Goal: Communication & Community: Answer question/provide support

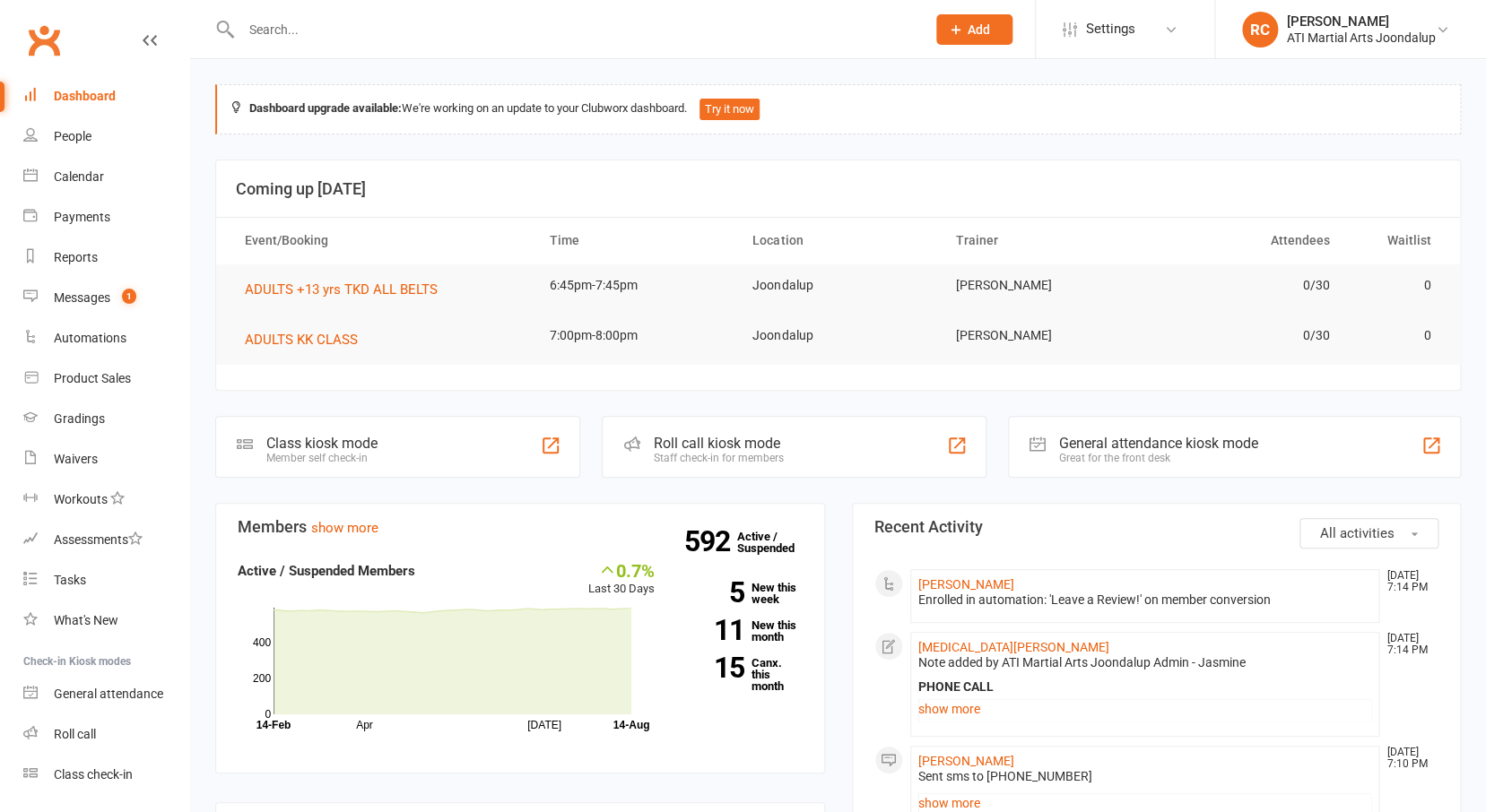
click at [296, 36] on input "text" at bounding box center [574, 29] width 677 height 25
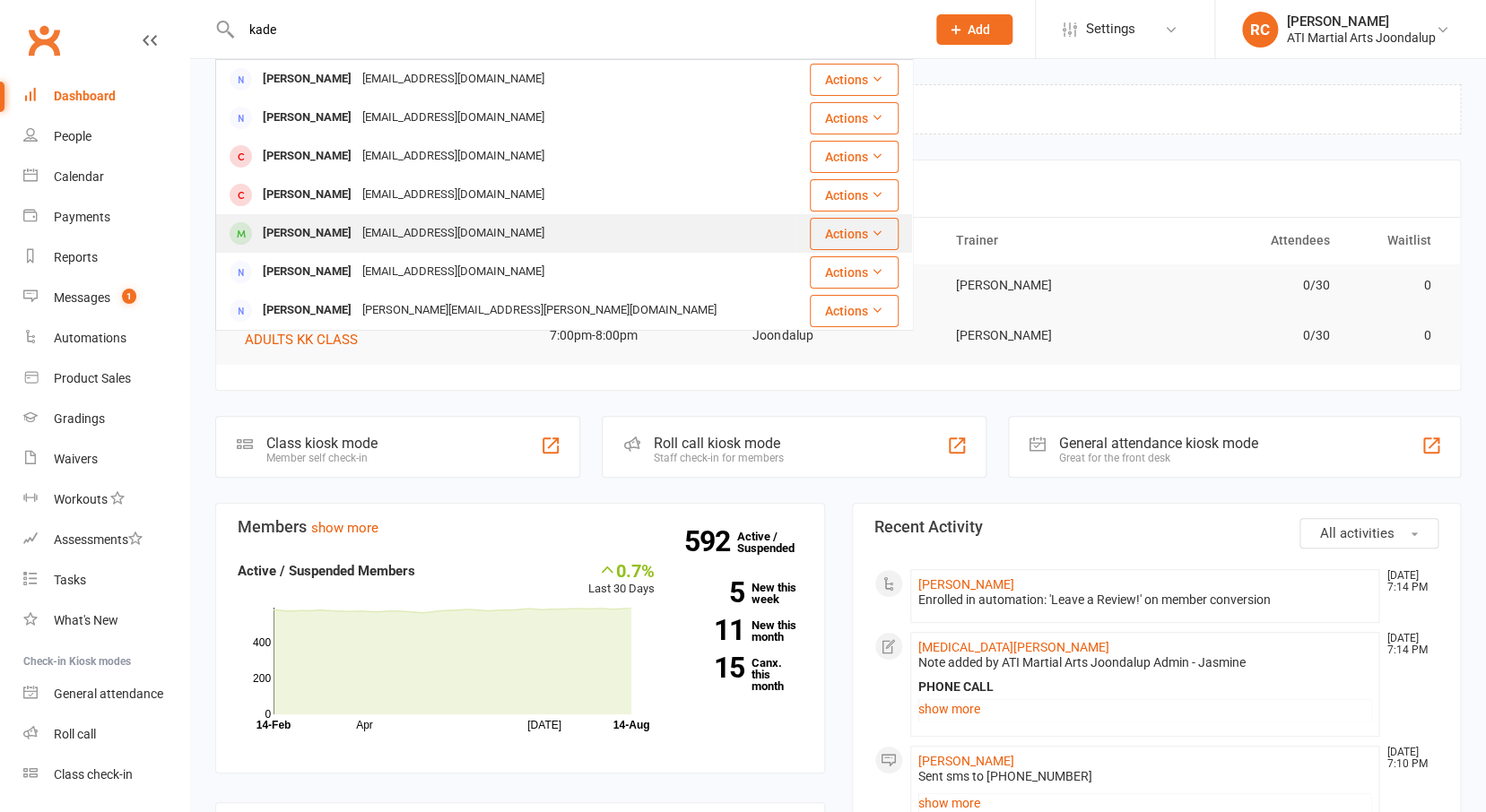
type input "kade"
click at [377, 226] on div "[EMAIL_ADDRESS][DOMAIN_NAME]" at bounding box center [453, 233] width 192 height 26
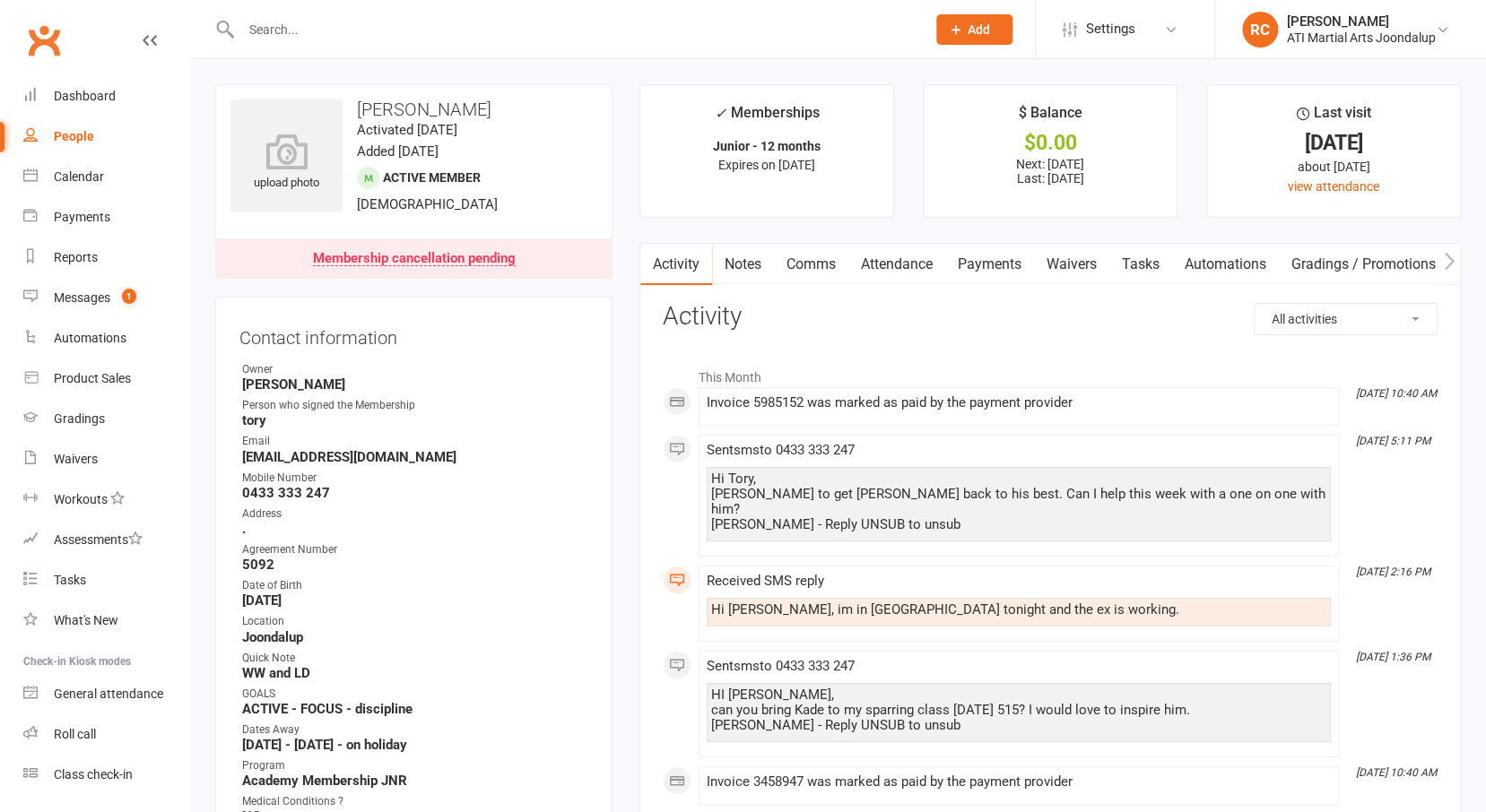
click at [823, 269] on link "Comms" at bounding box center [811, 264] width 74 height 41
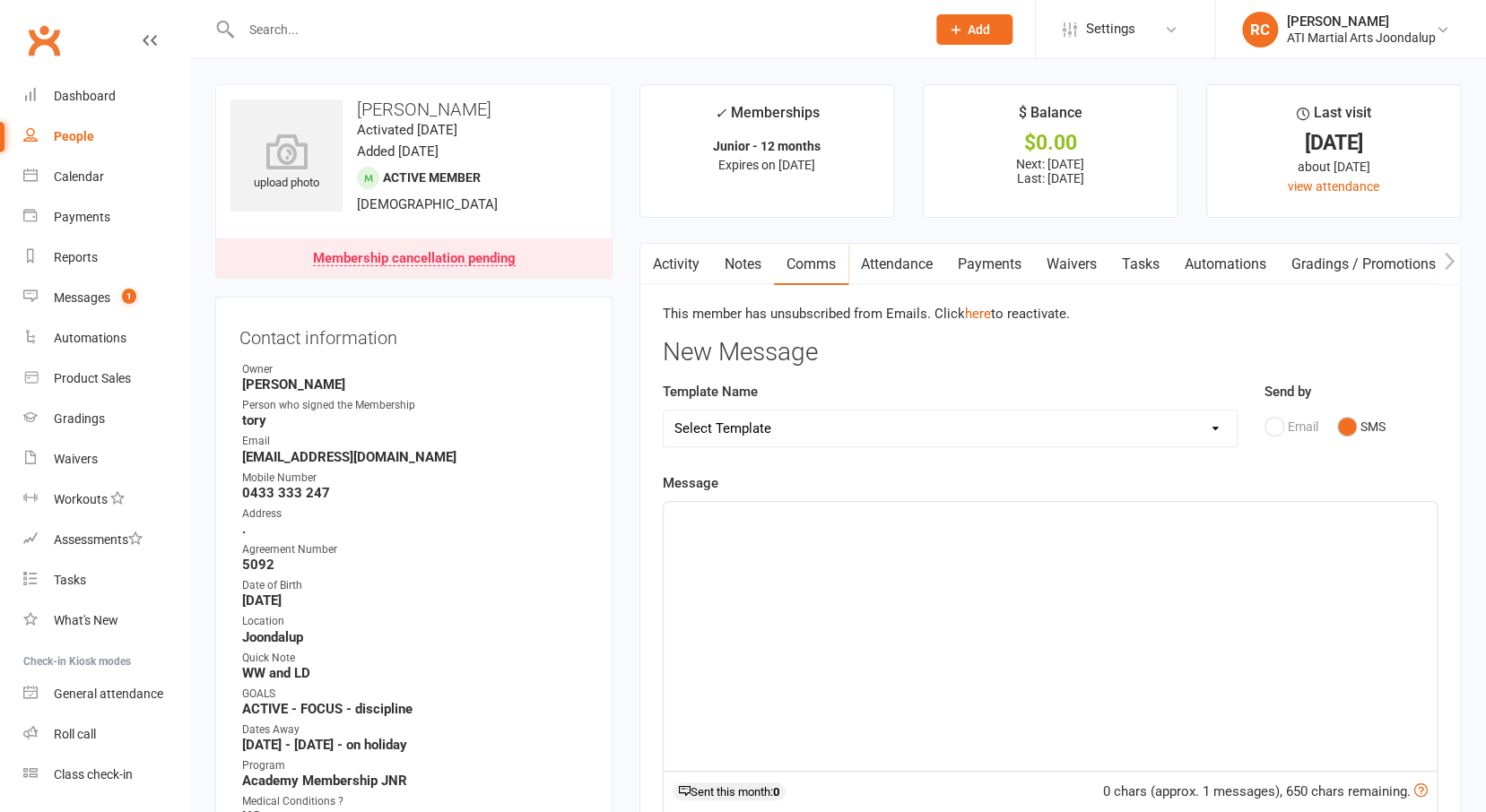
click at [1216, 525] on p "﻿" at bounding box center [1050, 517] width 751 height 21
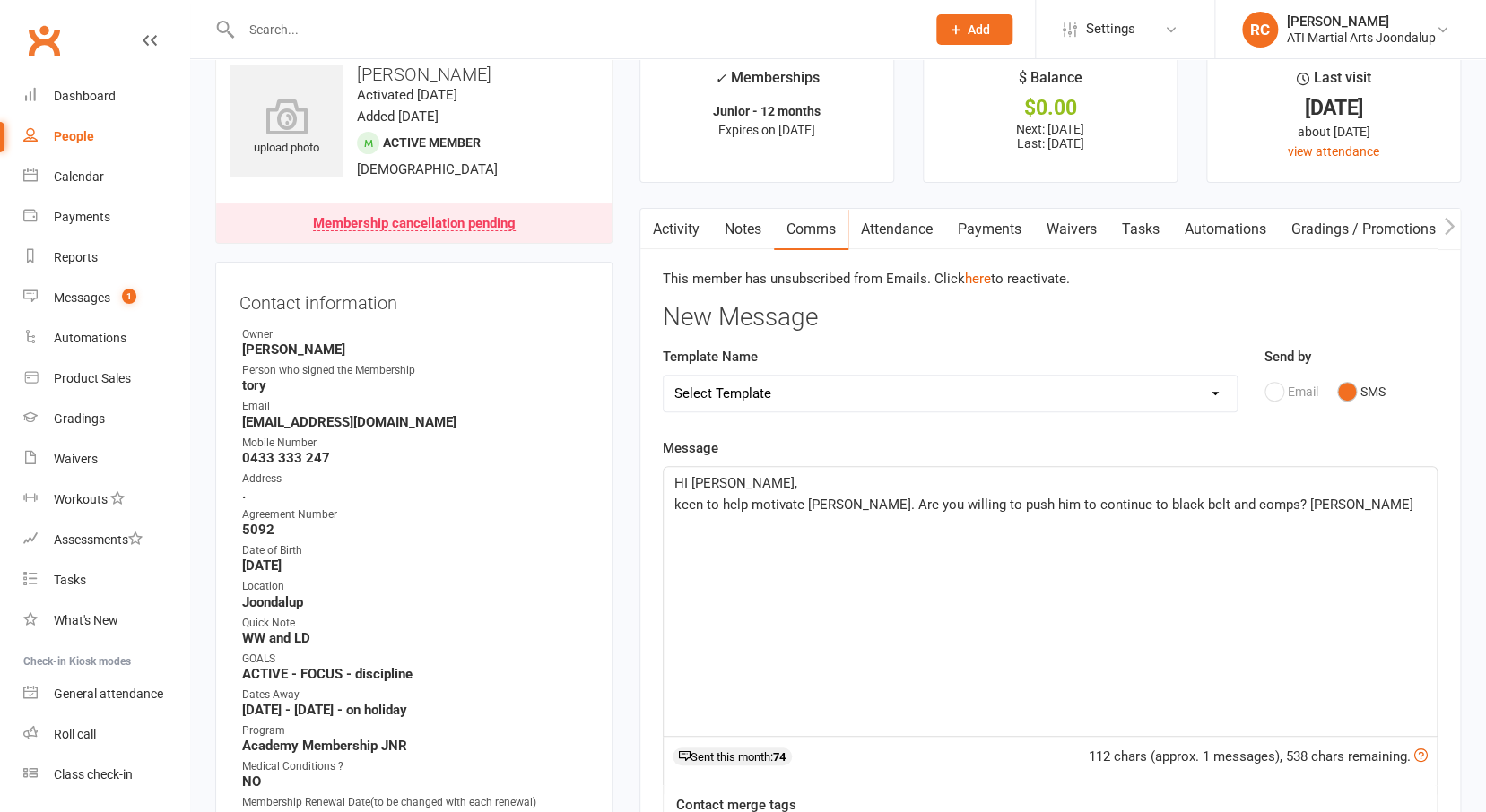
scroll to position [344, 0]
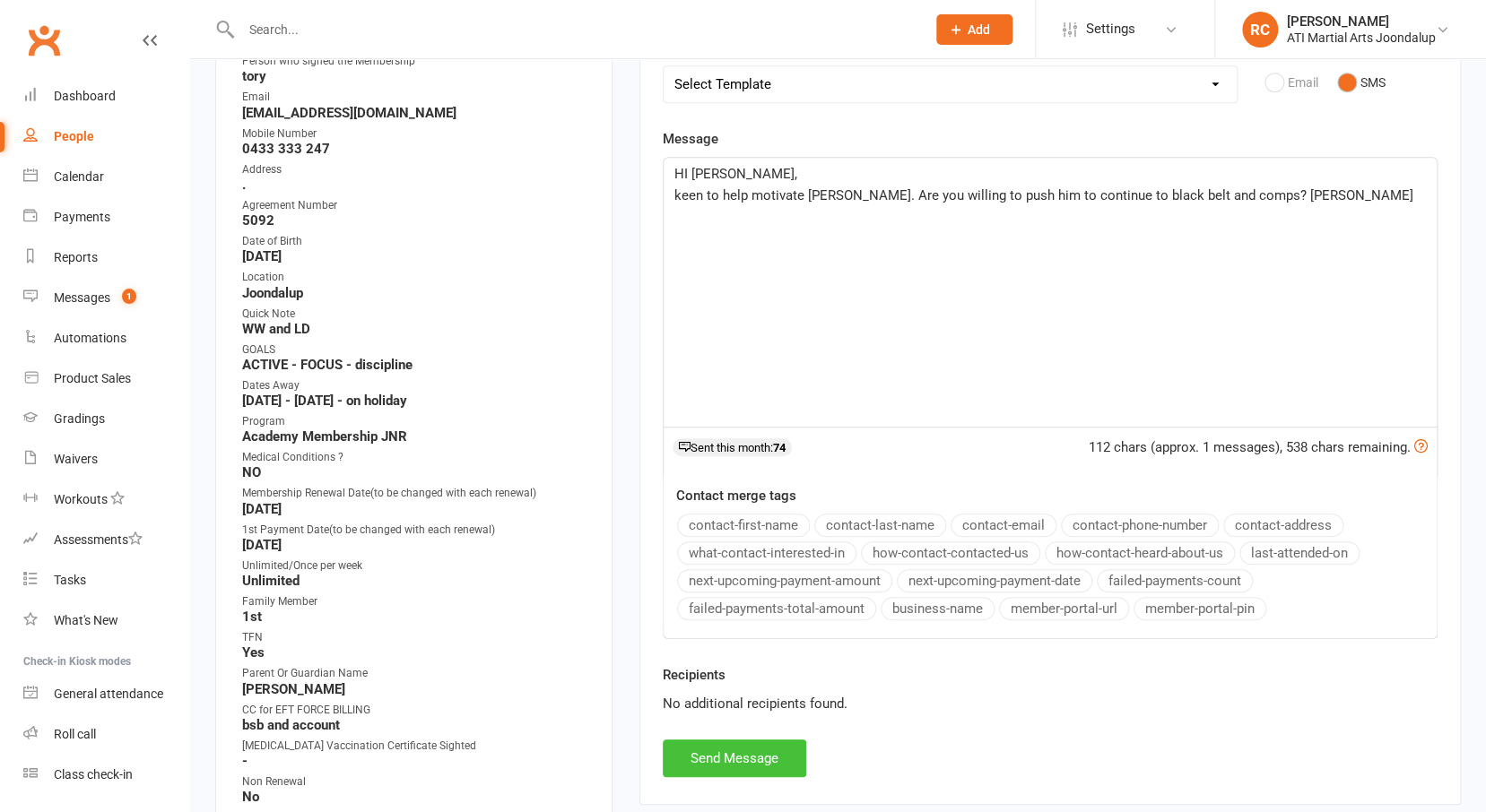
click at [772, 747] on button "Send Message" at bounding box center [734, 758] width 143 height 38
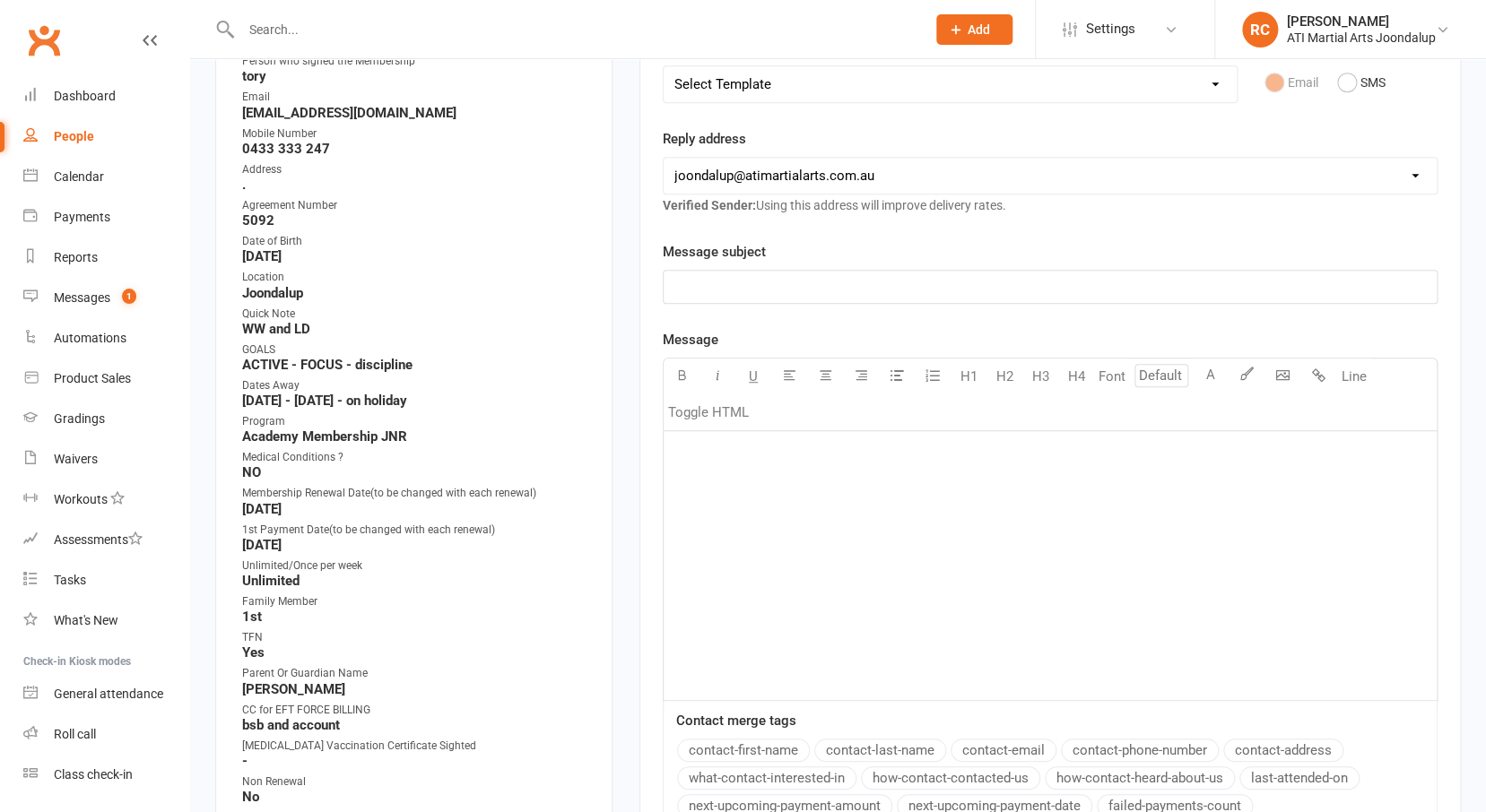
scroll to position [0, 0]
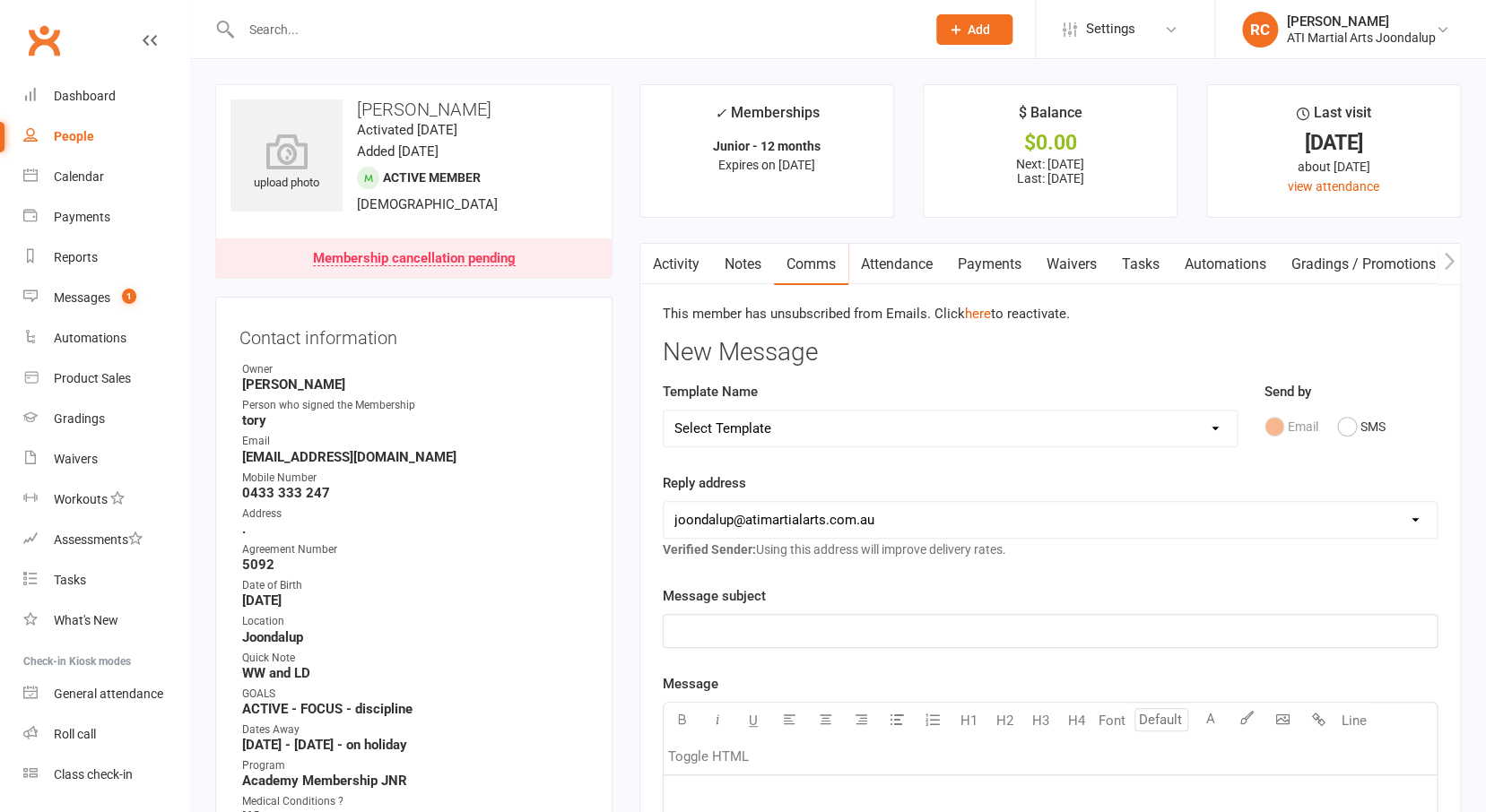
click at [463, 30] on input "text" at bounding box center [574, 29] width 677 height 25
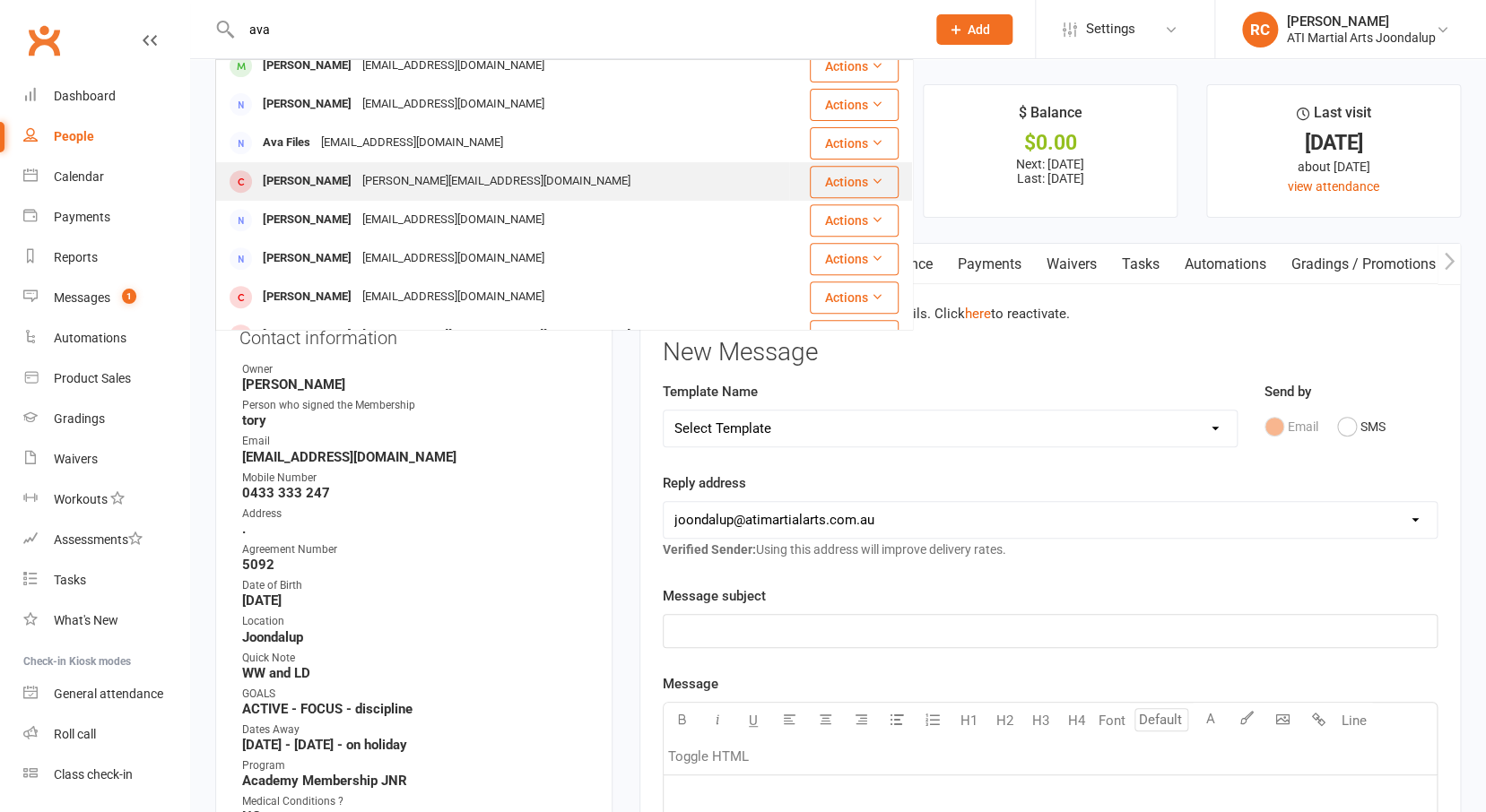
scroll to position [268, 0]
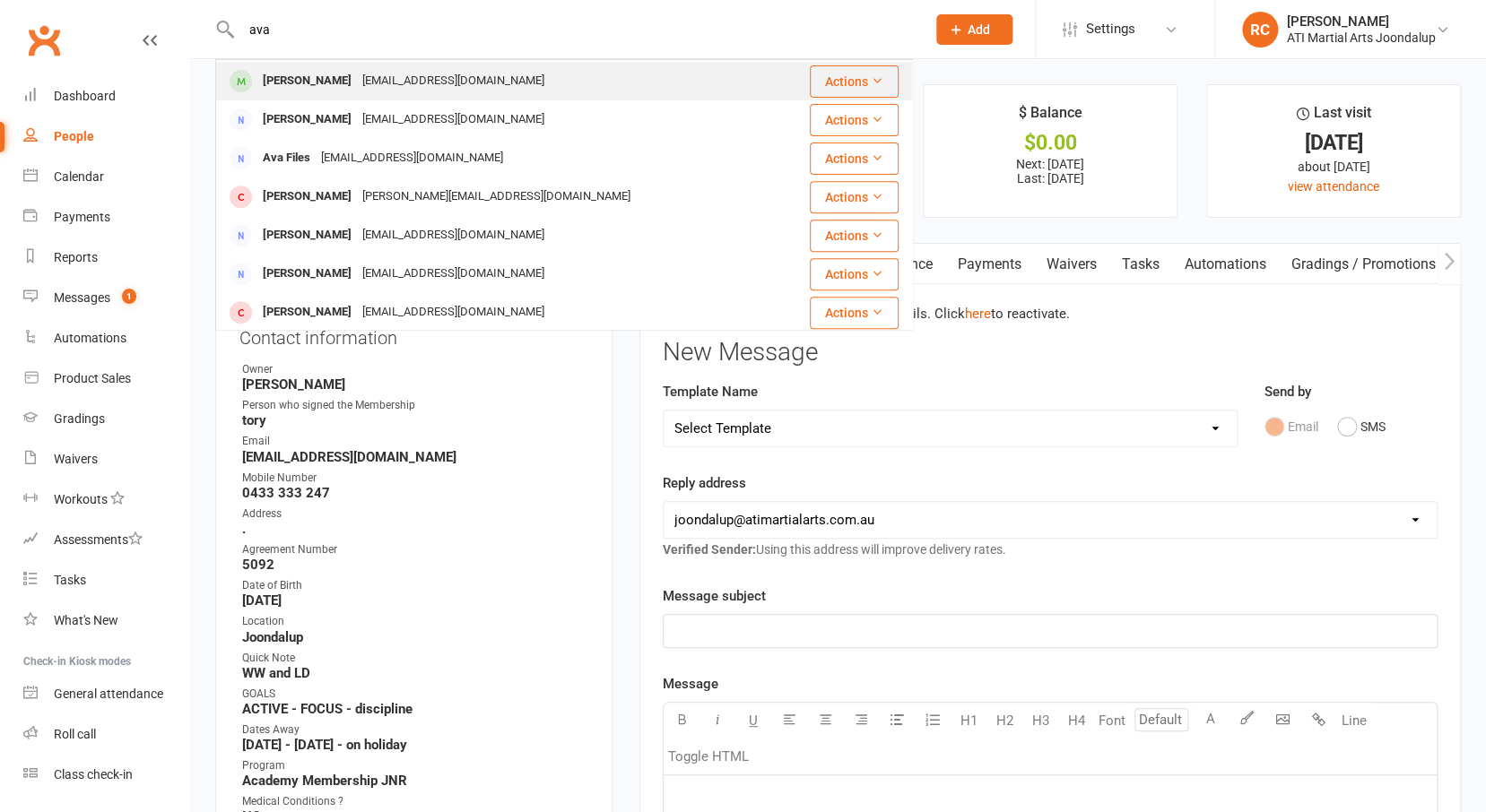
type input "ava"
click at [423, 88] on div "[EMAIL_ADDRESS][DOMAIN_NAME]" at bounding box center [453, 81] width 192 height 26
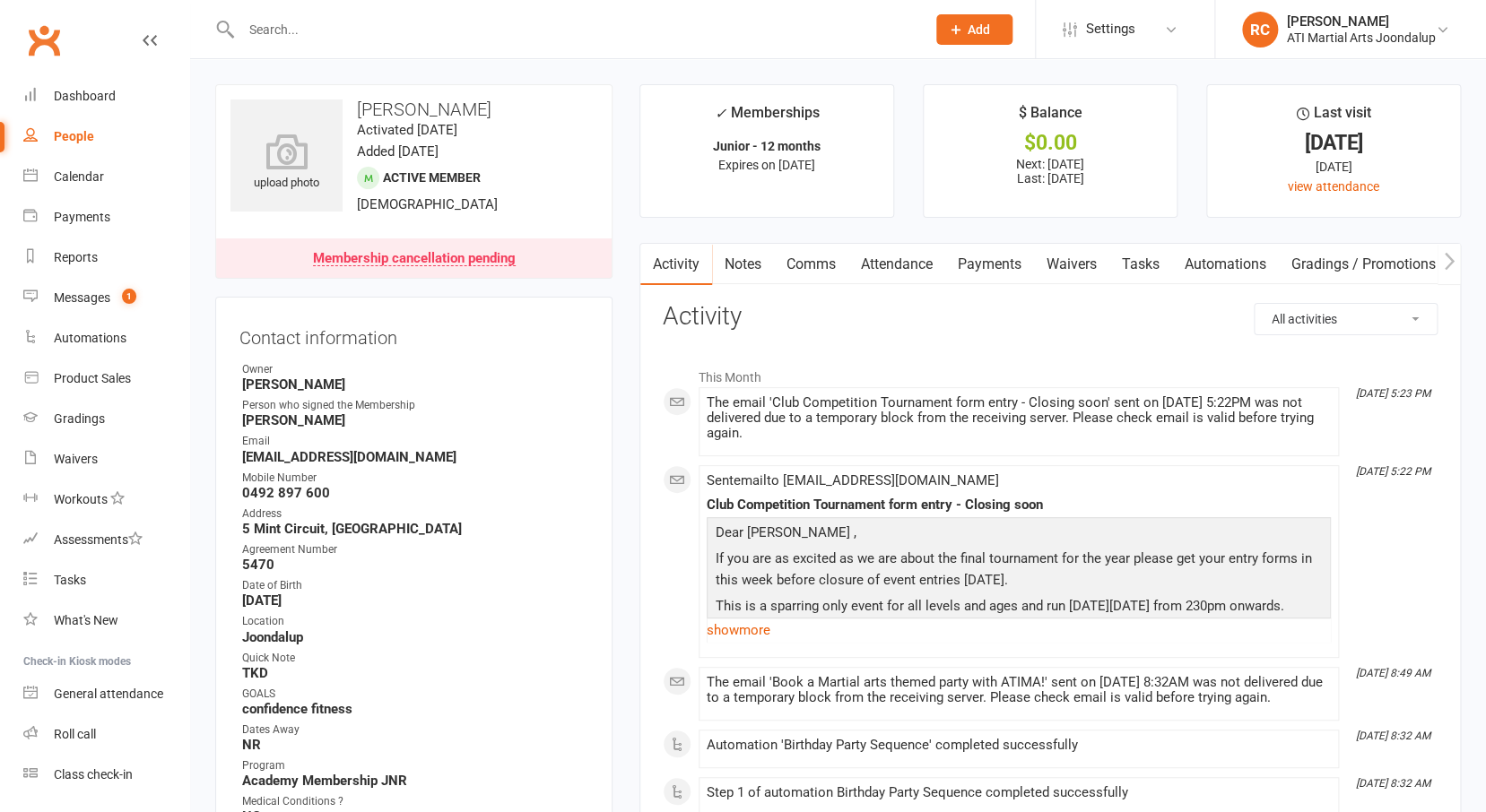
click at [750, 261] on link "Notes" at bounding box center [743, 264] width 62 height 41
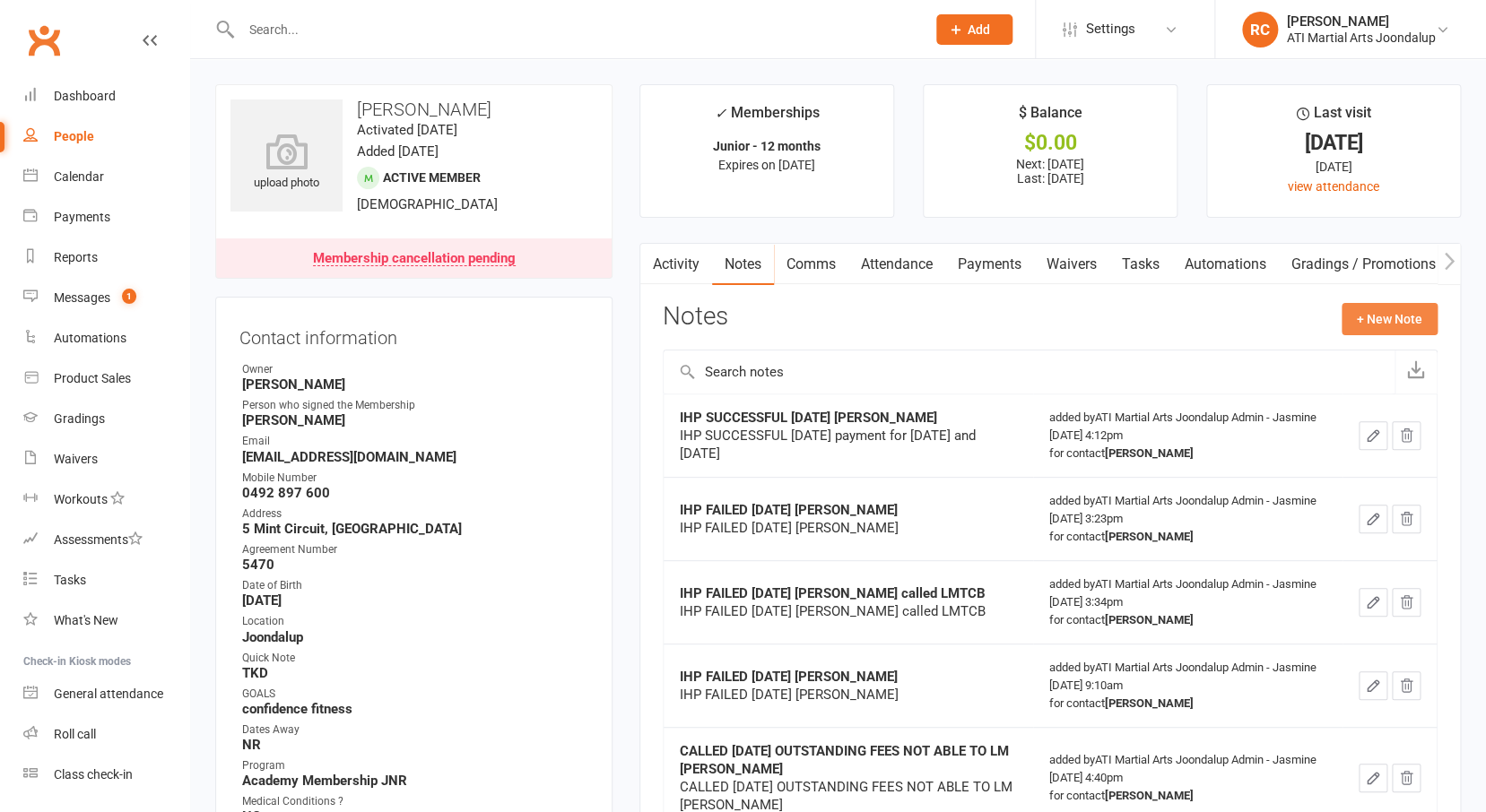
click at [1374, 321] on button "+ New Note" at bounding box center [1388, 319] width 96 height 33
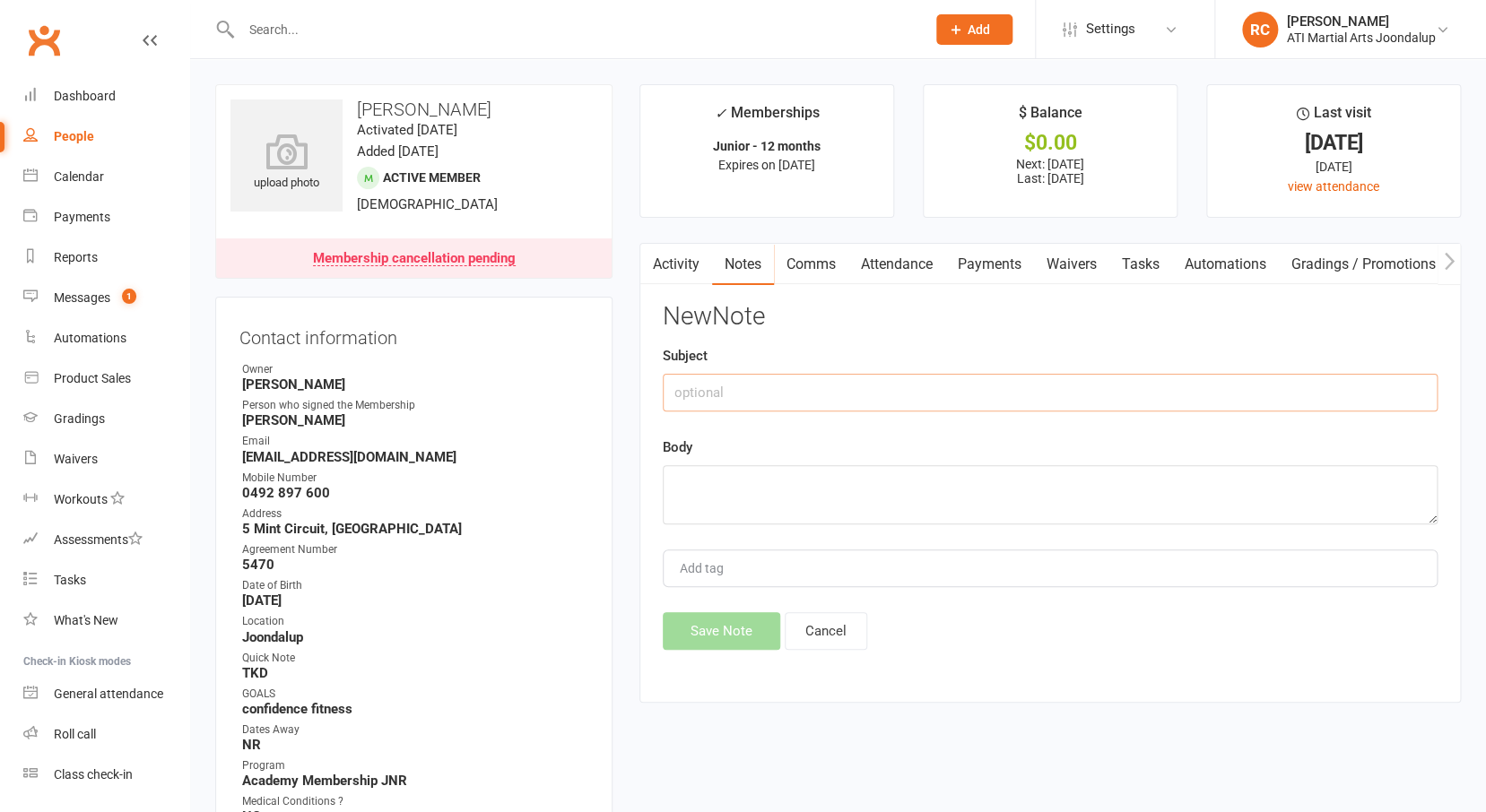
click at [1184, 394] on input "text" at bounding box center [1050, 392] width 775 height 38
type input "LM"
drag, startPoint x: 726, startPoint y: 486, endPoint x: 776, endPoint y: 484, distance: 50.0
click at [776, 484] on textarea "LM to boko" at bounding box center [1050, 495] width 775 height 59
drag, startPoint x: 746, startPoint y: 485, endPoint x: 836, endPoint y: 491, distance: 90.2
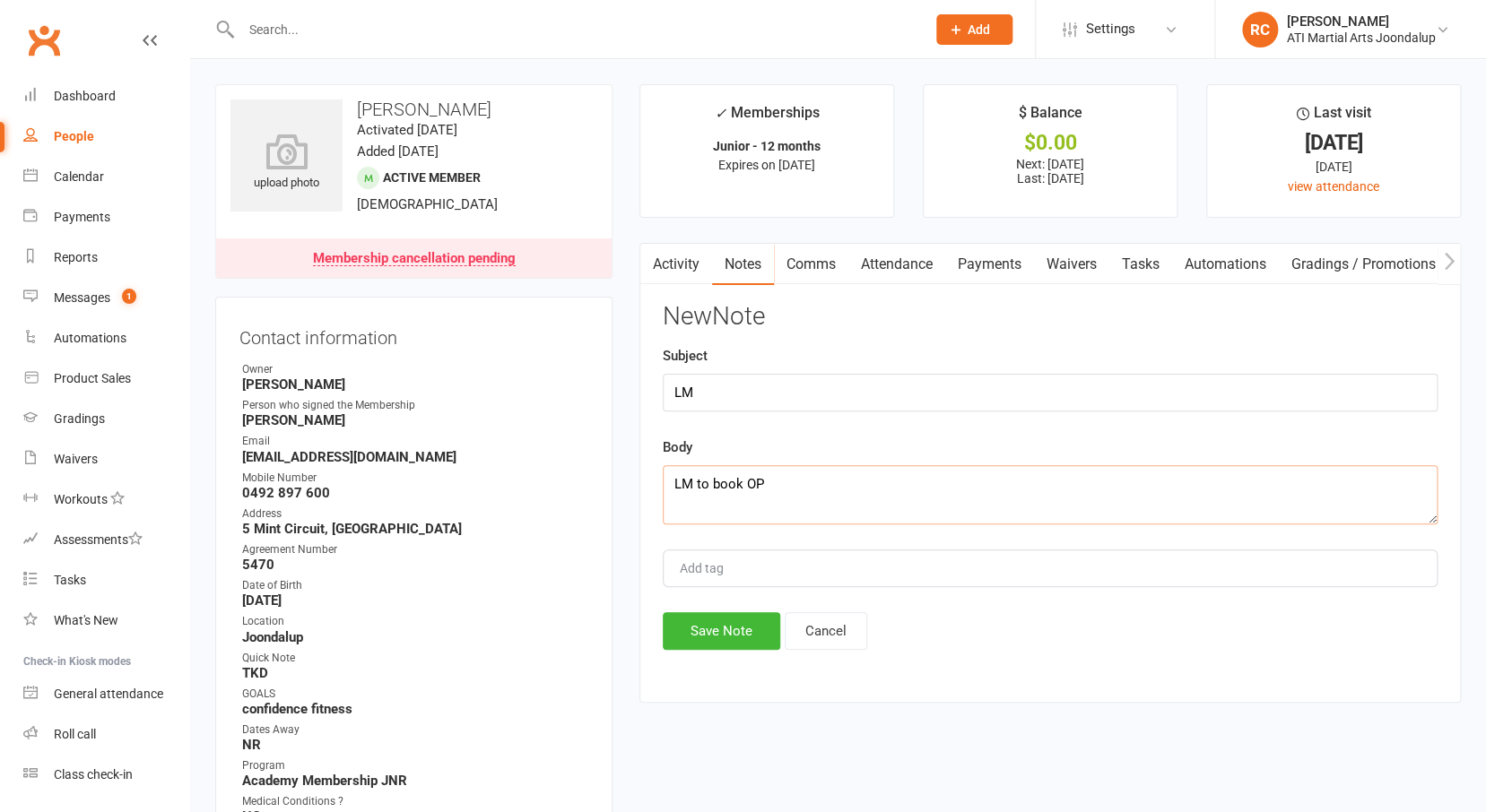
click at [825, 491] on textarea "LM to book OP" at bounding box center [1050, 495] width 775 height 59
type textarea "LM to book PT and motivate trying to save NR Roc"
click at [709, 641] on button "Save Note" at bounding box center [721, 631] width 117 height 38
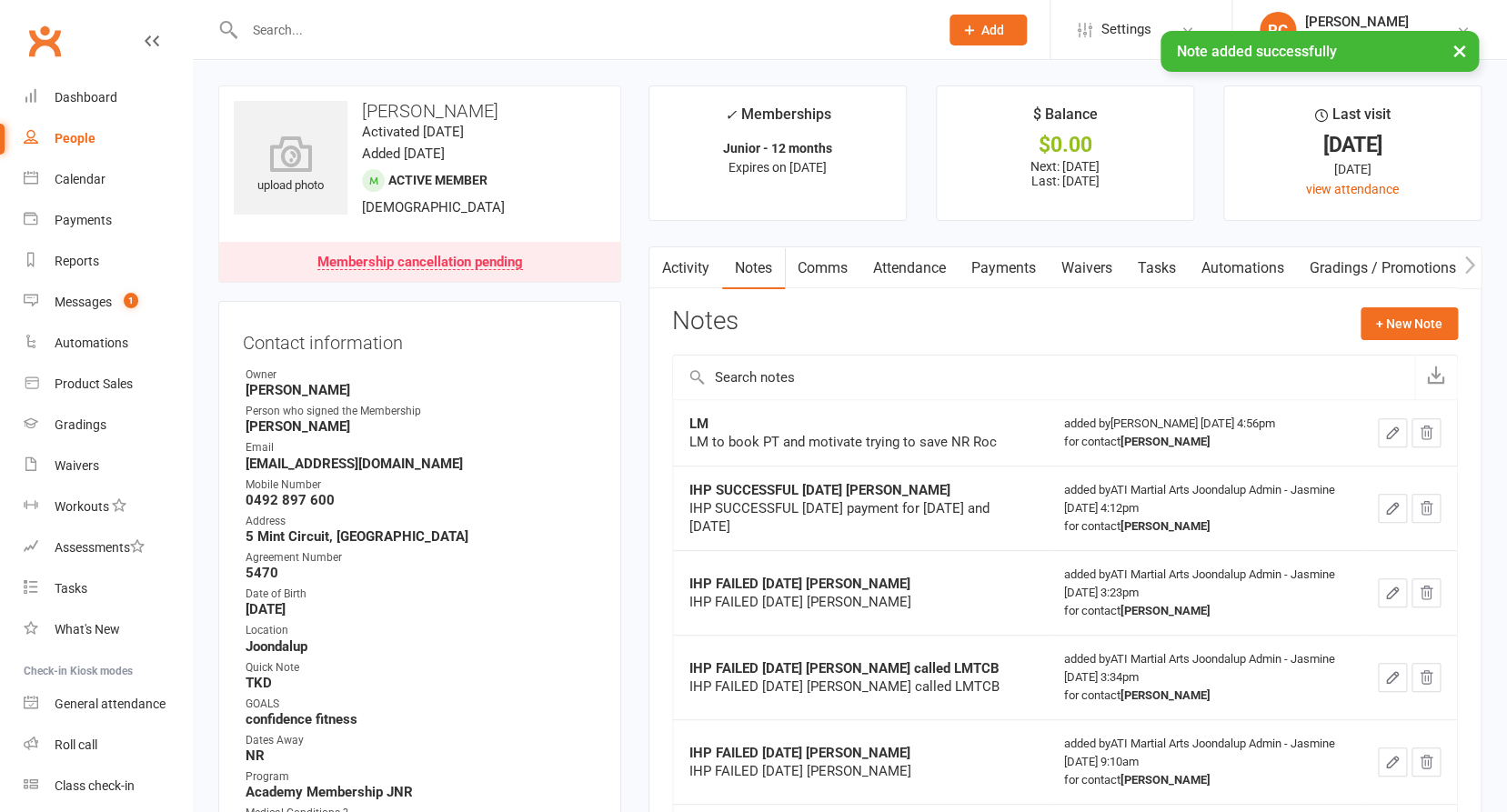
click at [507, 31] on div "× Note added successfully" at bounding box center [742, 31] width 1483 height 0
click at [451, 24] on input "text" at bounding box center [582, 29] width 686 height 25
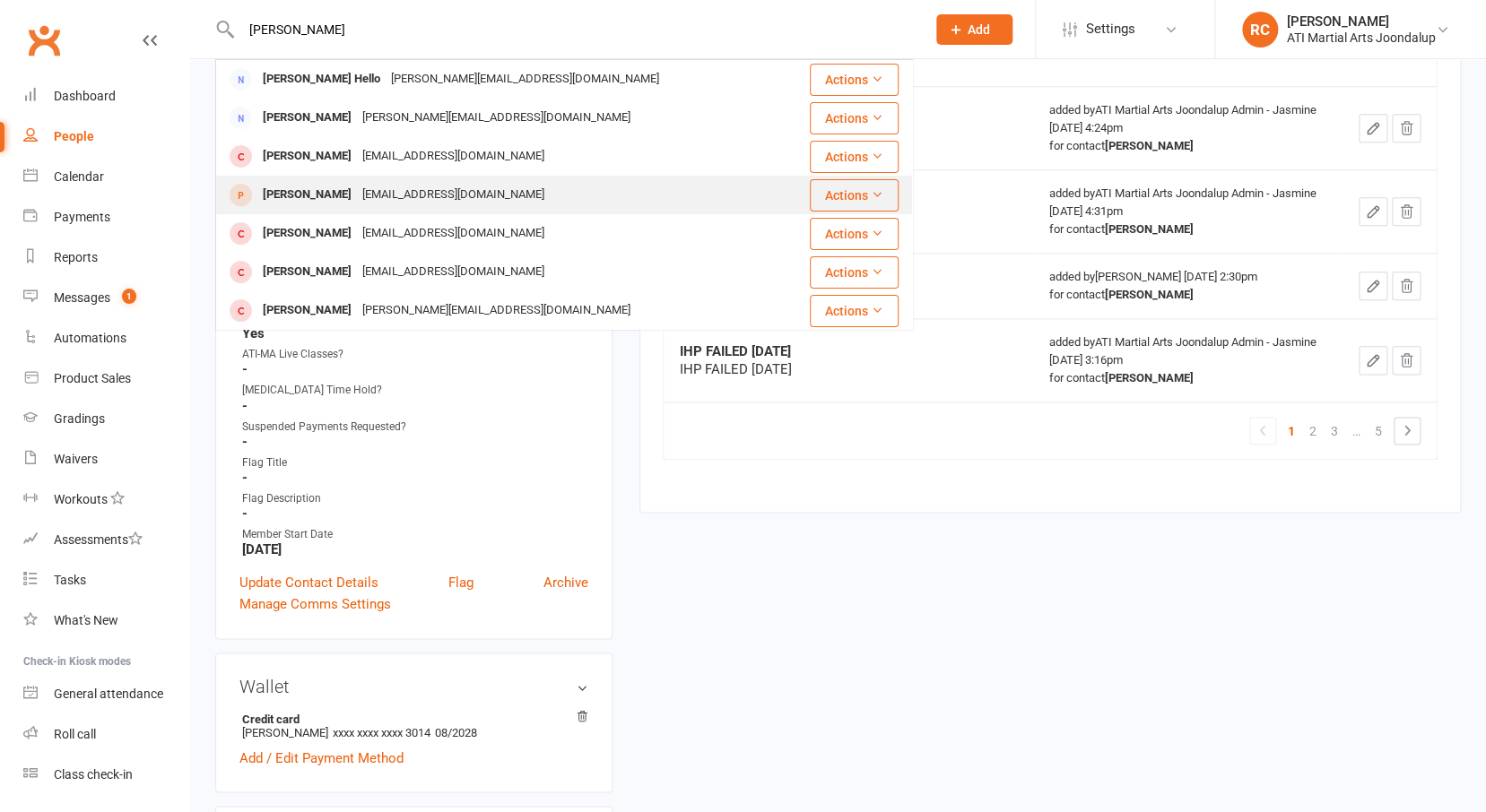
scroll to position [476, 0]
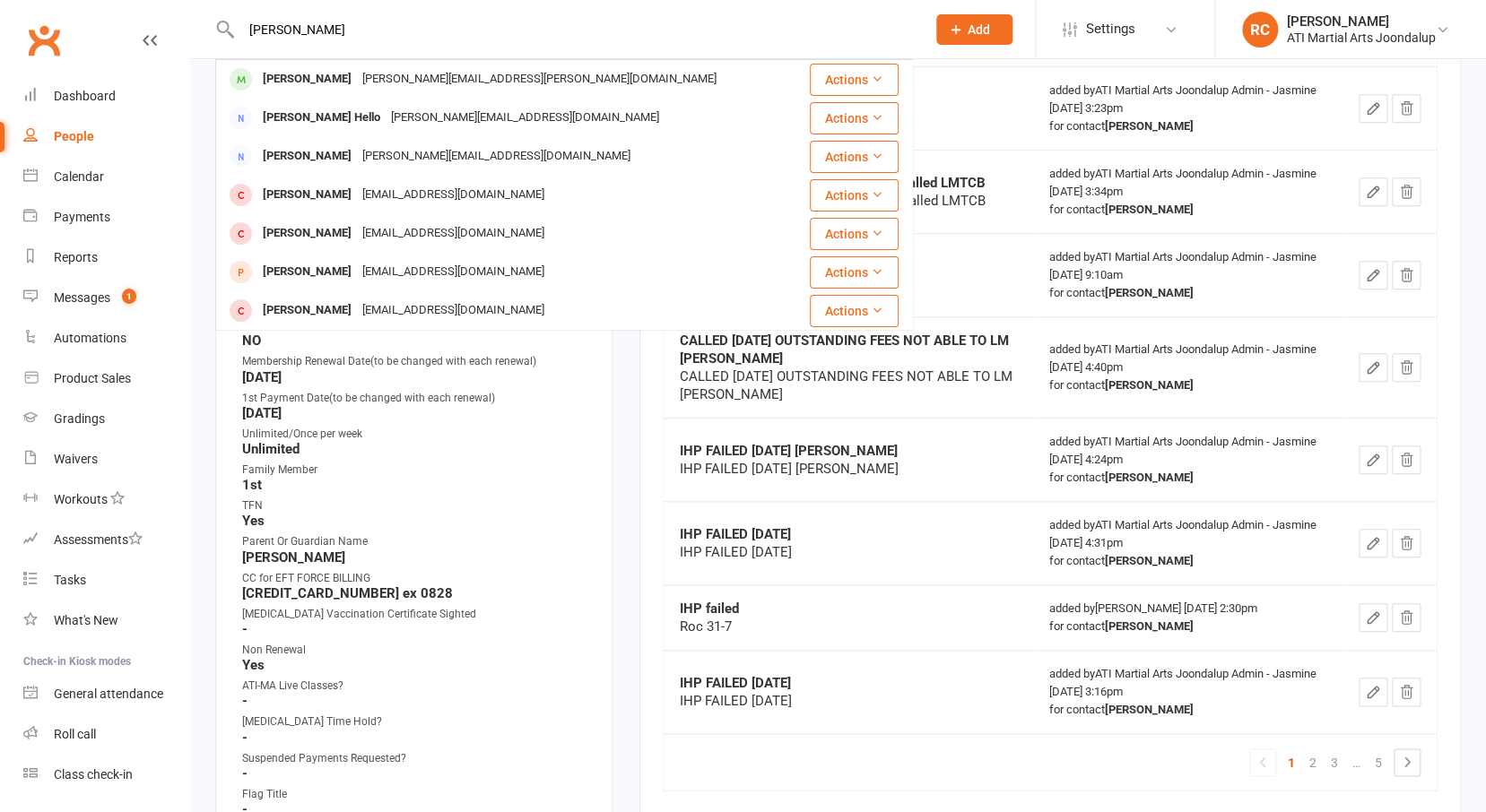
type input "[PERSON_NAME]"
click at [306, 84] on div "[PERSON_NAME]" at bounding box center [307, 79] width 99 height 26
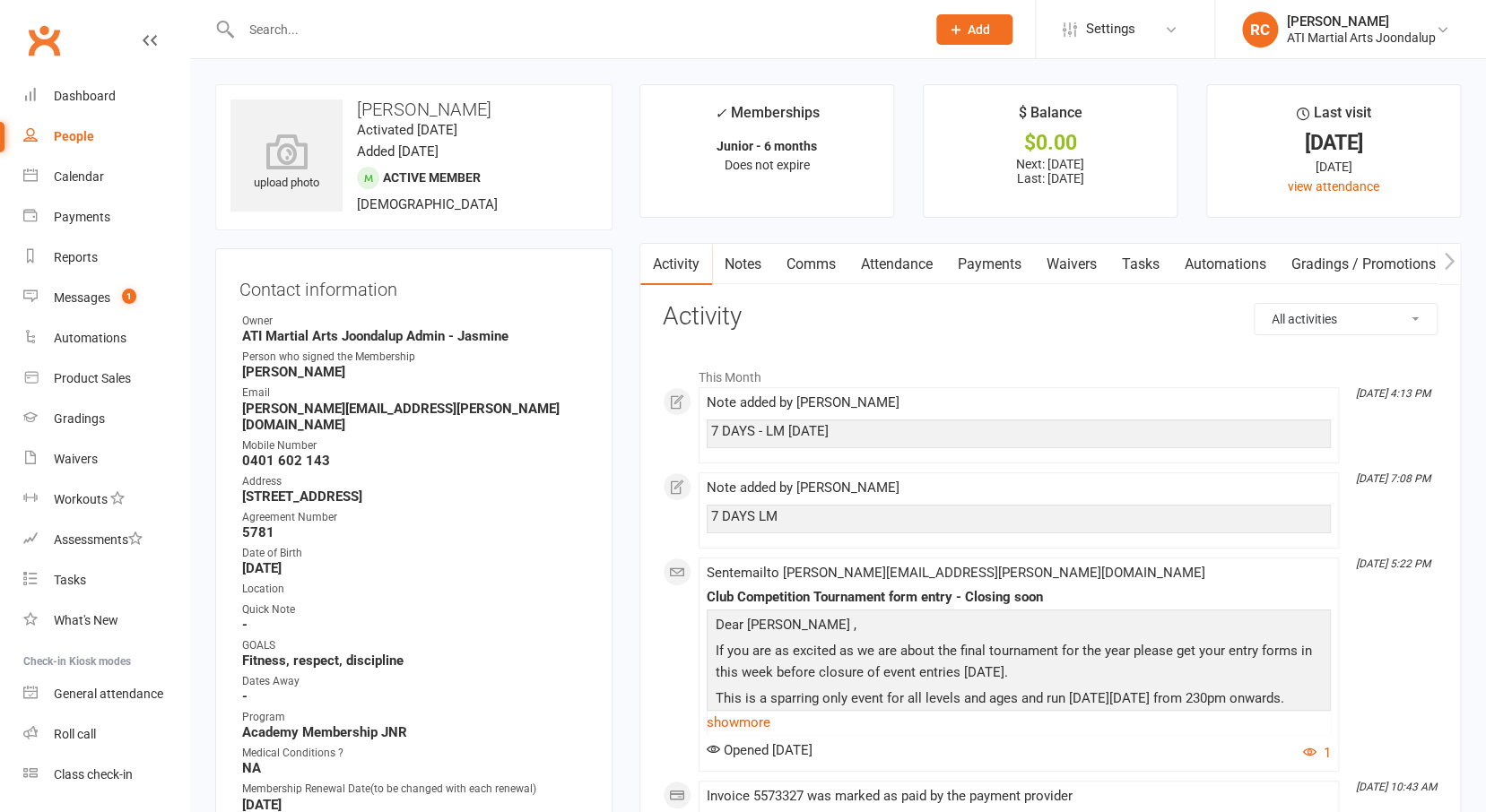
click at [737, 257] on link "Notes" at bounding box center [743, 264] width 62 height 41
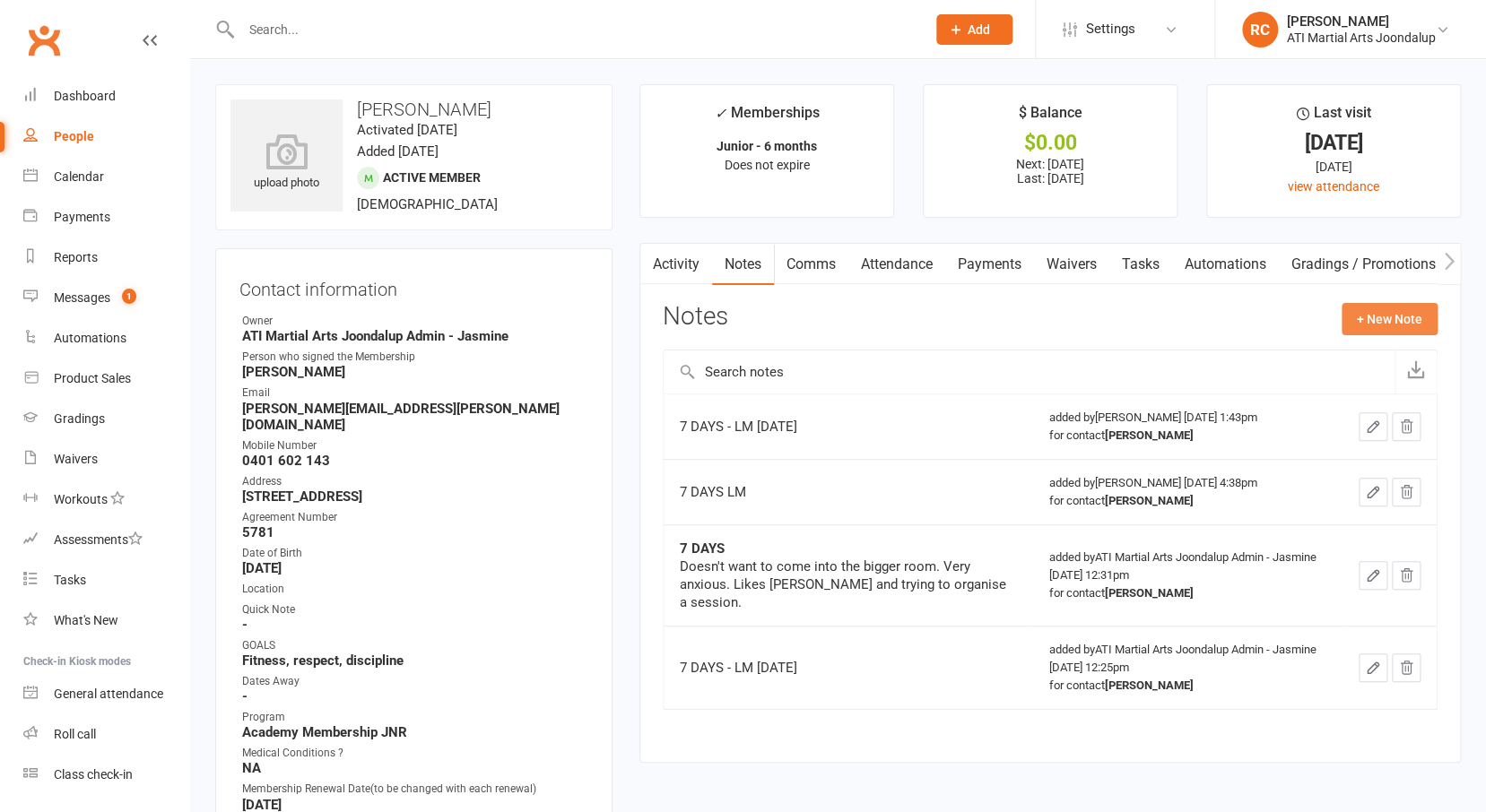
click at [1408, 314] on button "+ New Note" at bounding box center [1388, 319] width 96 height 33
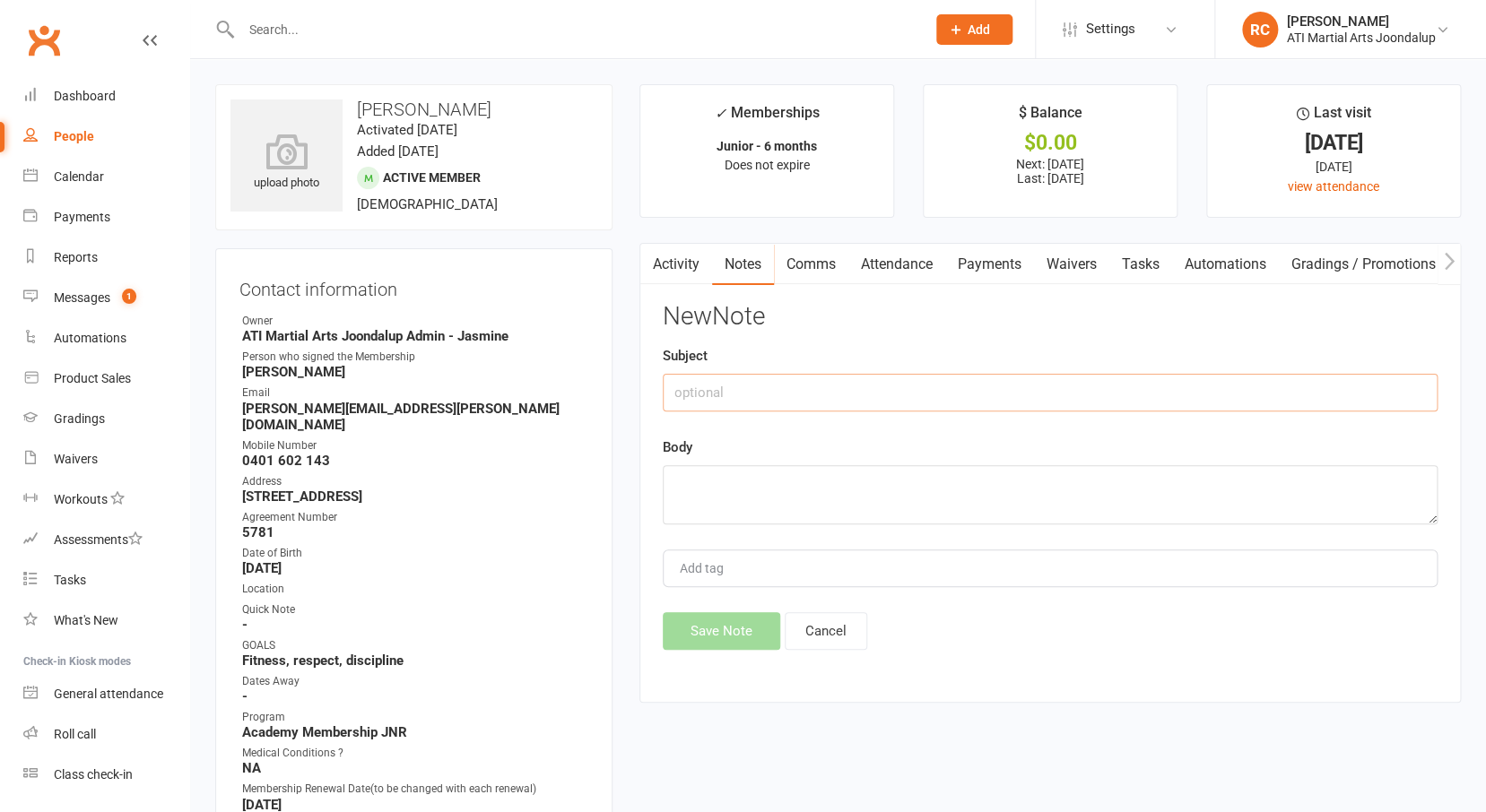
click at [1078, 406] on input "text" at bounding box center [1050, 392] width 775 height 38
type input "LM to book PT"
type textarea "emailed also Roc"
click at [698, 629] on button "Save Note" at bounding box center [721, 631] width 117 height 38
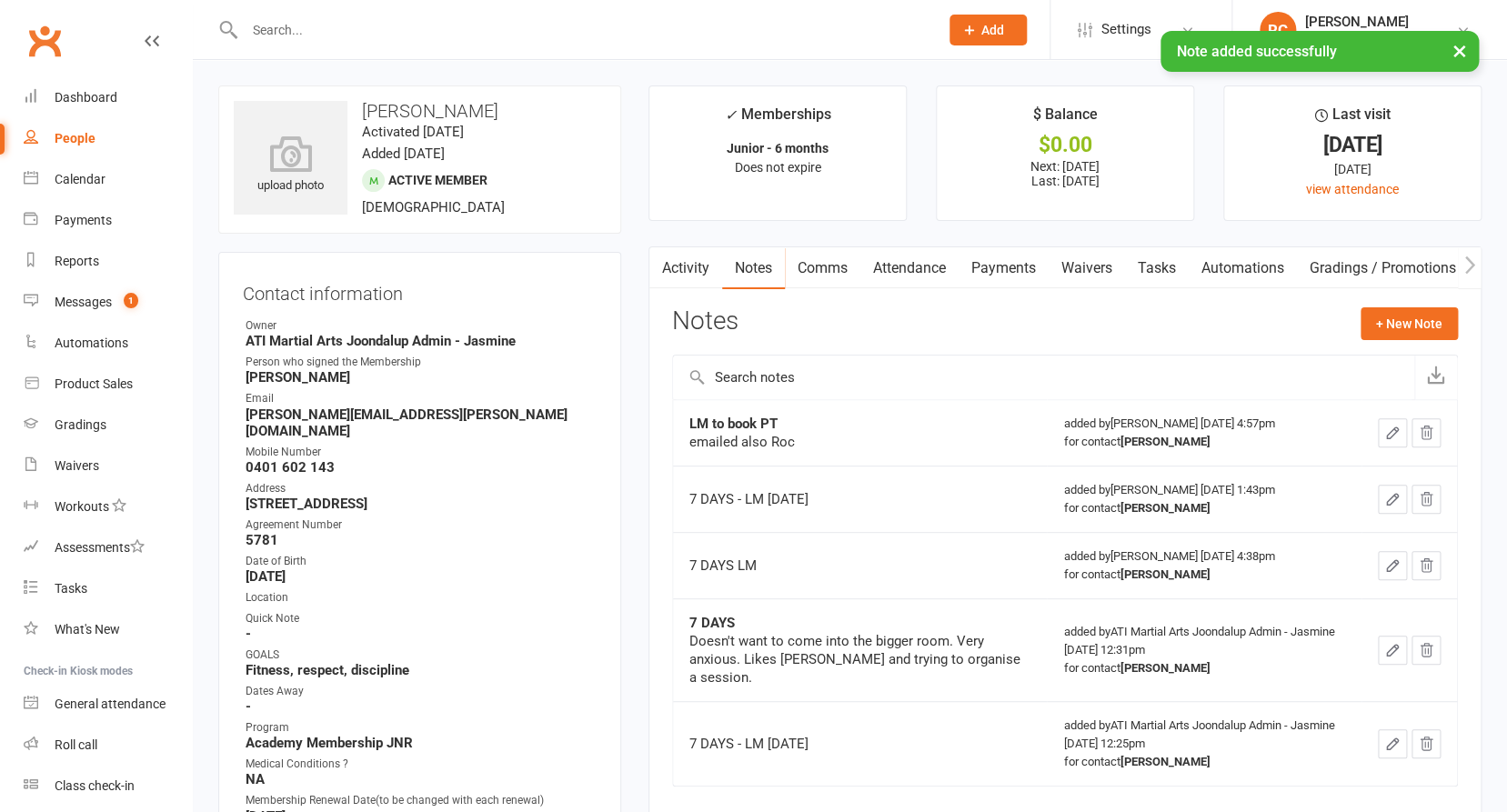
click at [840, 262] on link "Comms" at bounding box center [823, 268] width 75 height 41
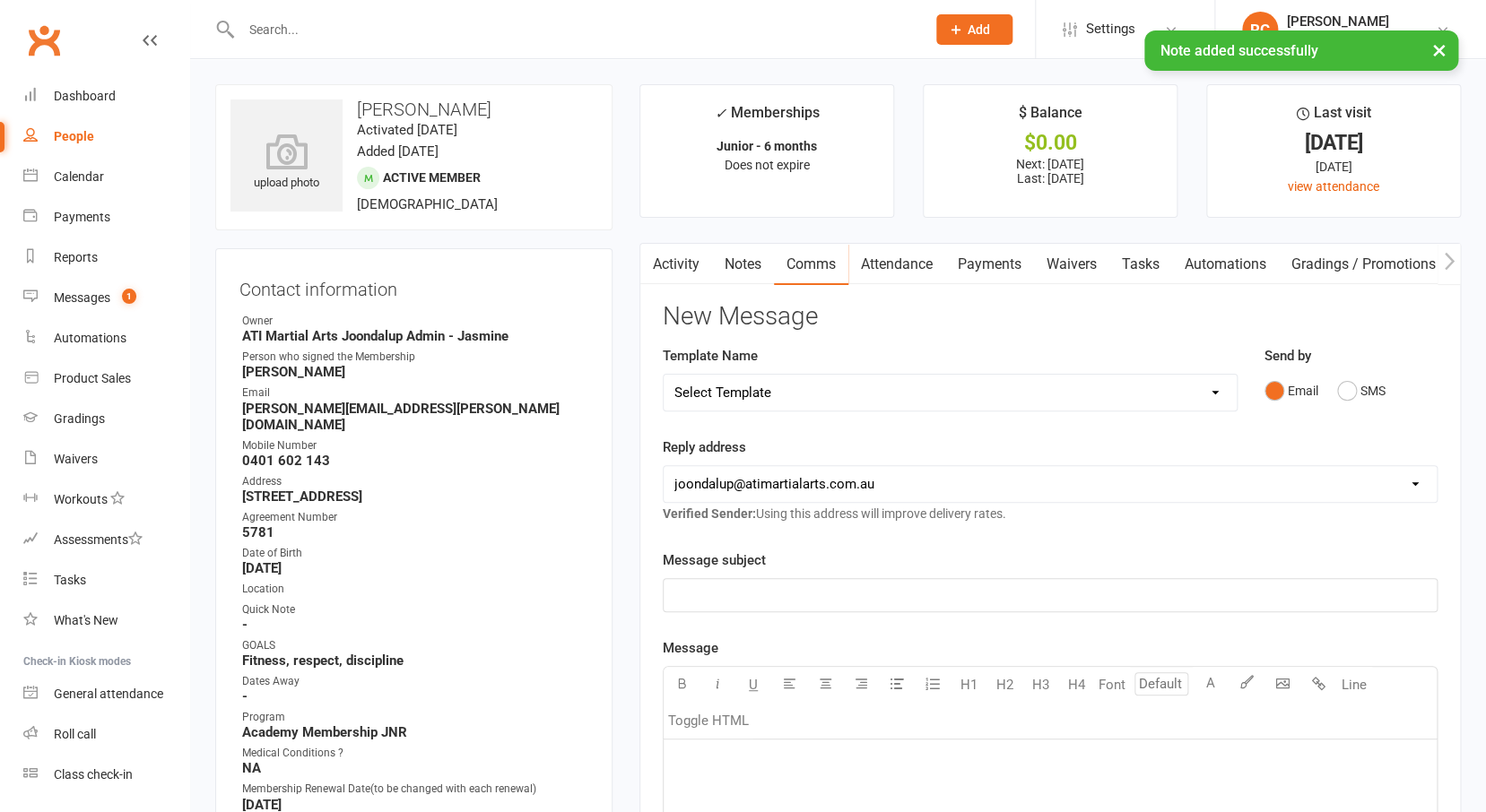
click at [1120, 592] on p "﻿" at bounding box center [1050, 595] width 751 height 21
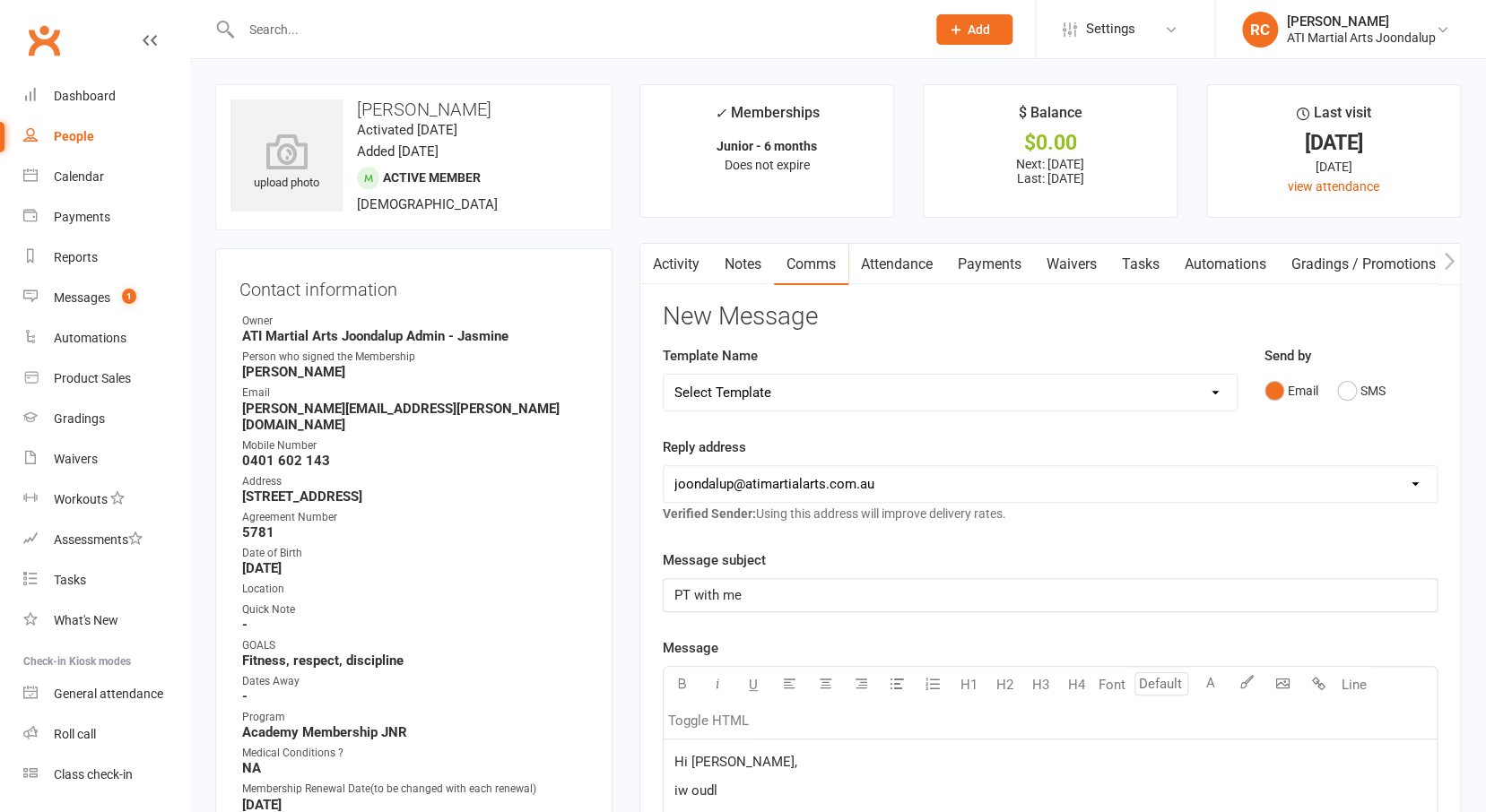
scroll to position [400, 0]
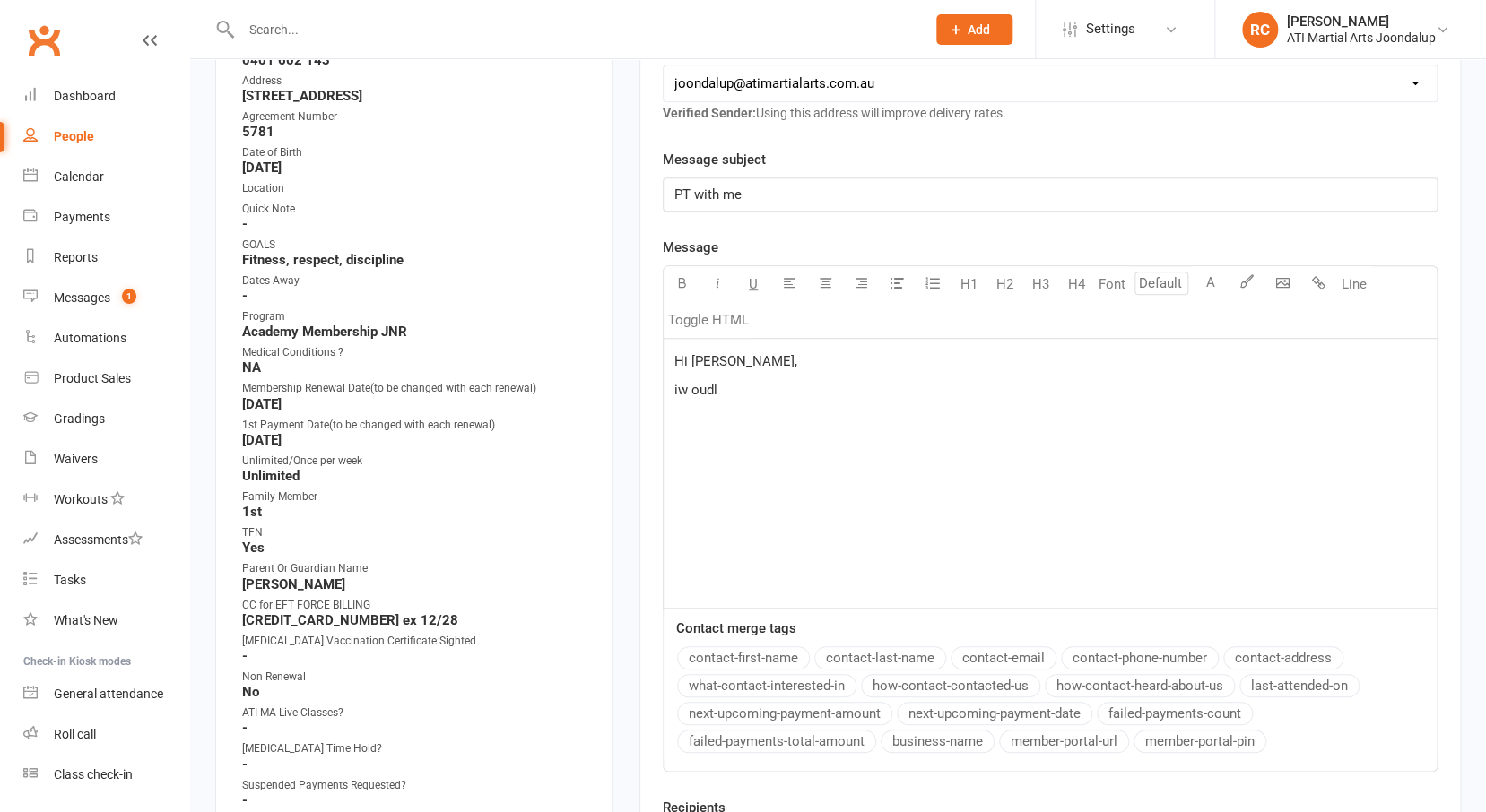
drag, startPoint x: 651, startPoint y: 379, endPoint x: 637, endPoint y: 378, distance: 14.0
click at [637, 378] on main "✓ Memberships Junior - 6 months Does not expire $ Balance $0.00 Next: [DATE] La…" at bounding box center [1049, 319] width 848 height 1272
drag, startPoint x: 1028, startPoint y: 392, endPoint x: 1062, endPoint y: 389, distance: 34.1
click at [1058, 389] on p "I would love to be the reason for [PERSON_NAME]'s turning point in hims" at bounding box center [1050, 389] width 751 height 21
drag, startPoint x: 1041, startPoint y: 388, endPoint x: 1074, endPoint y: 390, distance: 33.1
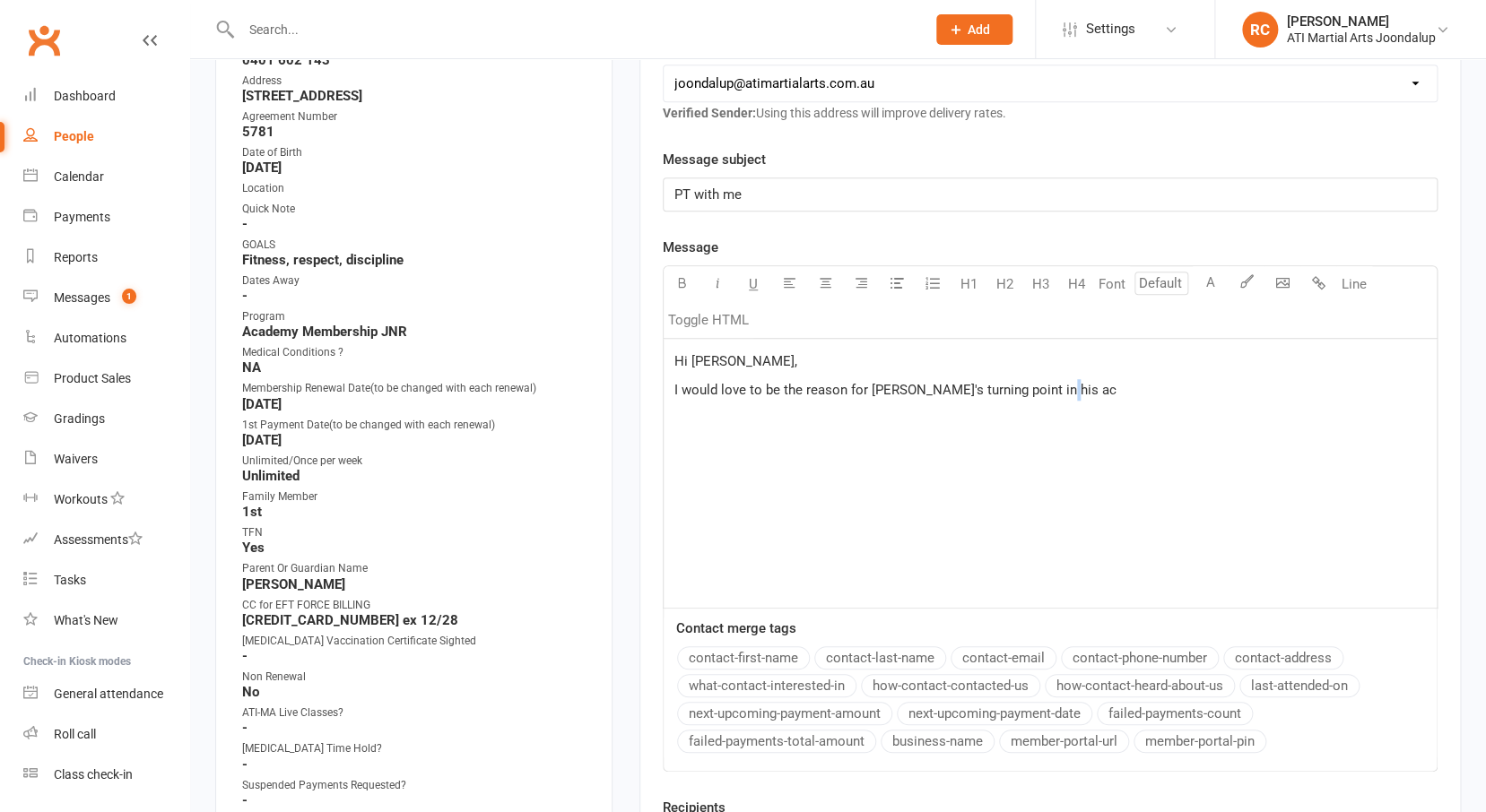
click at [1063, 388] on p "I would love to be the reason for [PERSON_NAME]'s turning point in his ac" at bounding box center [1050, 389] width 751 height 21
click at [888, 409] on span "I would love to be the reason for [PERSON_NAME]'s turning point in his anxiety …" at bounding box center [1045, 400] width 741 height 38
drag, startPoint x: 902, startPoint y: 411, endPoint x: 887, endPoint y: 409, distance: 15.1
click at [886, 408] on span "I would love to be the reason for [PERSON_NAME]'s turning point in his anxiety …" at bounding box center [1045, 400] width 741 height 38
click at [908, 407] on span "I would love to be the reason for [PERSON_NAME]'s turning point in his anxiety …" at bounding box center [1045, 400] width 741 height 38
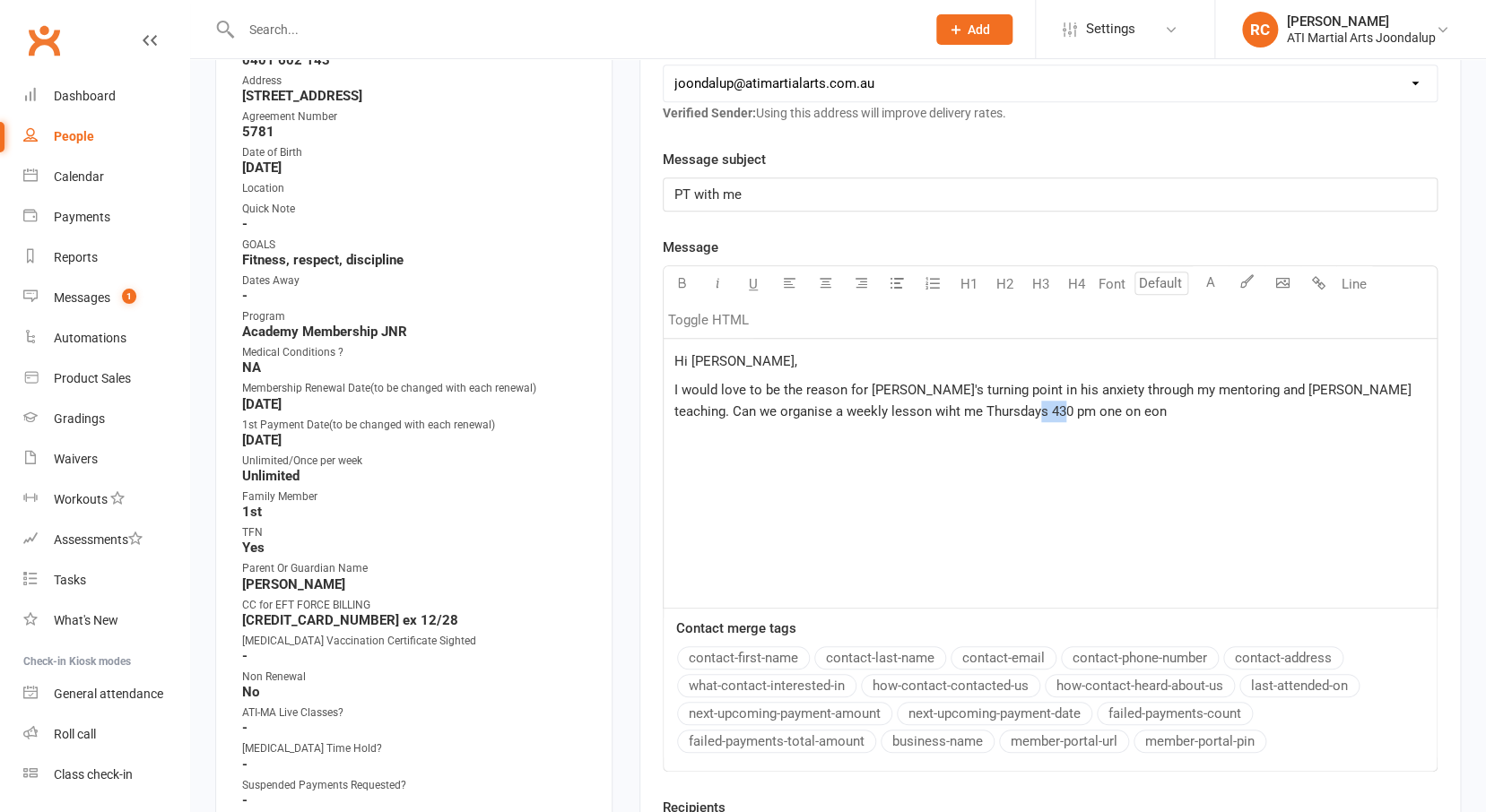
drag, startPoint x: 998, startPoint y: 411, endPoint x: 1023, endPoint y: 411, distance: 25.0
click at [1021, 410] on p "I would love to be the reason for [PERSON_NAME]'s turning point in his anxiety …" at bounding box center [1050, 400] width 751 height 43
click at [784, 406] on span "I would love to be the reason for [PERSON_NAME]'s turning point in his anxiety …" at bounding box center [1045, 400] width 741 height 38
click at [790, 406] on span "I would love to be the reason for [PERSON_NAME]'s turning point in his anxiety …" at bounding box center [1045, 400] width 741 height 38
drag, startPoint x: 795, startPoint y: 407, endPoint x: 784, endPoint y: 406, distance: 11.0
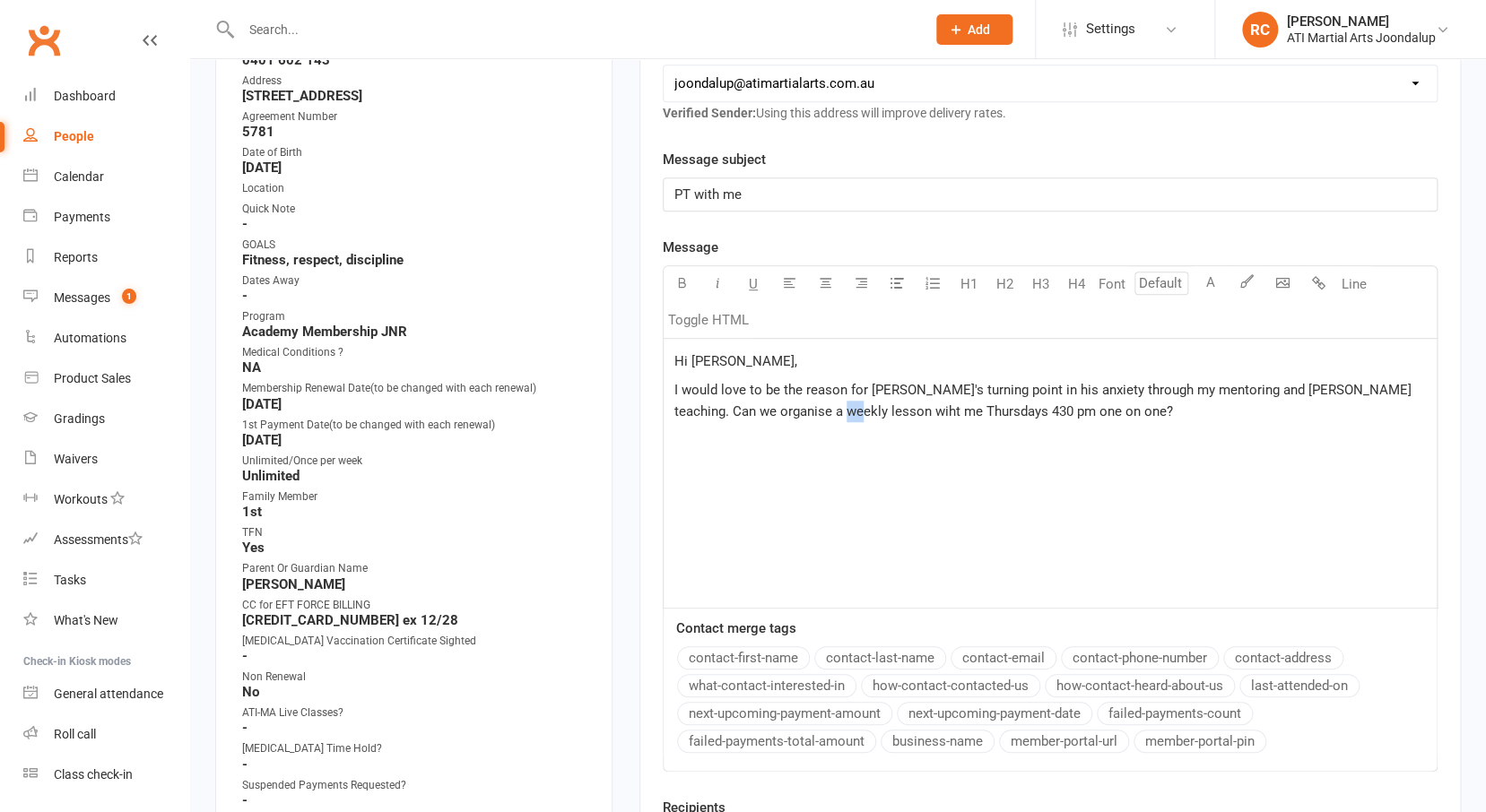
click at [784, 406] on span "I would love to be the reason for [PERSON_NAME]'s turning point in his anxiety …" at bounding box center [1045, 400] width 741 height 38
drag, startPoint x: 1015, startPoint y: 410, endPoint x: 1026, endPoint y: 412, distance: 11.2
click at [1015, 410] on p "I would love to be the reason for [PERSON_NAME]'s turning point in his anxiety …" at bounding box center [1050, 400] width 751 height 43
click at [695, 437] on span "Staring next week" at bounding box center [728, 439] width 106 height 16
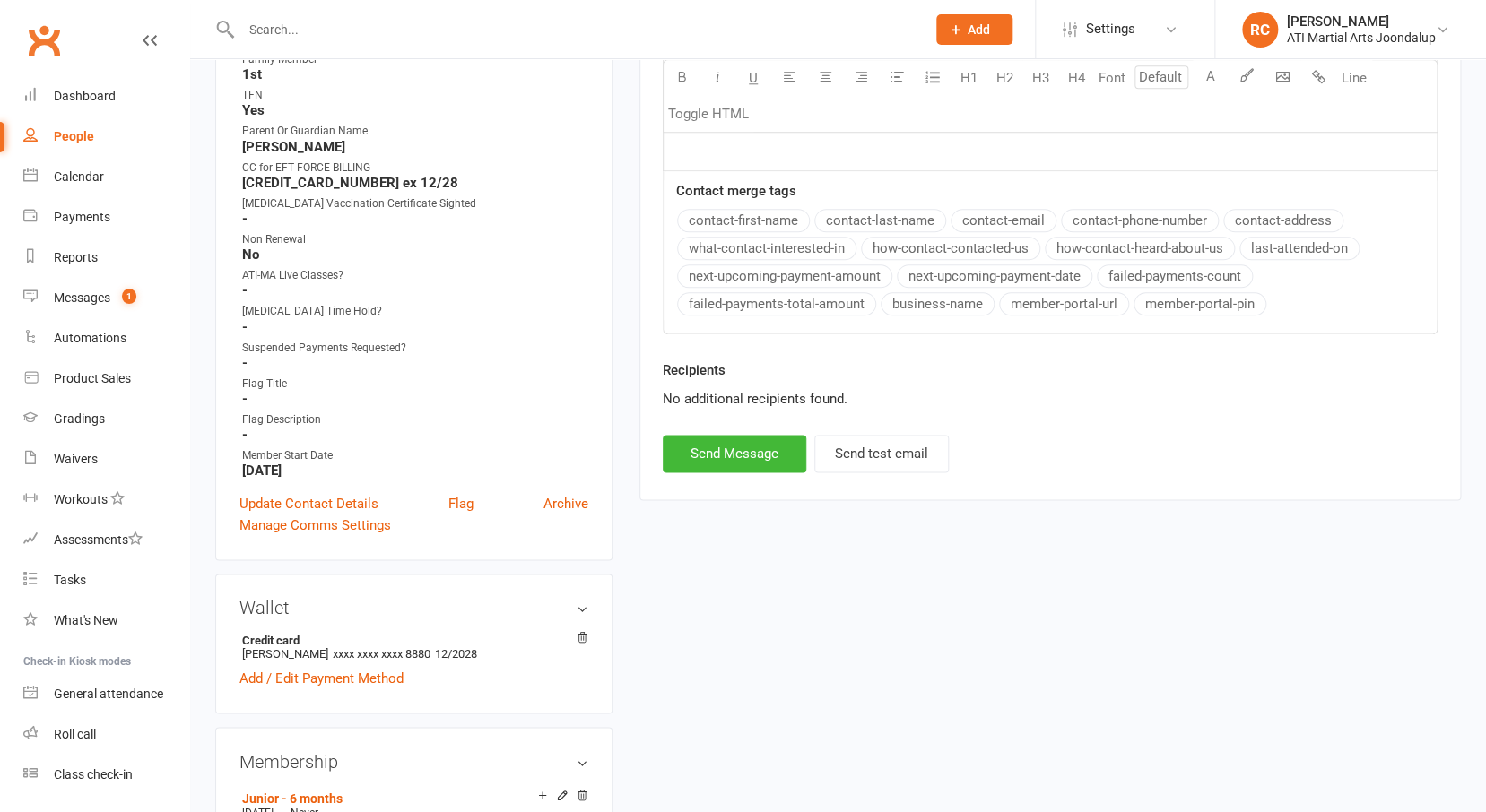
scroll to position [514, 0]
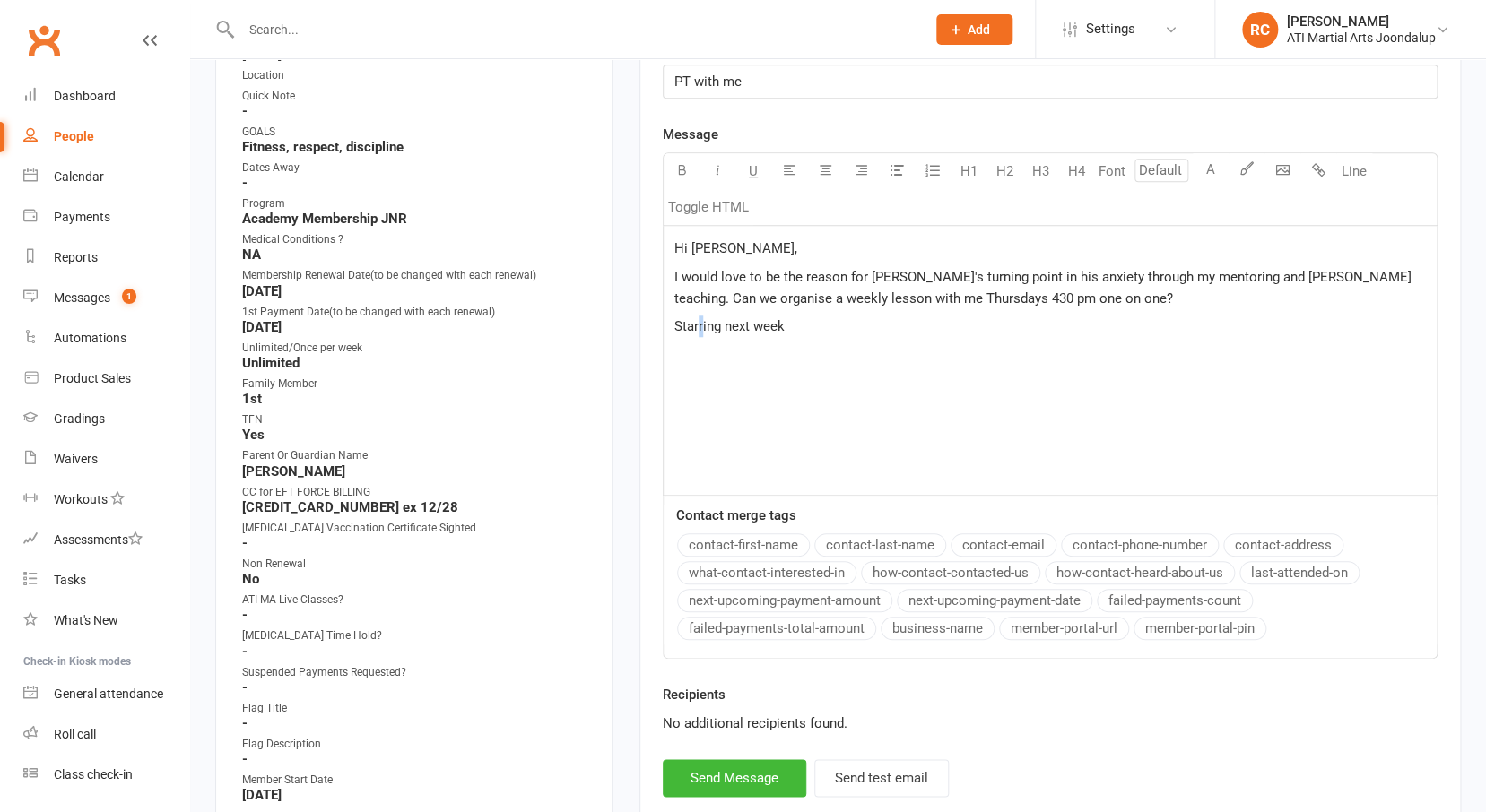
click at [699, 324] on span "Starring next week" at bounding box center [730, 325] width 111 height 16
click at [697, 323] on span "Starring next week" at bounding box center [730, 325] width 111 height 16
click at [800, 328] on p "Starting next week" at bounding box center [1050, 326] width 751 height 21
click at [742, 772] on button "Send Message" at bounding box center [734, 778] width 143 height 38
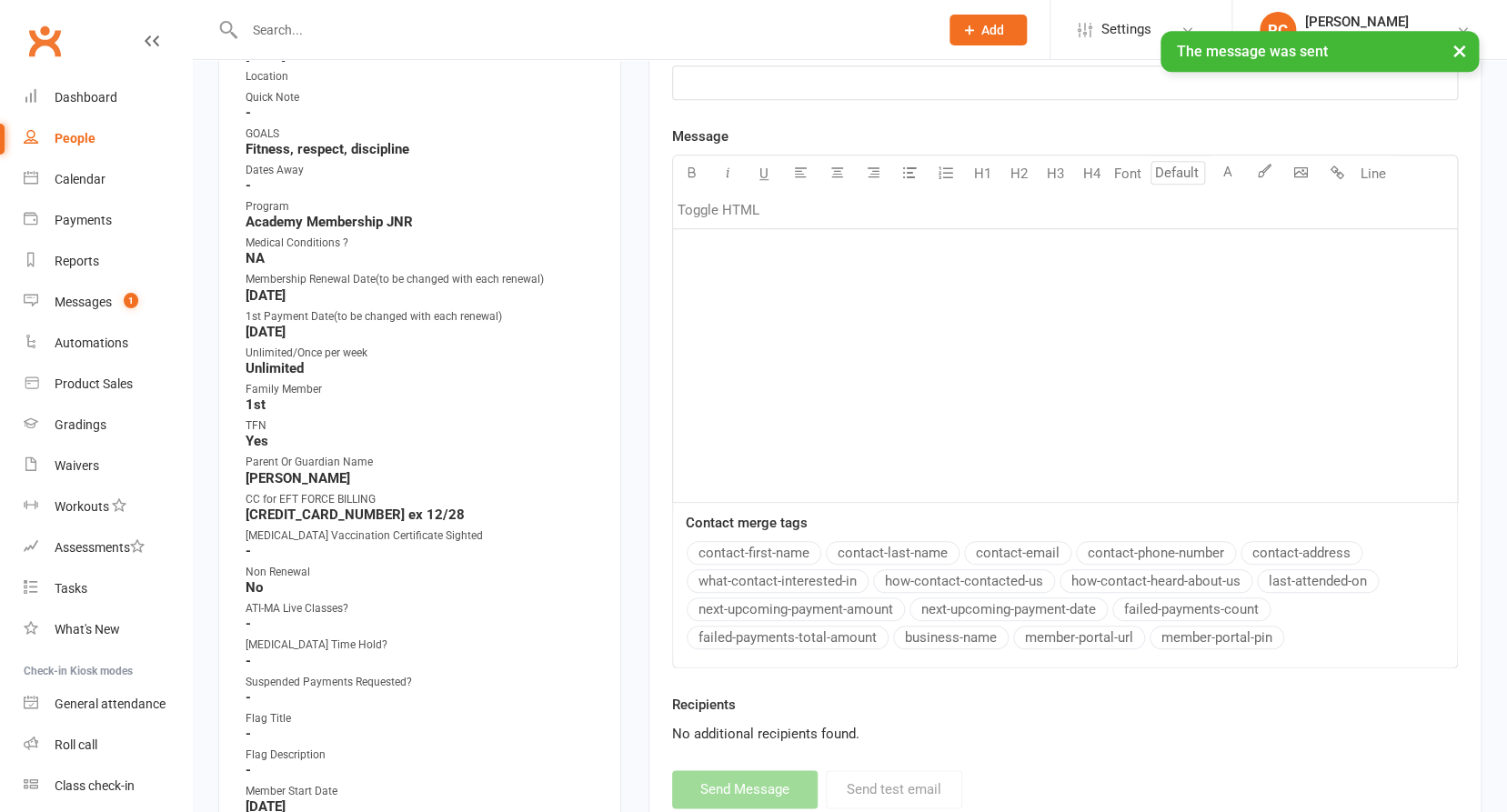
click at [551, 31] on div "× The message was sent" at bounding box center [742, 31] width 1483 height 0
click at [548, 26] on input "text" at bounding box center [582, 29] width 686 height 25
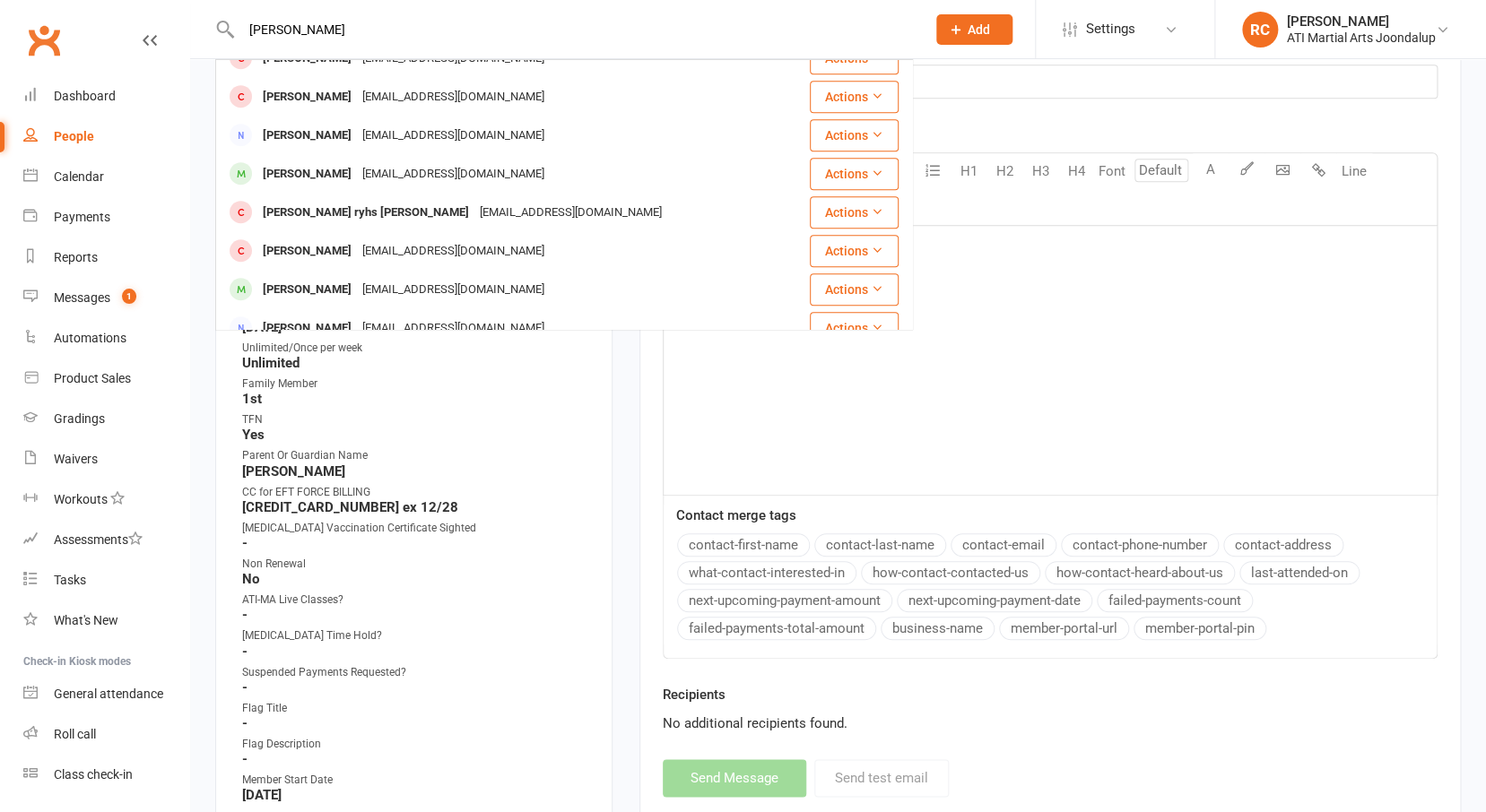
scroll to position [692, 0]
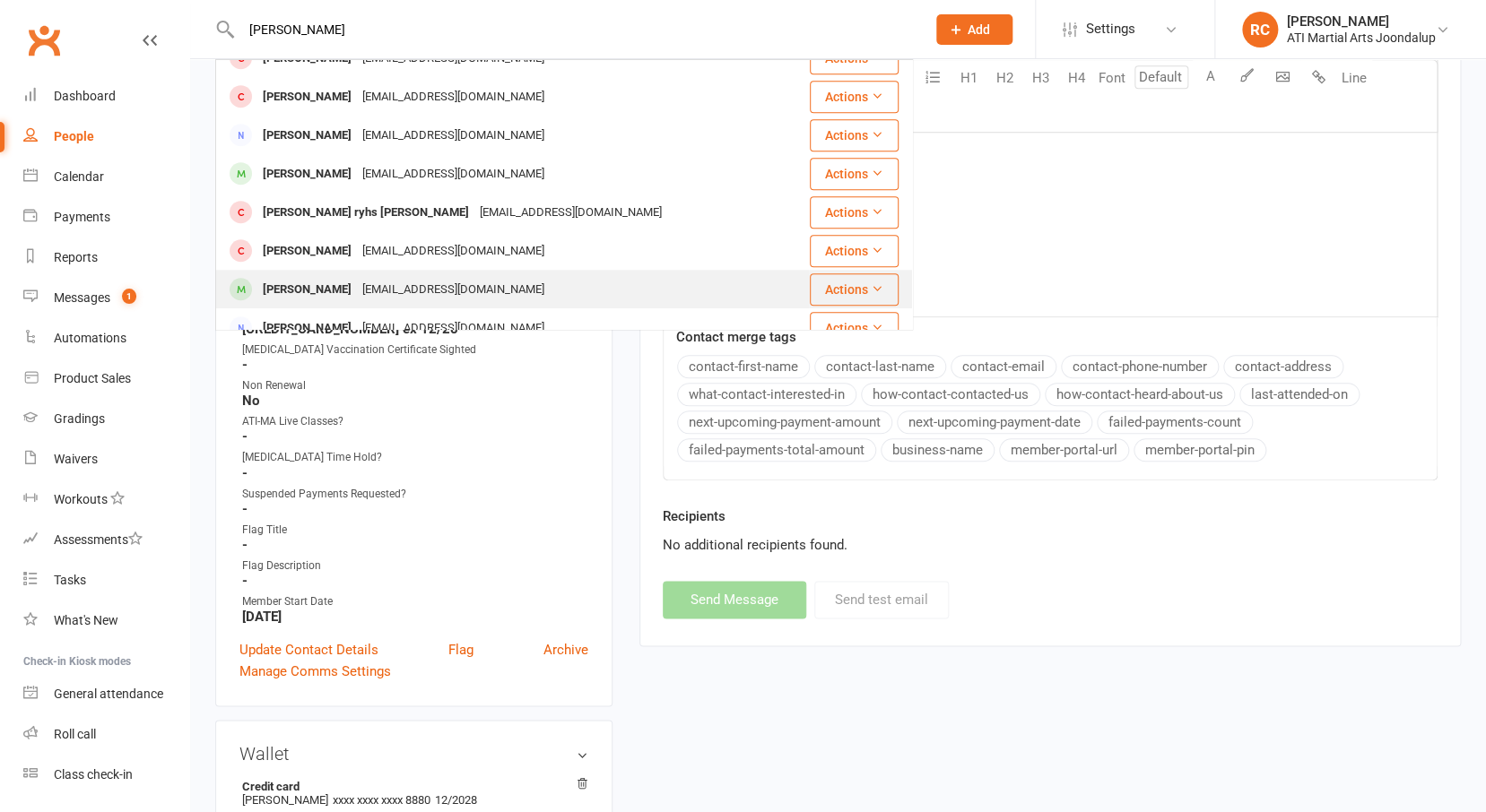
type input "[PERSON_NAME]"
click at [442, 277] on div "[EMAIL_ADDRESS][DOMAIN_NAME]" at bounding box center [453, 290] width 192 height 26
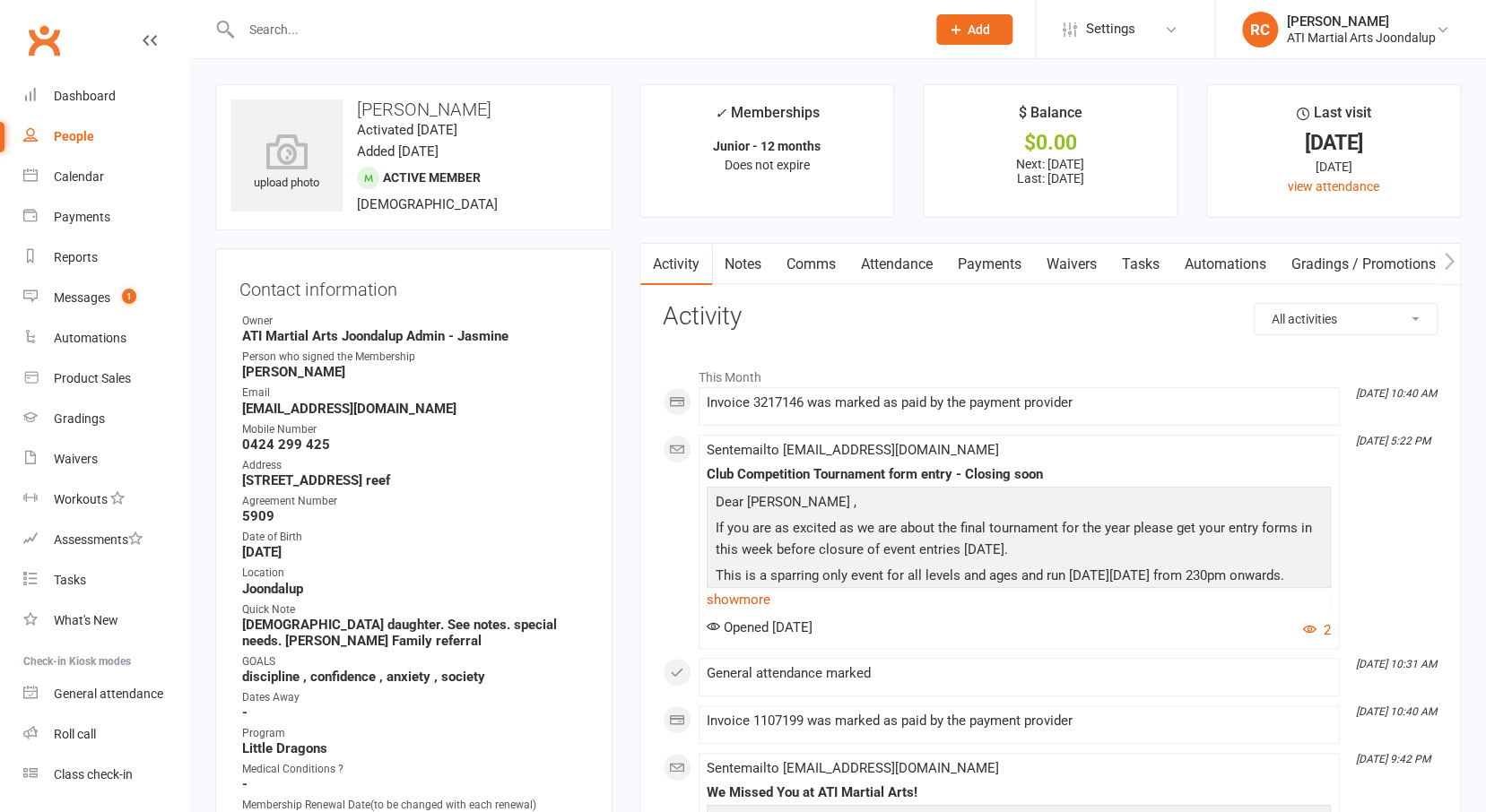
click at [979, 272] on link "Payments" at bounding box center [990, 264] width 89 height 41
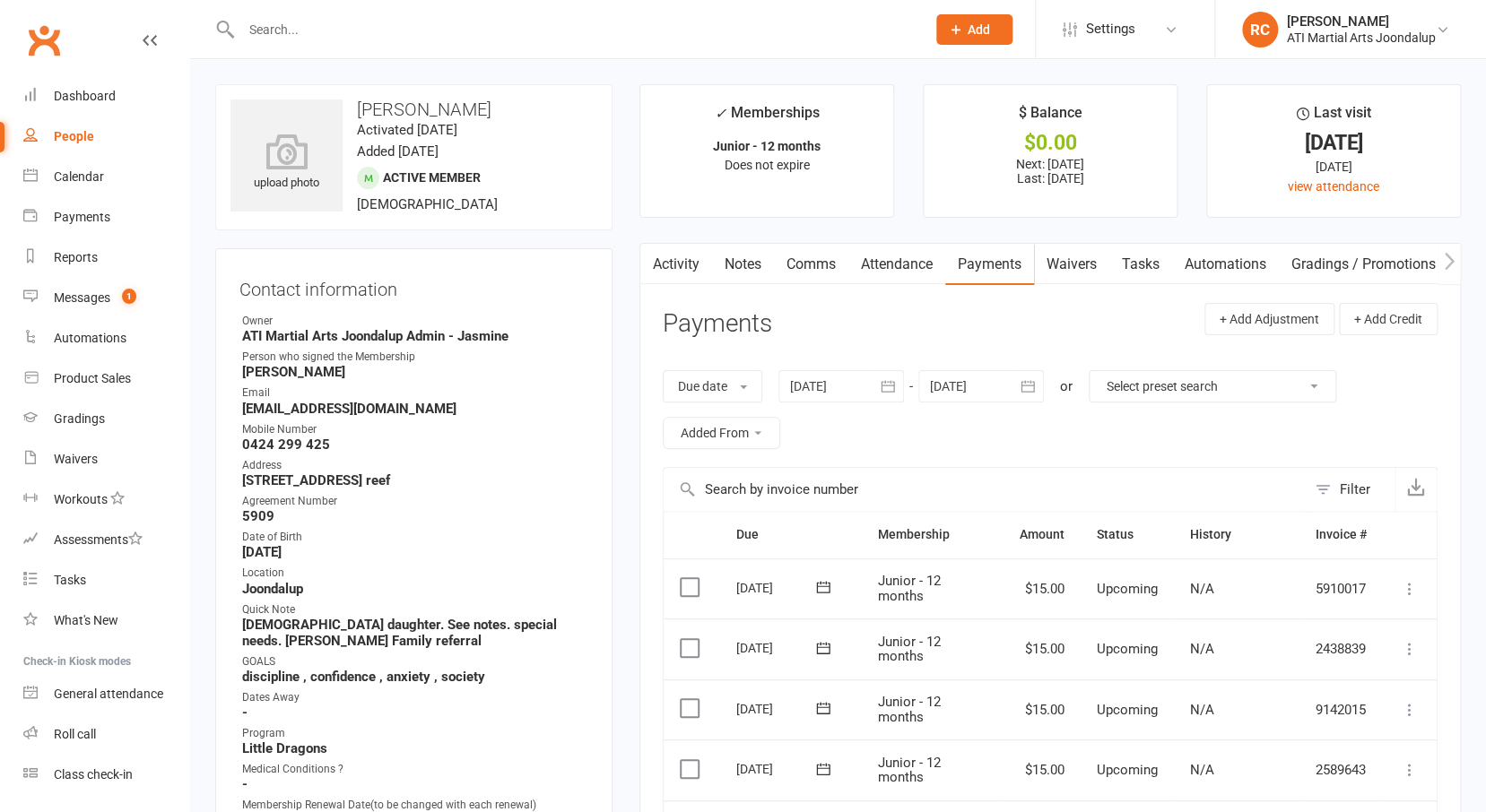
click at [815, 274] on link "Comms" at bounding box center [811, 264] width 74 height 41
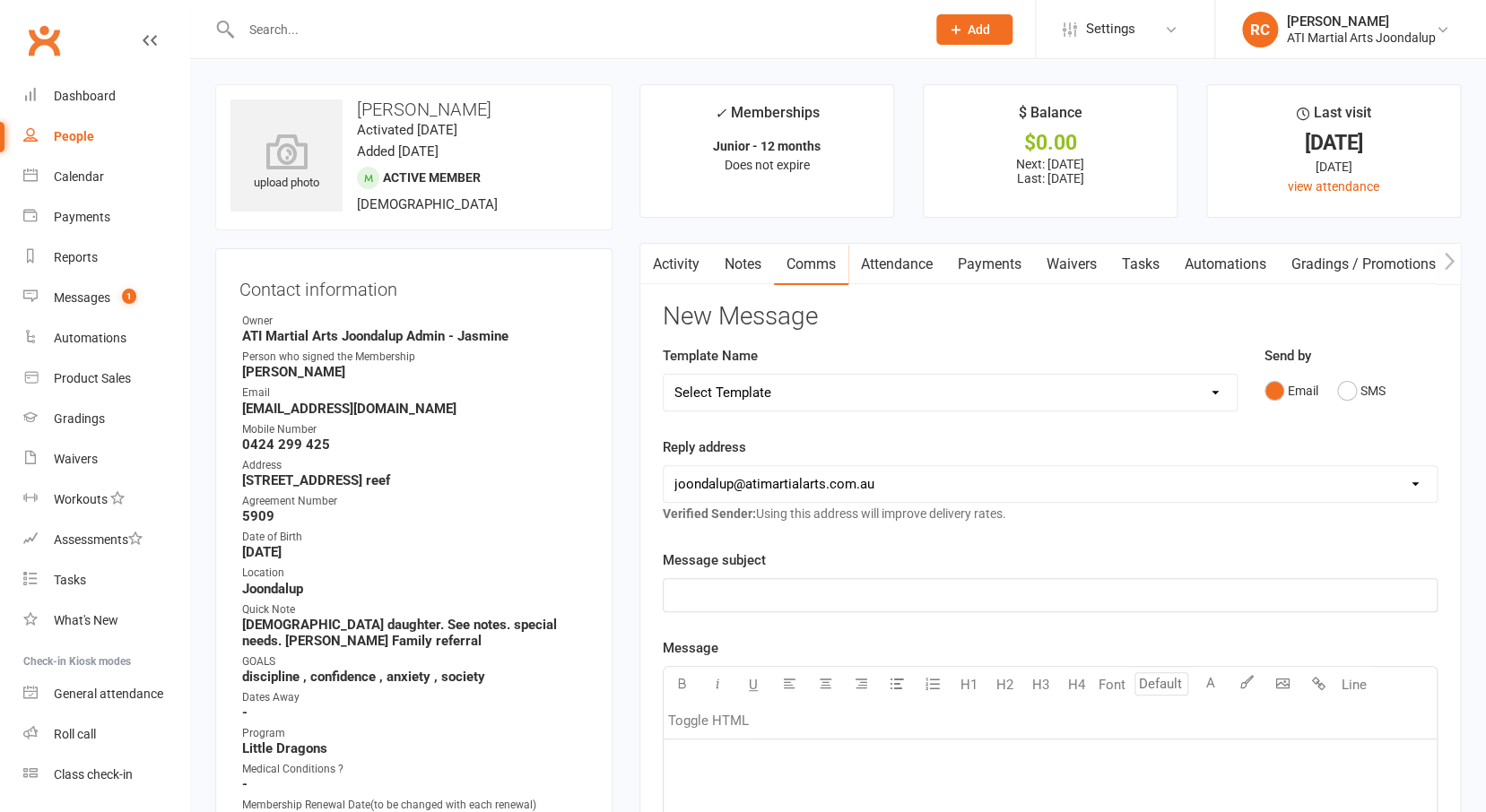
click at [889, 606] on p "﻿" at bounding box center [1050, 595] width 751 height 21
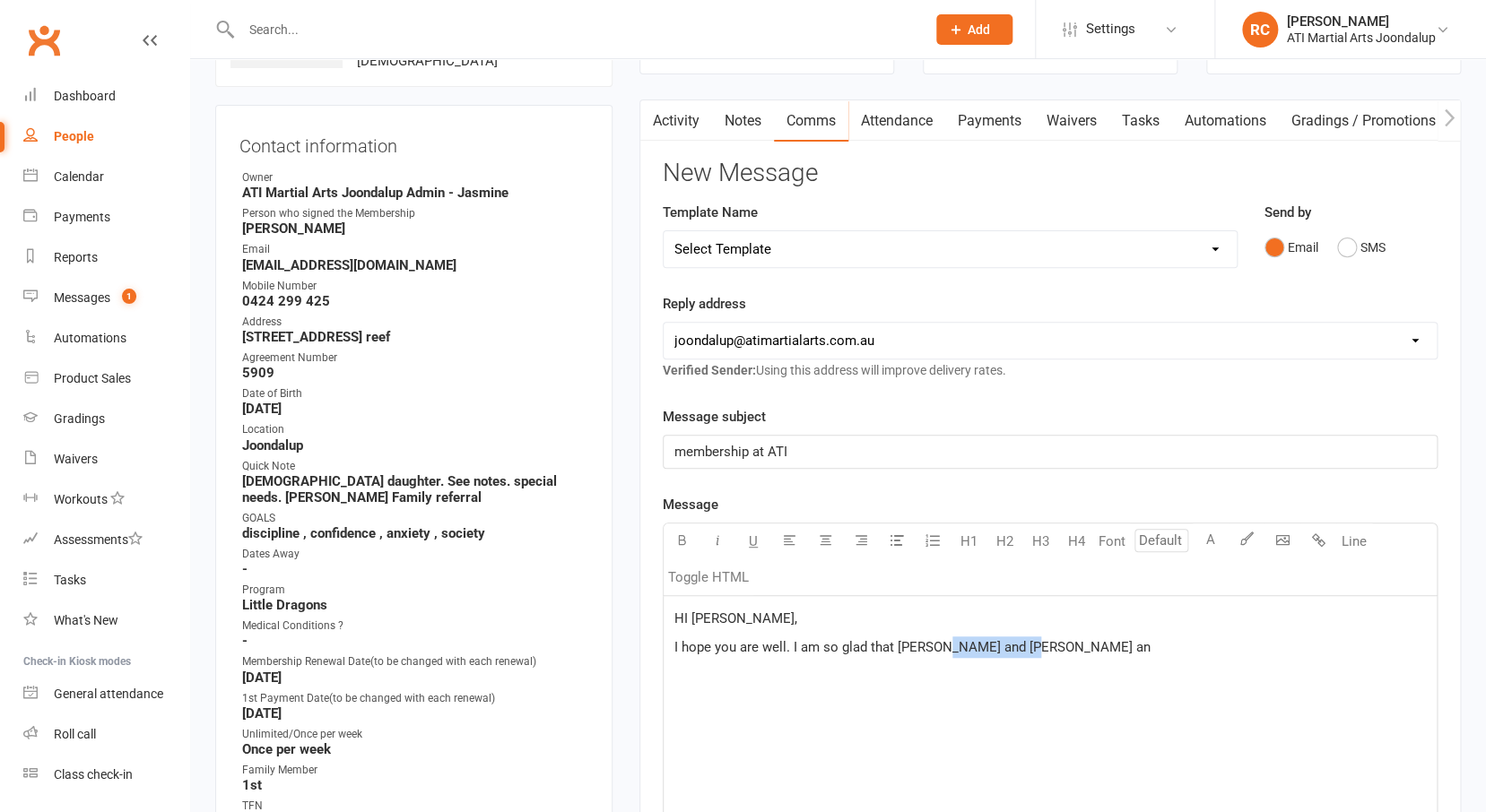
drag, startPoint x: 1006, startPoint y: 645, endPoint x: 927, endPoint y: 646, distance: 79.0
click at [927, 646] on p "I hope you are well. I am so glad that [PERSON_NAME] and [PERSON_NAME] an" at bounding box center [1050, 647] width 751 height 21
click at [926, 648] on span "I hope you are well. I am so glad that [PERSON_NAME] a" at bounding box center [843, 647] width 337 height 16
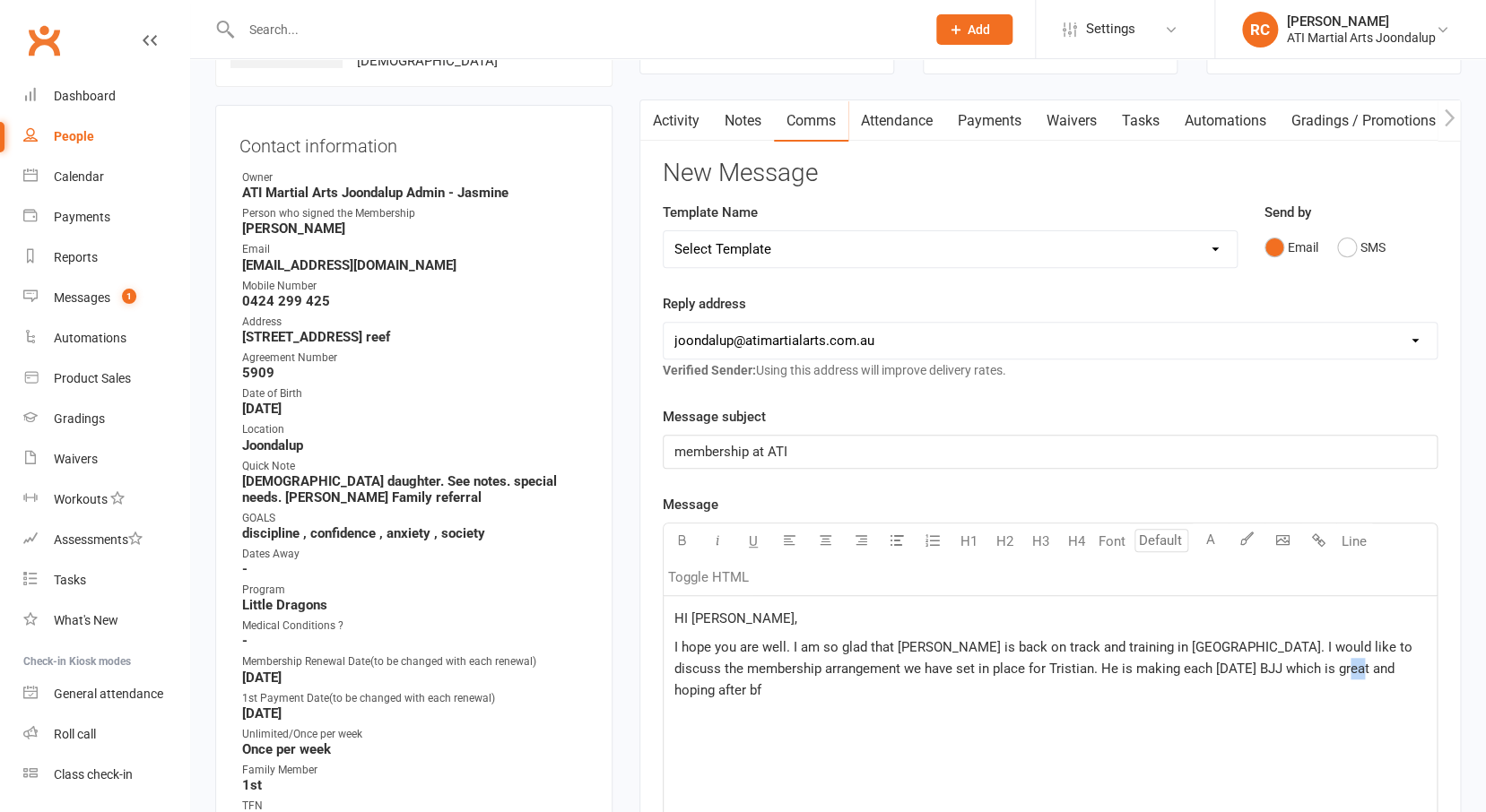
drag, startPoint x: 1323, startPoint y: 669, endPoint x: 1336, endPoint y: 671, distance: 13.2
click at [1336, 671] on p "I hope you are well. I am so glad that [PERSON_NAME] is back on track and train…" at bounding box center [1050, 668] width 751 height 64
drag, startPoint x: 1124, startPoint y: 691, endPoint x: 1138, endPoint y: 691, distance: 14.0
click at [1135, 691] on p "I hope you are well. I am so glad that [PERSON_NAME] is back on track and train…" at bounding box center [1050, 668] width 751 height 64
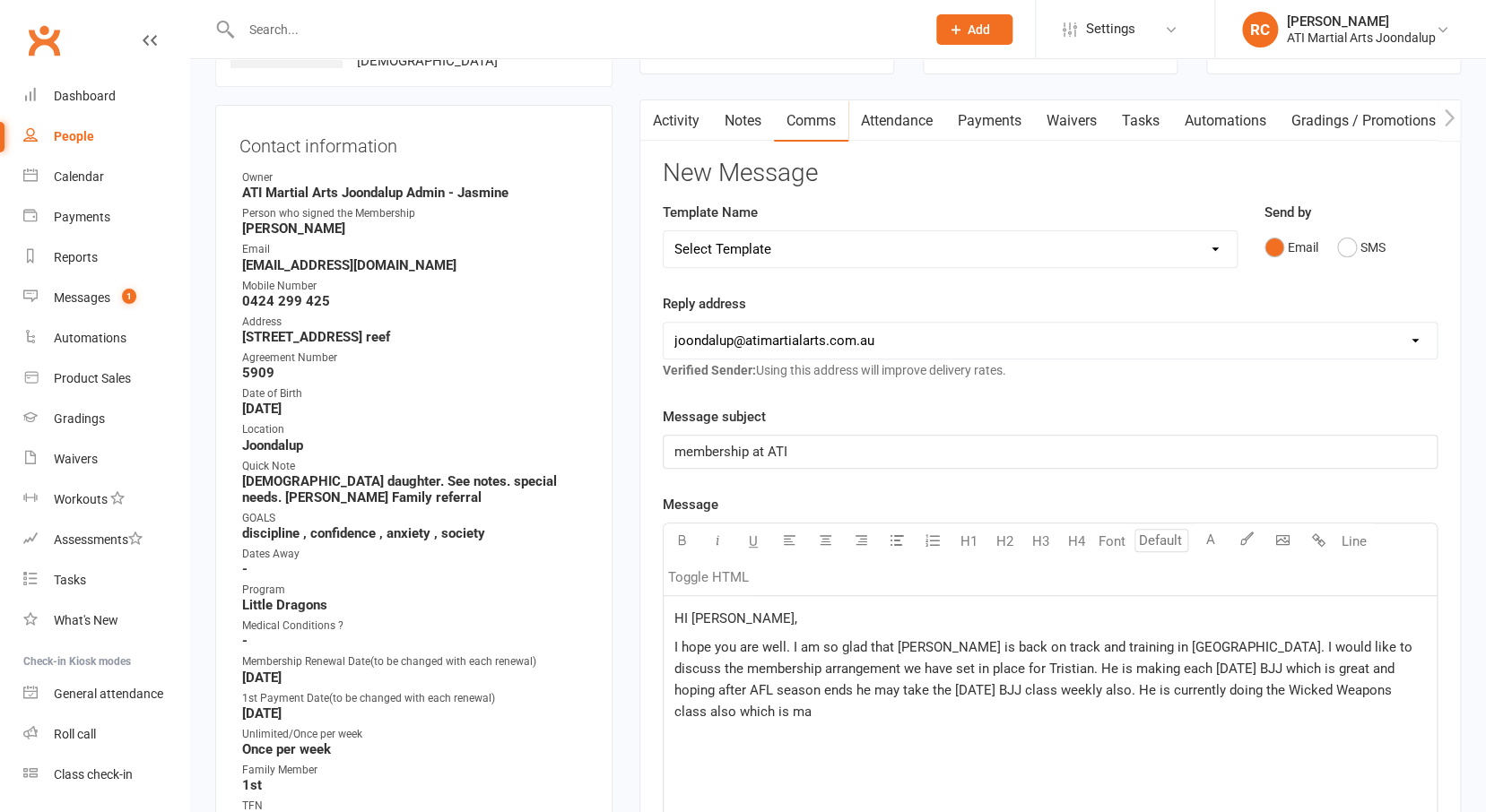
click at [1336, 686] on span "I hope you are well. I am so glad that [PERSON_NAME] is back on track and train…" at bounding box center [1045, 679] width 742 height 81
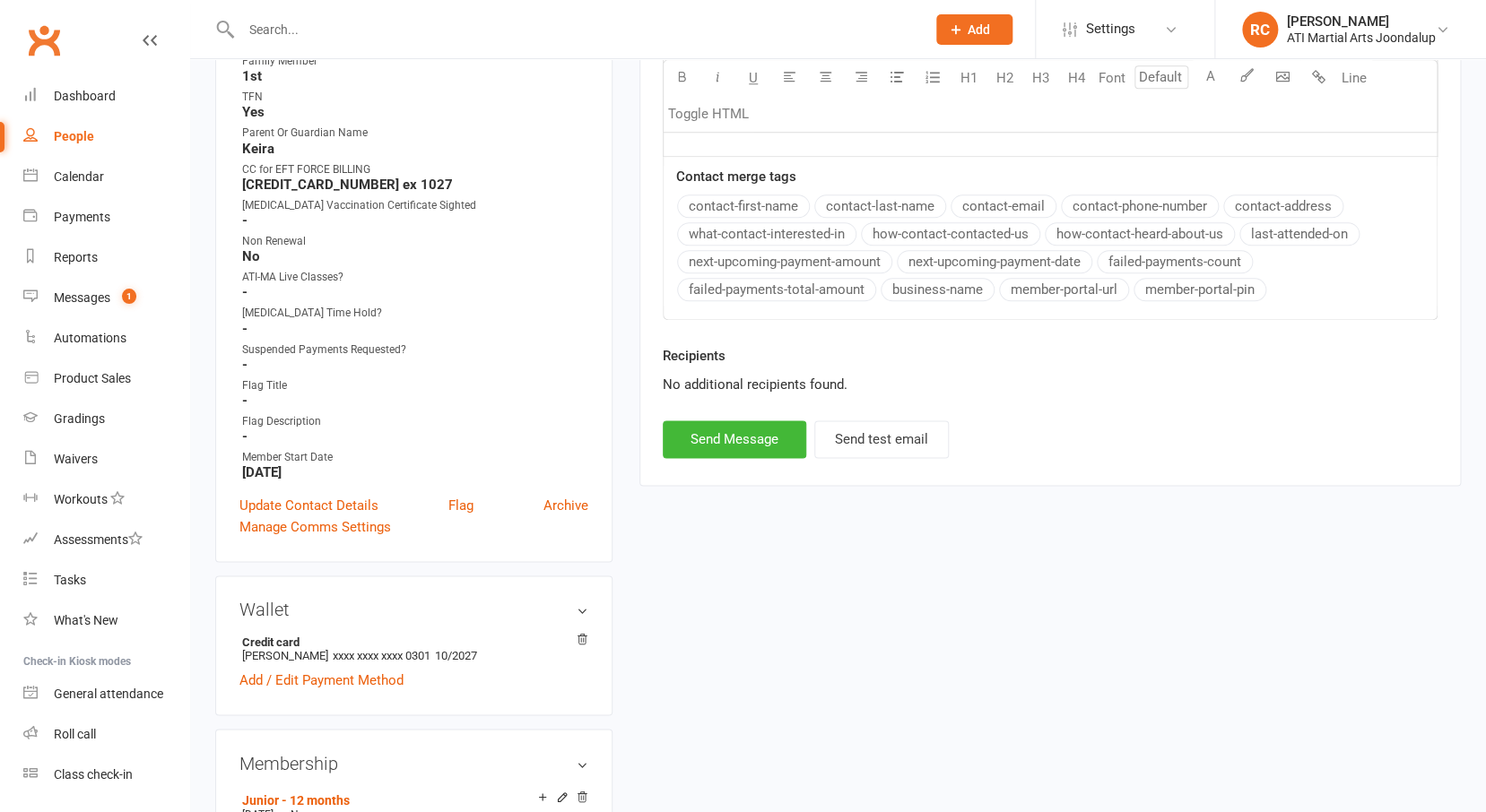
scroll to position [341, 0]
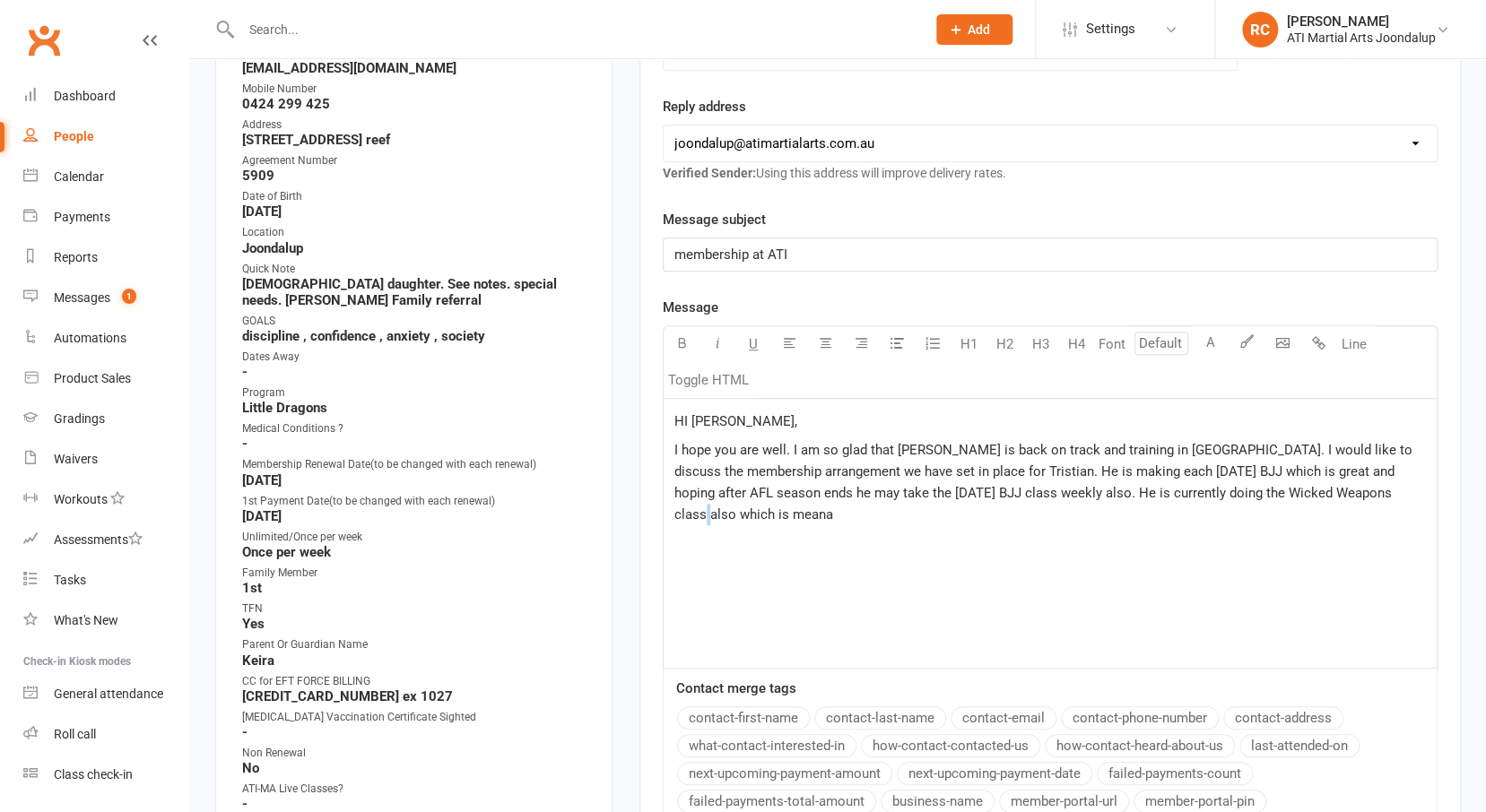
click at [1361, 495] on span "I hope you are well. I am so glad that [PERSON_NAME] is back on track and train…" at bounding box center [1045, 482] width 742 height 81
drag, startPoint x: 750, startPoint y: 511, endPoint x: 807, endPoint y: 518, distance: 57.4
click at [806, 518] on p "I hope you are well. I am so glad that [PERSON_NAME] is back on track and train…" at bounding box center [1050, 482] width 751 height 86
drag, startPoint x: 807, startPoint y: 518, endPoint x: 992, endPoint y: 511, distance: 185.1
click at [989, 512] on span "I hope you are well. I am so glad that [PERSON_NAME] is back on track and train…" at bounding box center [1045, 482] width 742 height 81
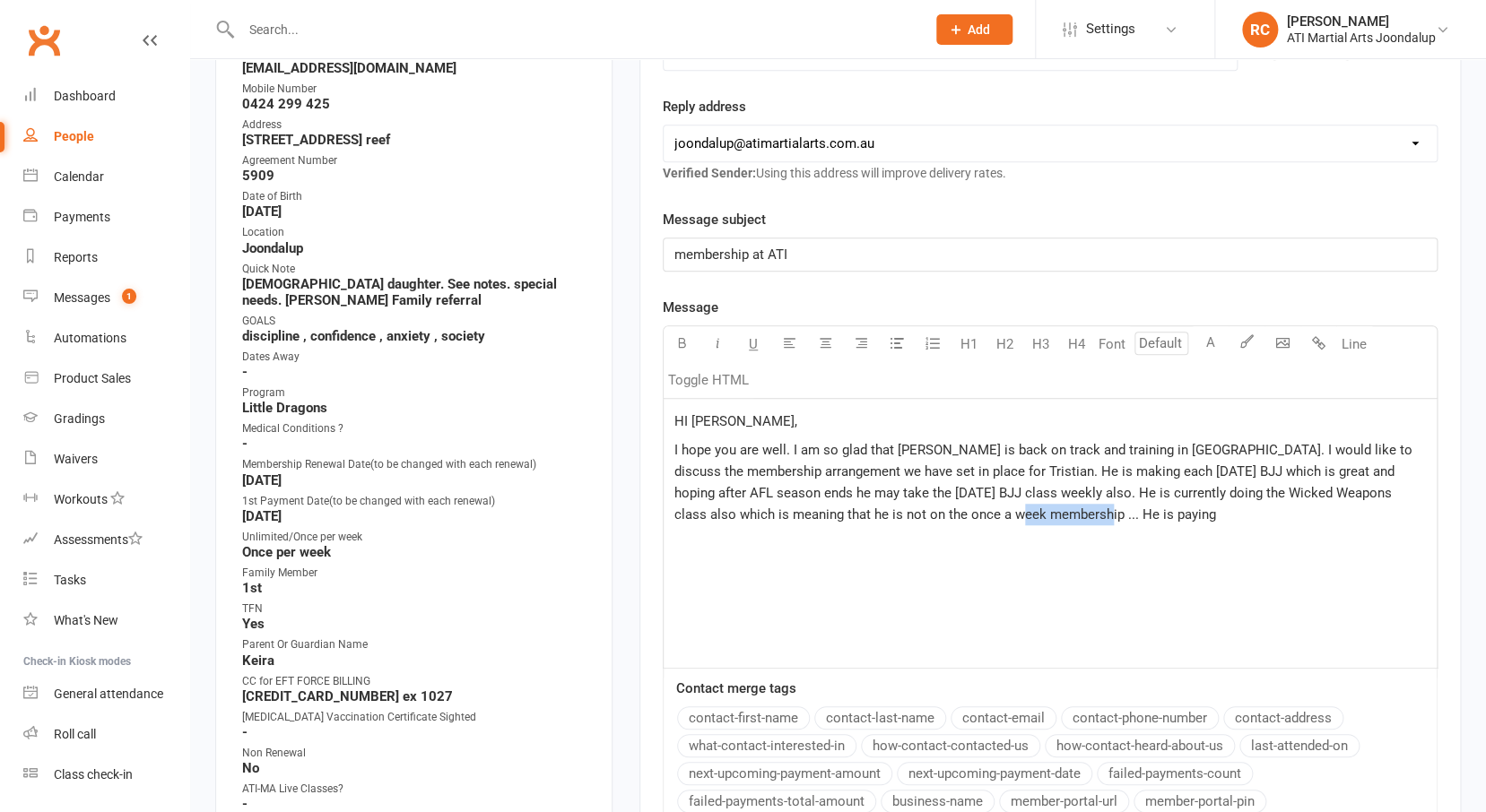
drag, startPoint x: 989, startPoint y: 512, endPoint x: 917, endPoint y: 513, distance: 72.0
click at [917, 513] on p "I hope you are well. I am so glad that [PERSON_NAME] is back on track and train…" at bounding box center [1050, 482] width 751 height 86
click at [1040, 512] on span "I hope you are well. I am so glad that [PERSON_NAME] is back on track and train…" at bounding box center [1045, 482] width 742 height 81
click at [1033, 514] on p "I hope you are well. I am so glad that [PERSON_NAME] is back on track and train…" at bounding box center [1050, 482] width 751 height 86
click at [1034, 513] on span "I hope you are well. I am so glad that [PERSON_NAME] is back on track and train…" at bounding box center [1045, 482] width 742 height 81
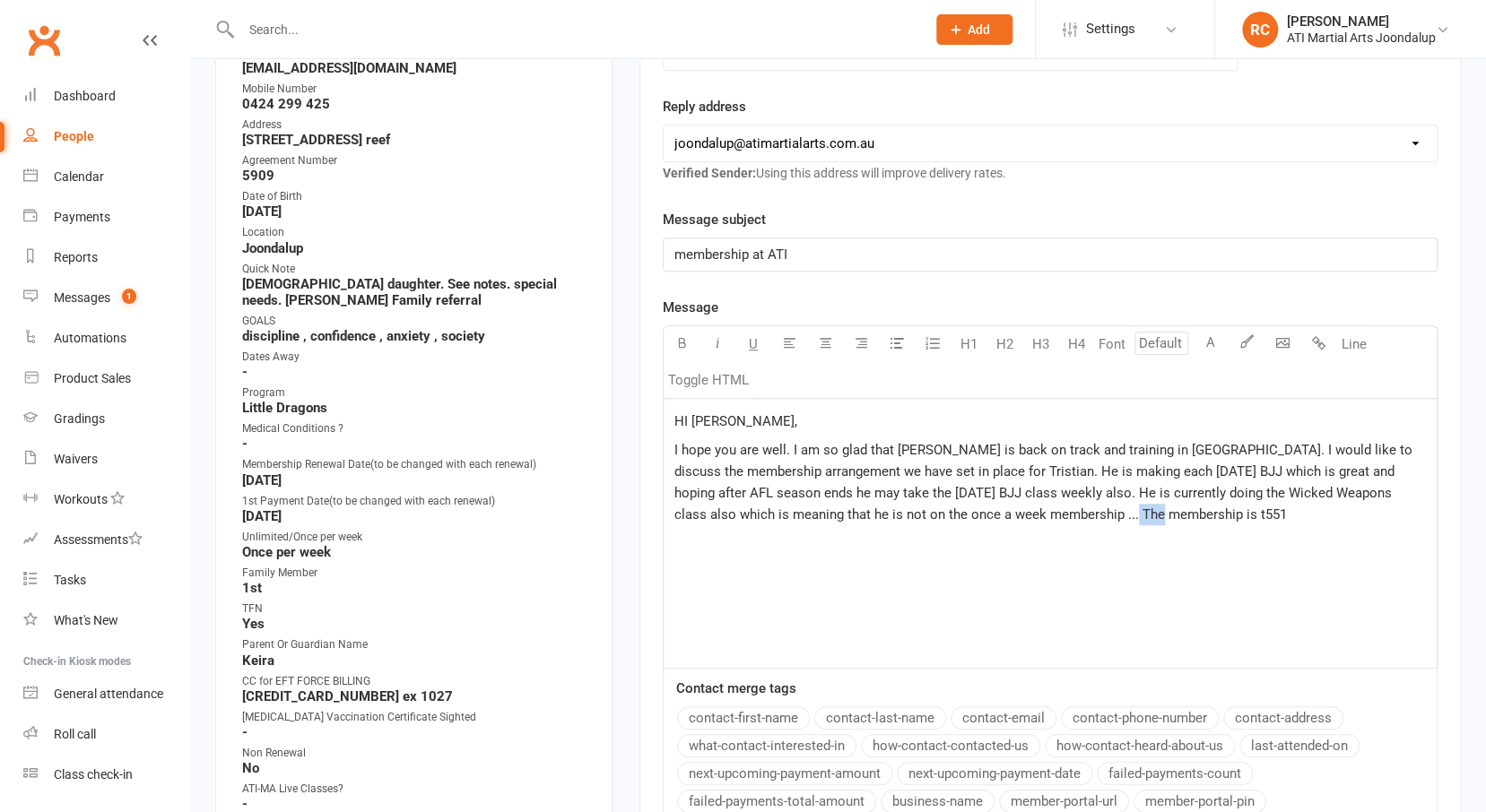
drag, startPoint x: 1062, startPoint y: 513, endPoint x: 1032, endPoint y: 512, distance: 30.0
click at [1032, 512] on p "I hope you are well. I am so glad that [PERSON_NAME] is back on track and train…" at bounding box center [1050, 482] width 751 height 86
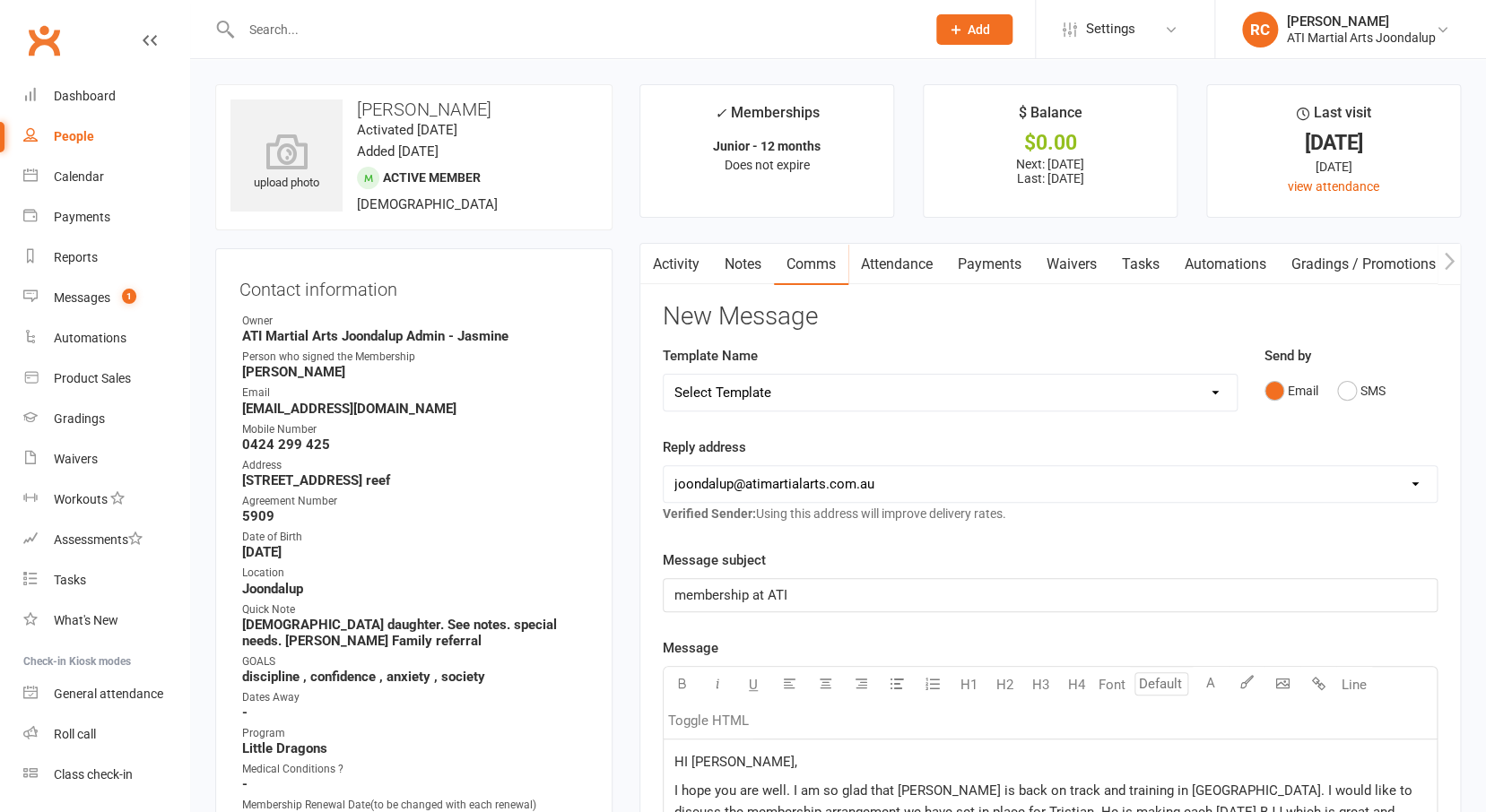
scroll to position [159, 0]
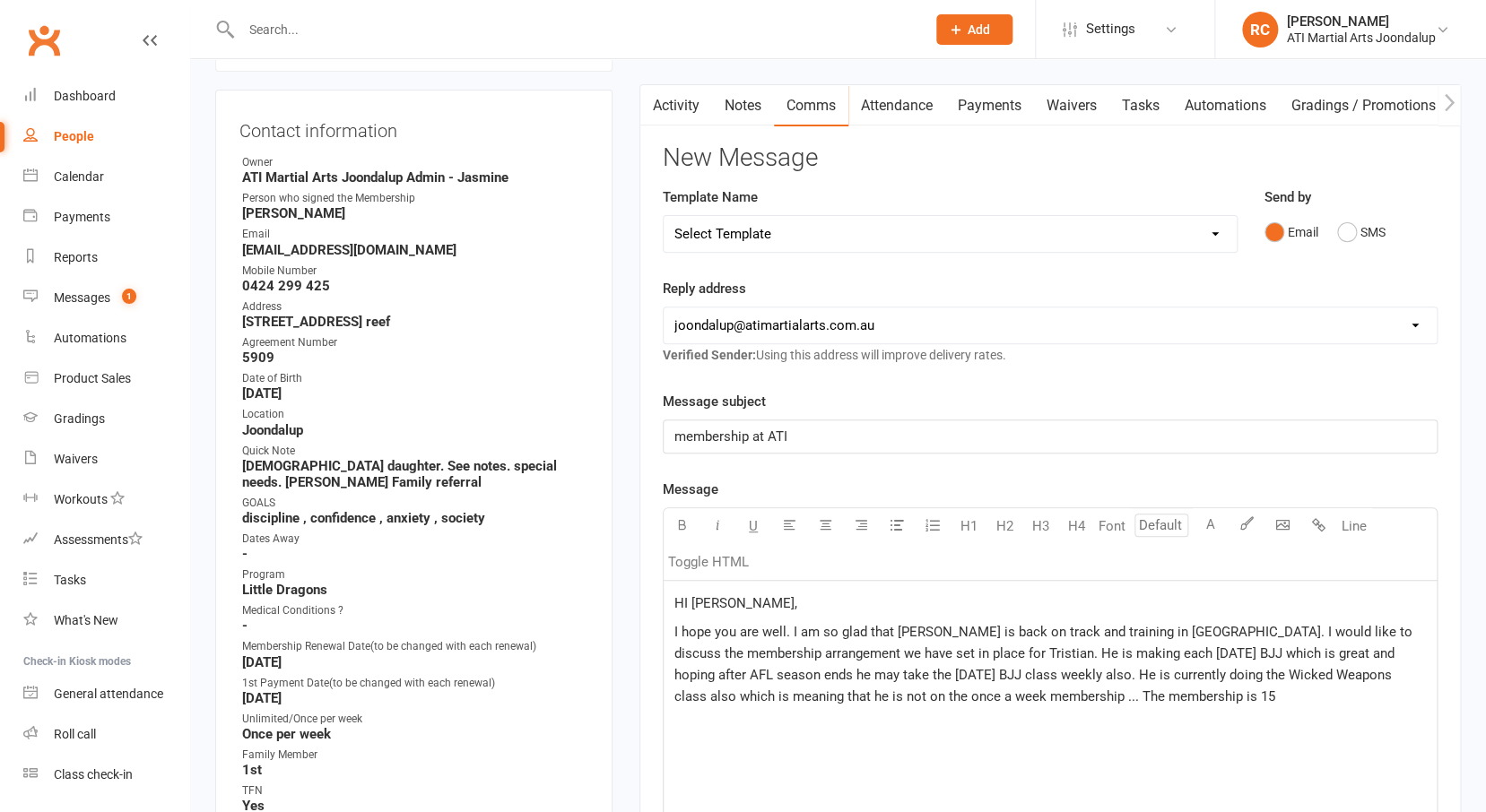
drag, startPoint x: 1034, startPoint y: 694, endPoint x: 1052, endPoint y: 696, distance: 18.1
click at [1034, 694] on span "I hope you are well. I am so glad that [PERSON_NAME] is back on track and train…" at bounding box center [1045, 663] width 742 height 81
click at [1051, 690] on p "I hope you are well. I am so glad that [PERSON_NAME] is back on track and train…" at bounding box center [1050, 664] width 751 height 86
click at [1033, 692] on span "I hope you are well. I am so glad that [PERSON_NAME] is back on track and train…" at bounding box center [1045, 663] width 742 height 81
drag, startPoint x: 1056, startPoint y: 695, endPoint x: 1044, endPoint y: 693, distance: 12.2
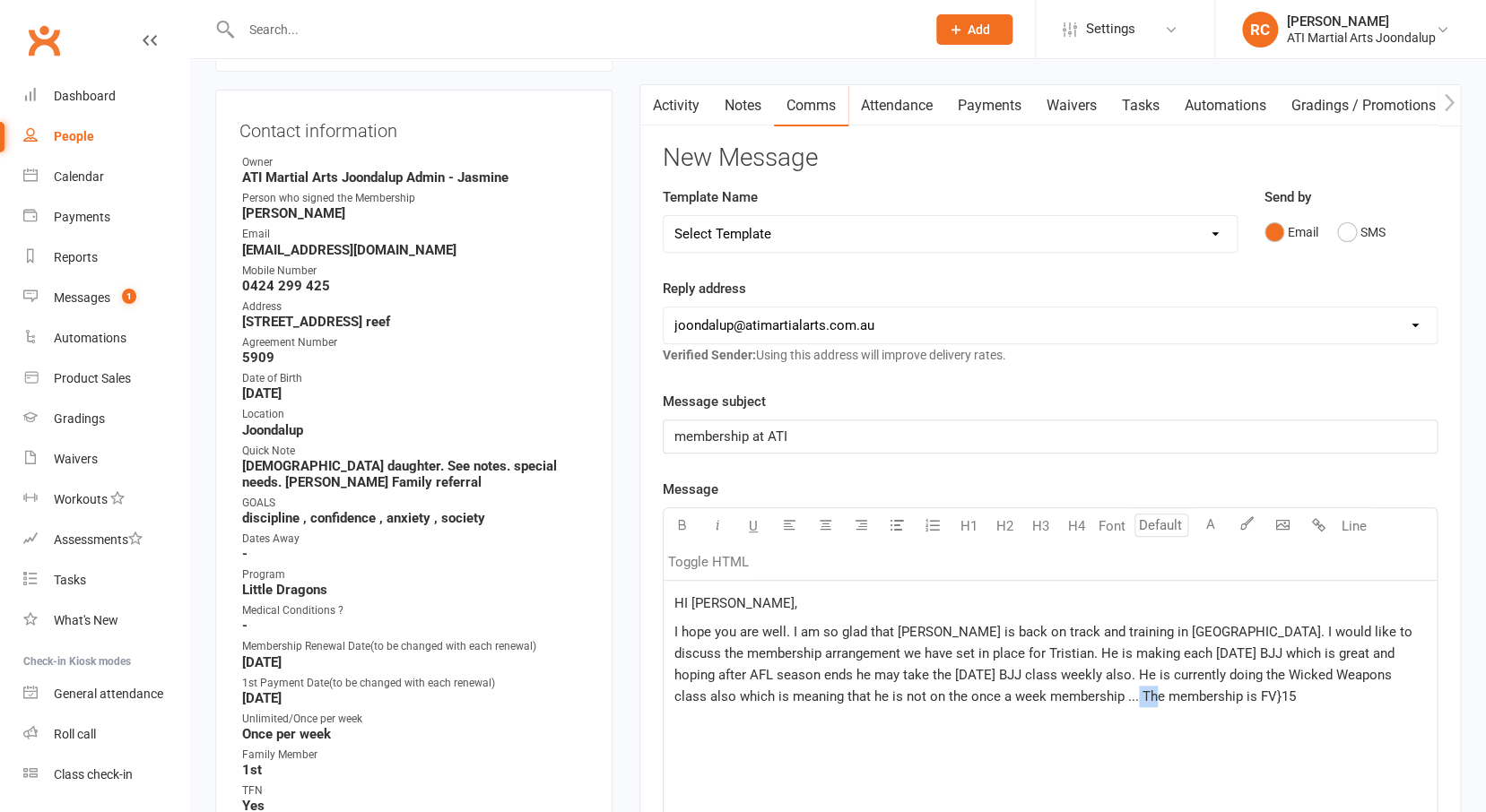
click at [1033, 693] on span "I hope you are well. I am so glad that [PERSON_NAME] is back on track and train…" at bounding box center [1045, 663] width 742 height 81
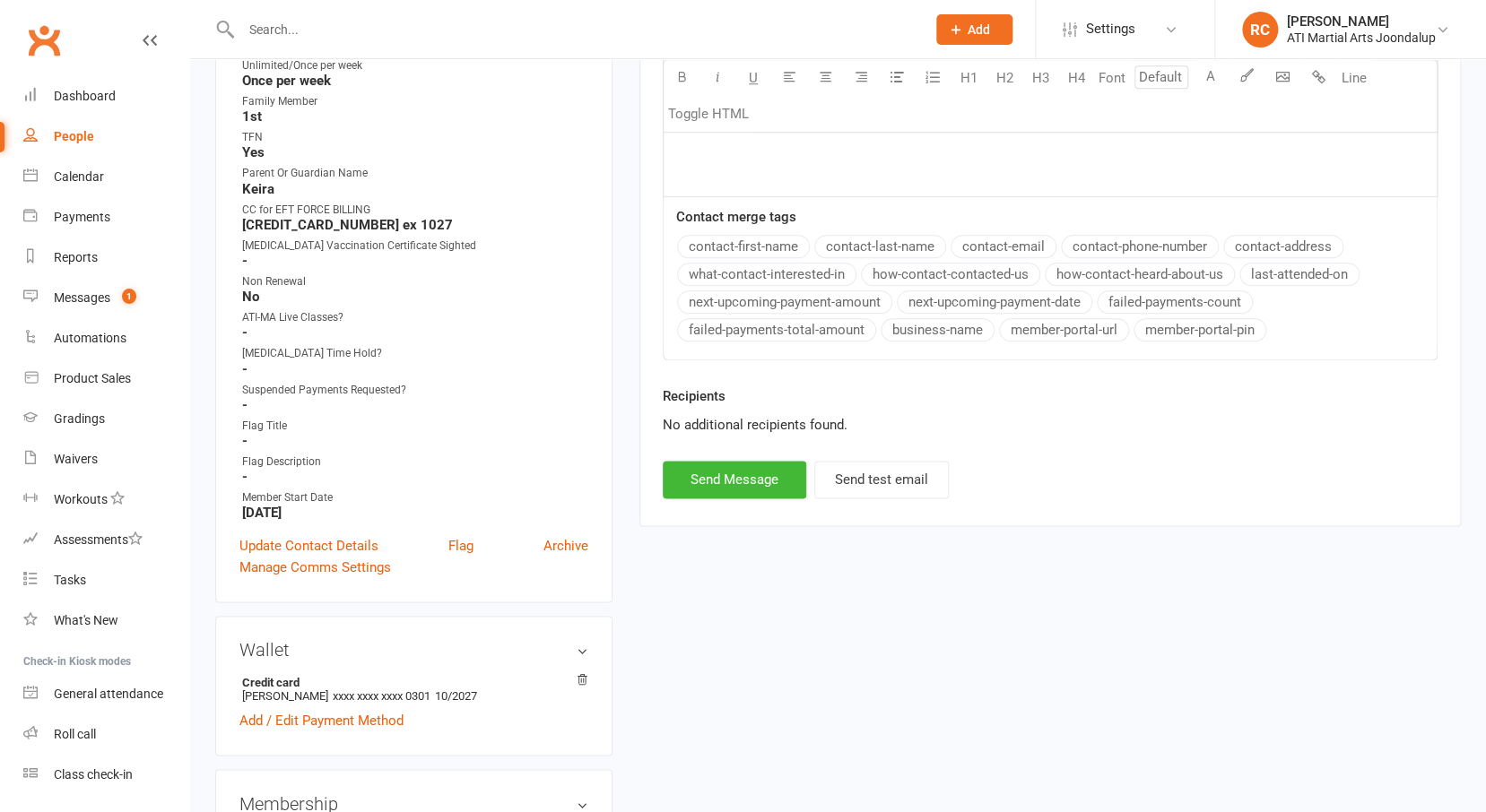
scroll to position [468, 0]
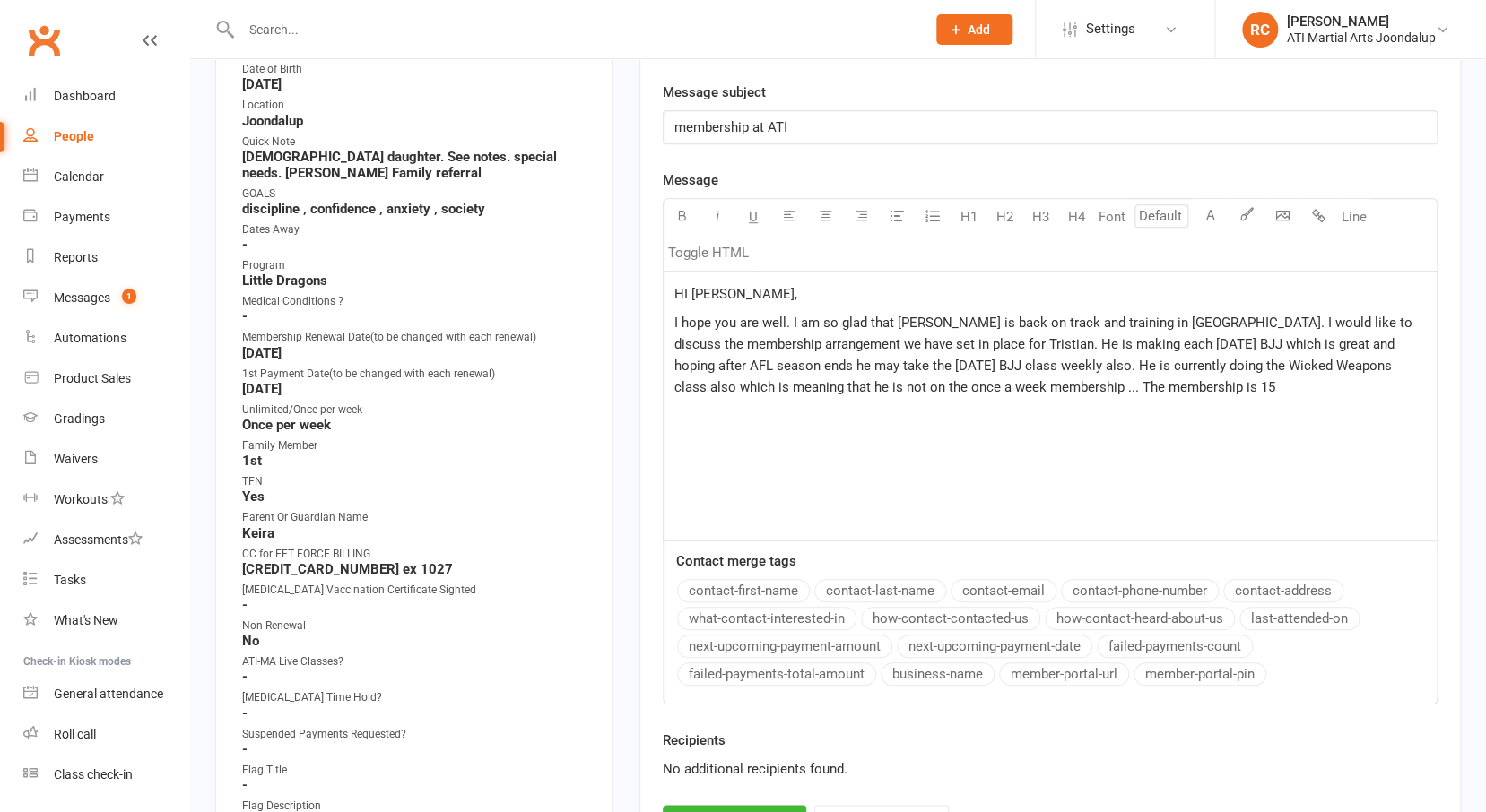
click at [1098, 390] on p "I hope you are well. I am so glad that [PERSON_NAME] is back on track and train…" at bounding box center [1050, 355] width 751 height 86
drag, startPoint x: 788, startPoint y: 402, endPoint x: 755, endPoint y: 403, distance: 33.0
click at [755, 403] on p "I hope you are well. I am so glad that [PERSON_NAME] is back on track and train…" at bounding box center [1050, 366] width 751 height 108
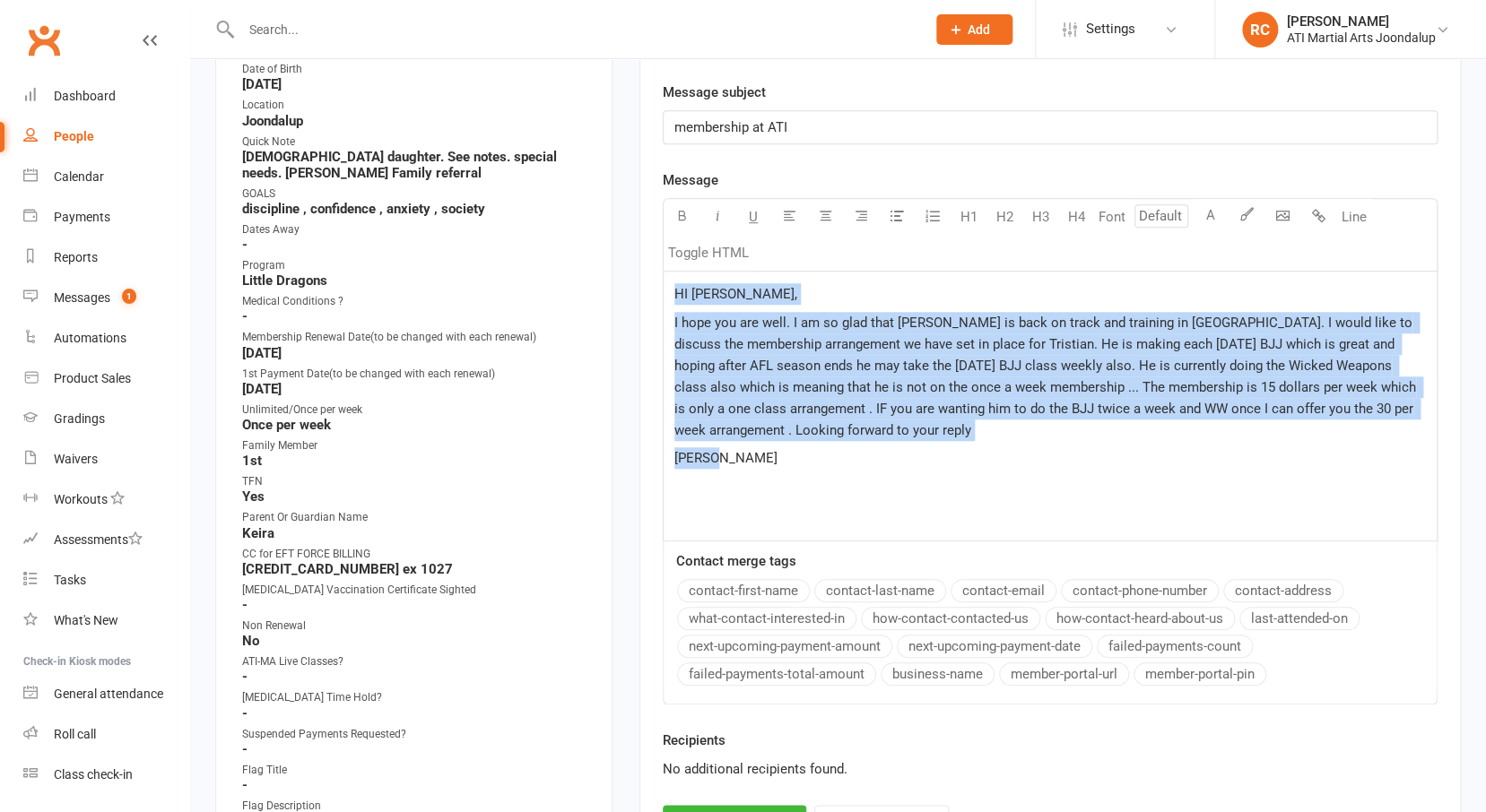
drag, startPoint x: 779, startPoint y: 468, endPoint x: 660, endPoint y: 255, distance: 244.0
click at [660, 255] on div "Activity Notes Comms Attendance Payments Waivers Tasks Automations Gradings / P…" at bounding box center [1050, 322] width 822 height 1094
copy div "HI [PERSON_NAME], I hope you are well. I am so glad that [PERSON_NAME] is back …"
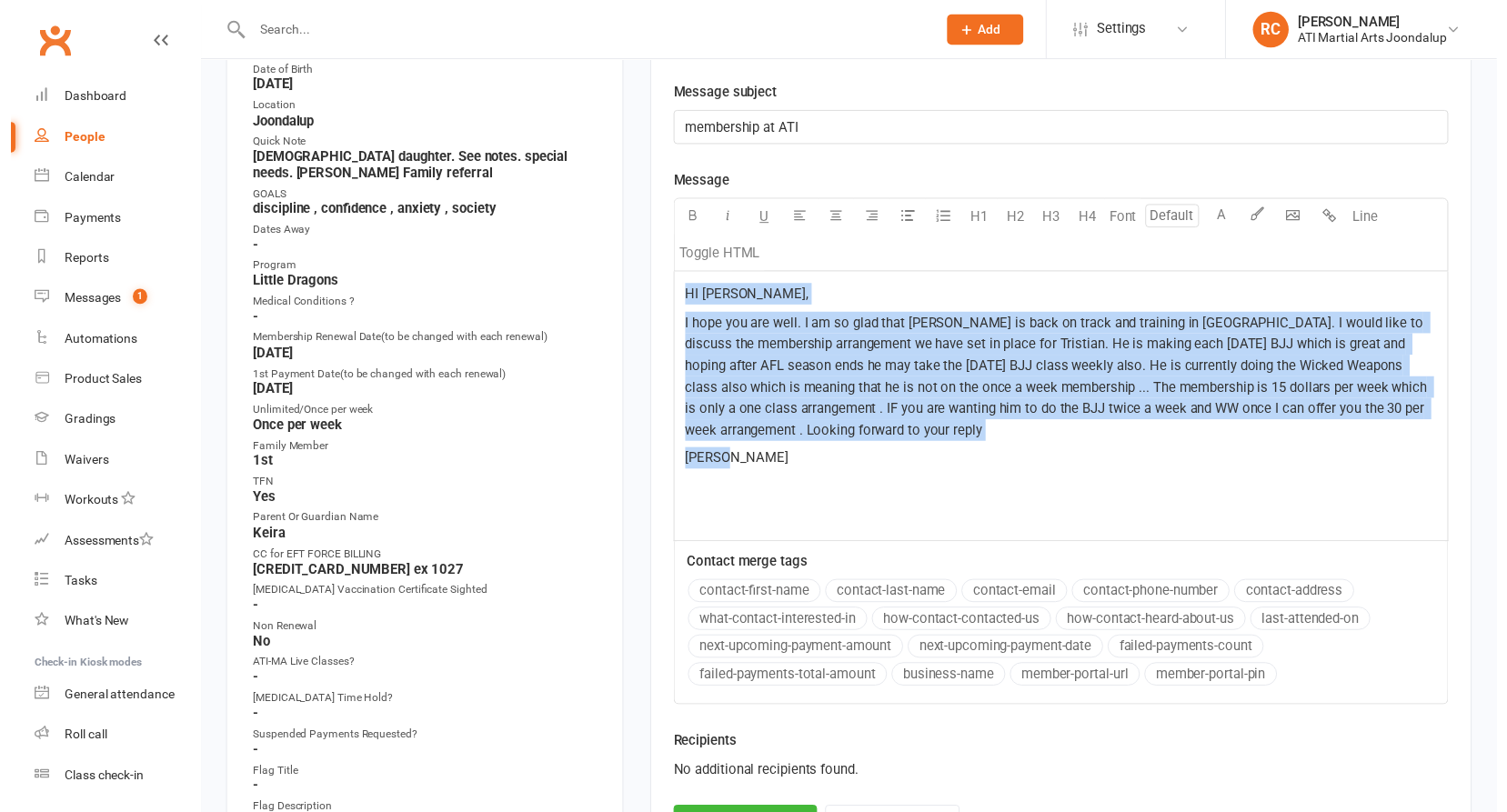
scroll to position [629, 0]
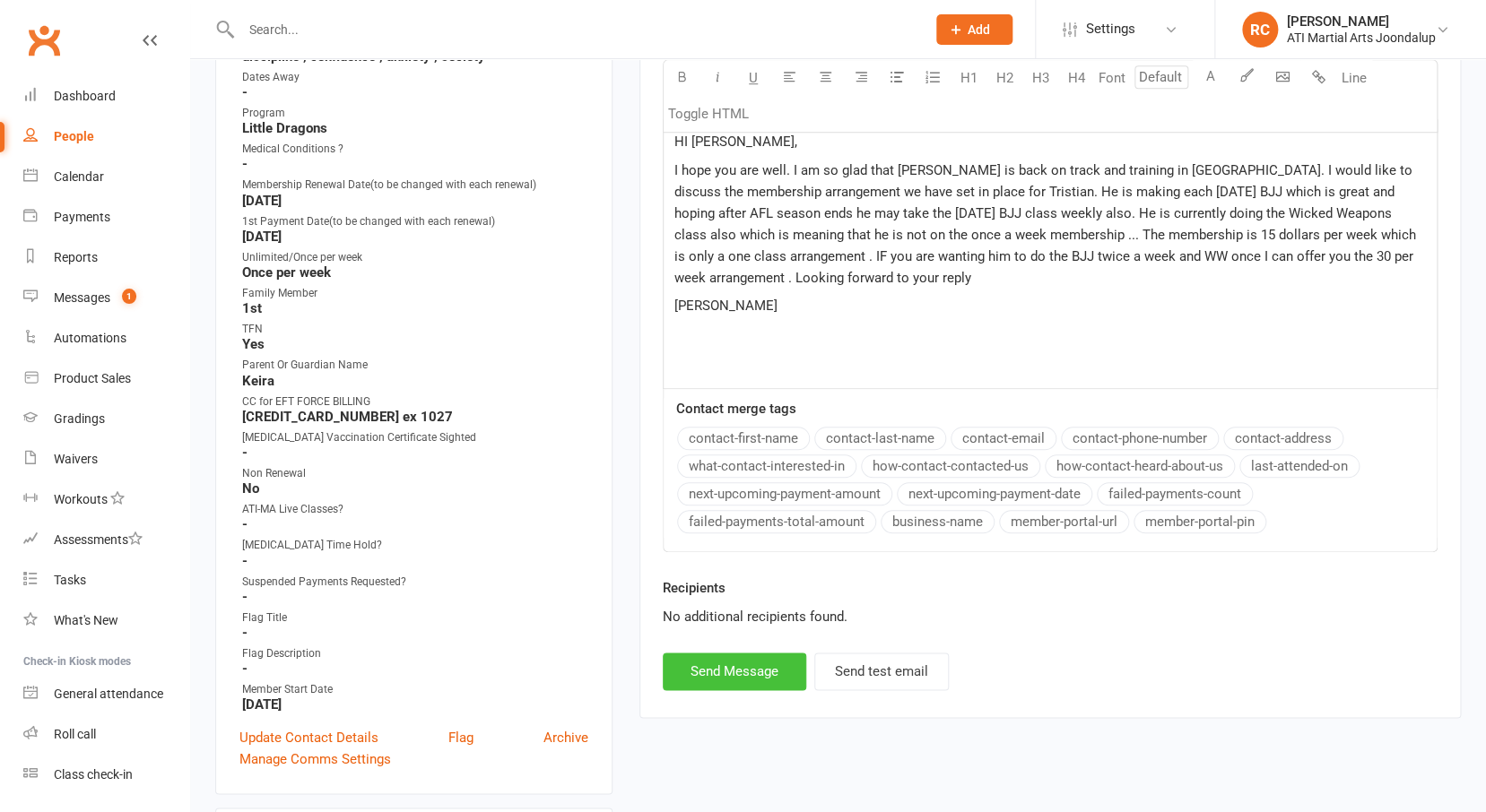
click at [767, 673] on button "Send Message" at bounding box center [734, 671] width 143 height 38
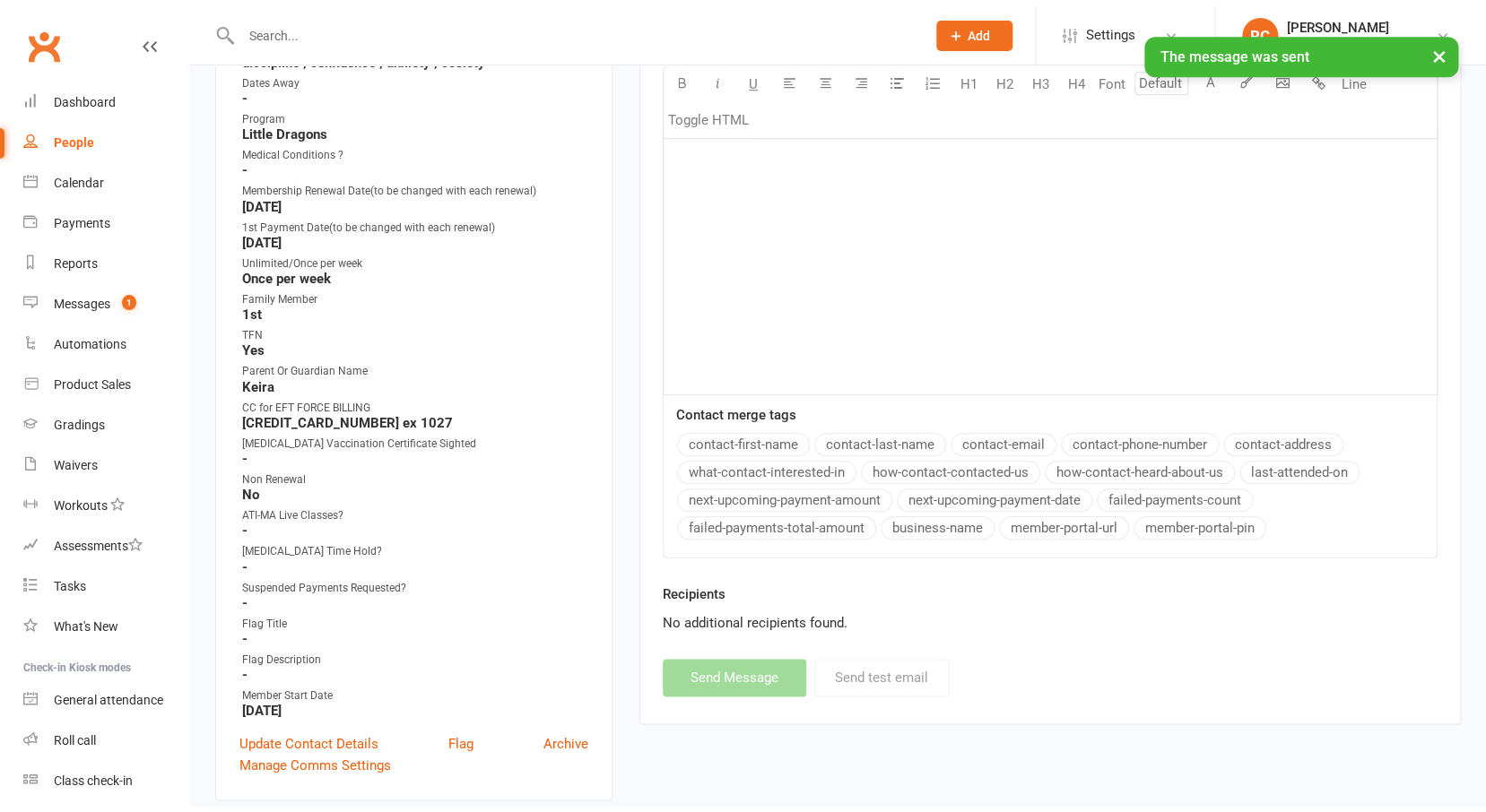
scroll to position [0, 0]
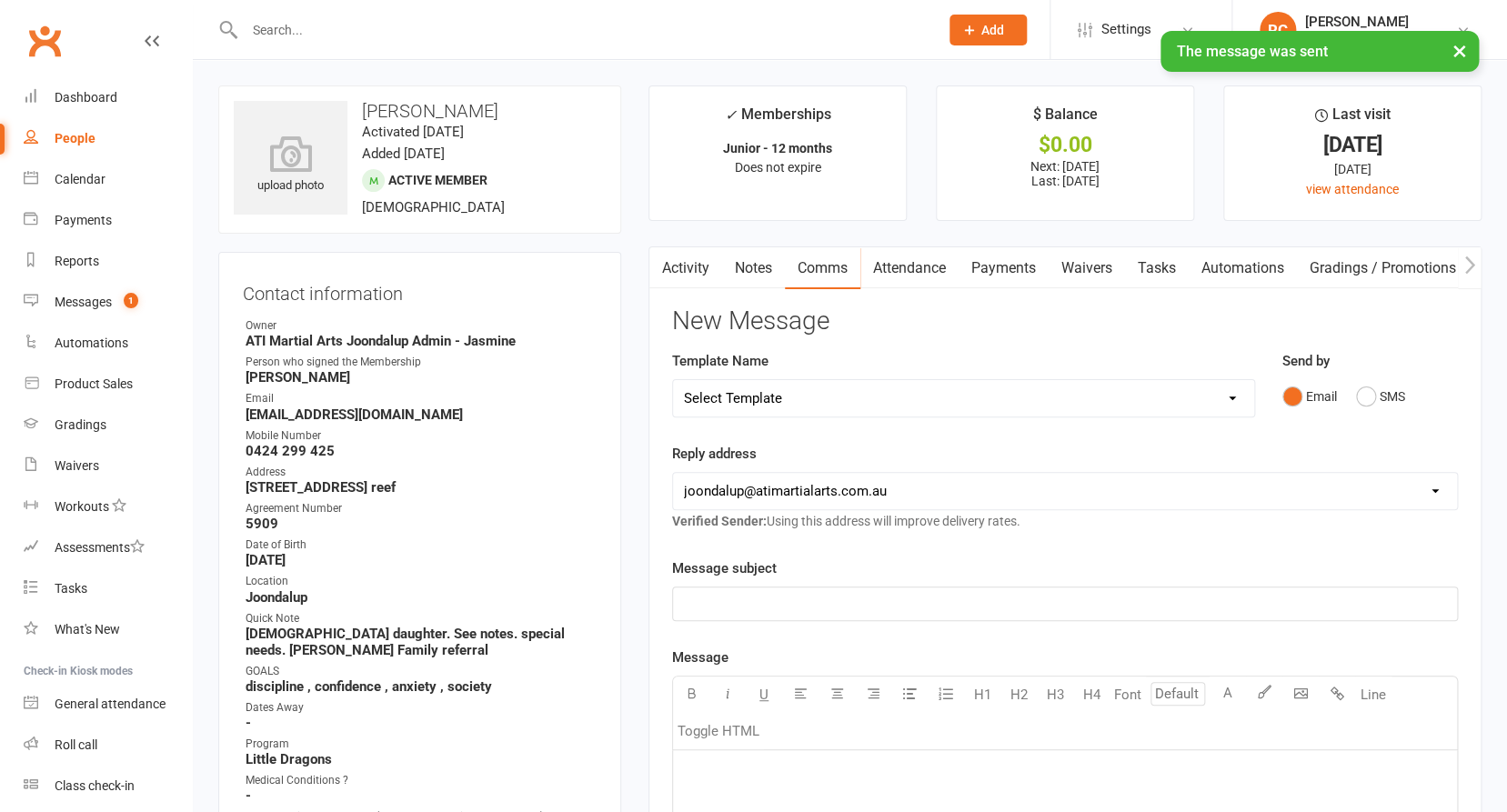
click at [747, 272] on link "Notes" at bounding box center [753, 268] width 63 height 41
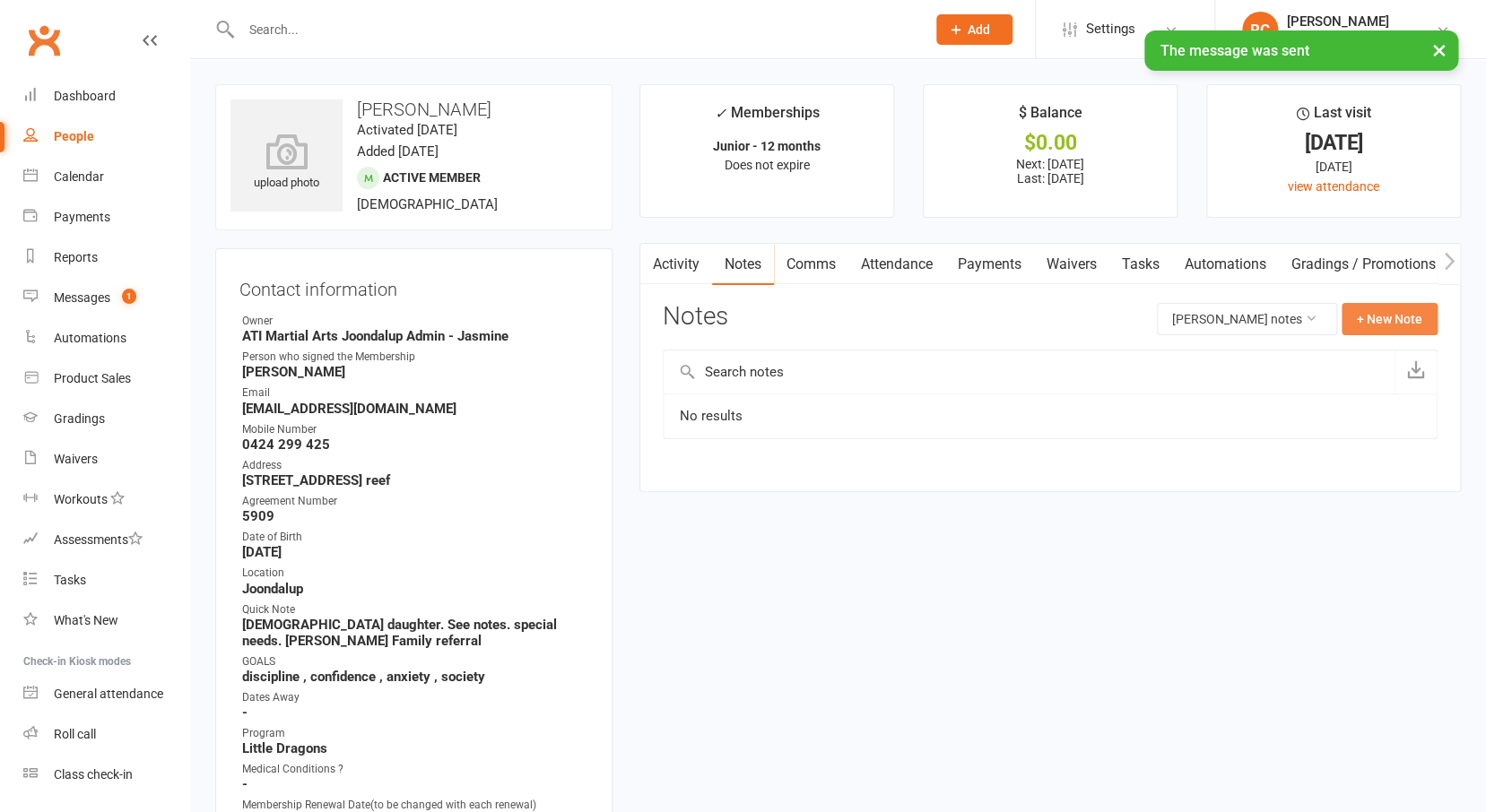
click at [1377, 311] on button "+ New Note" at bounding box center [1388, 319] width 96 height 33
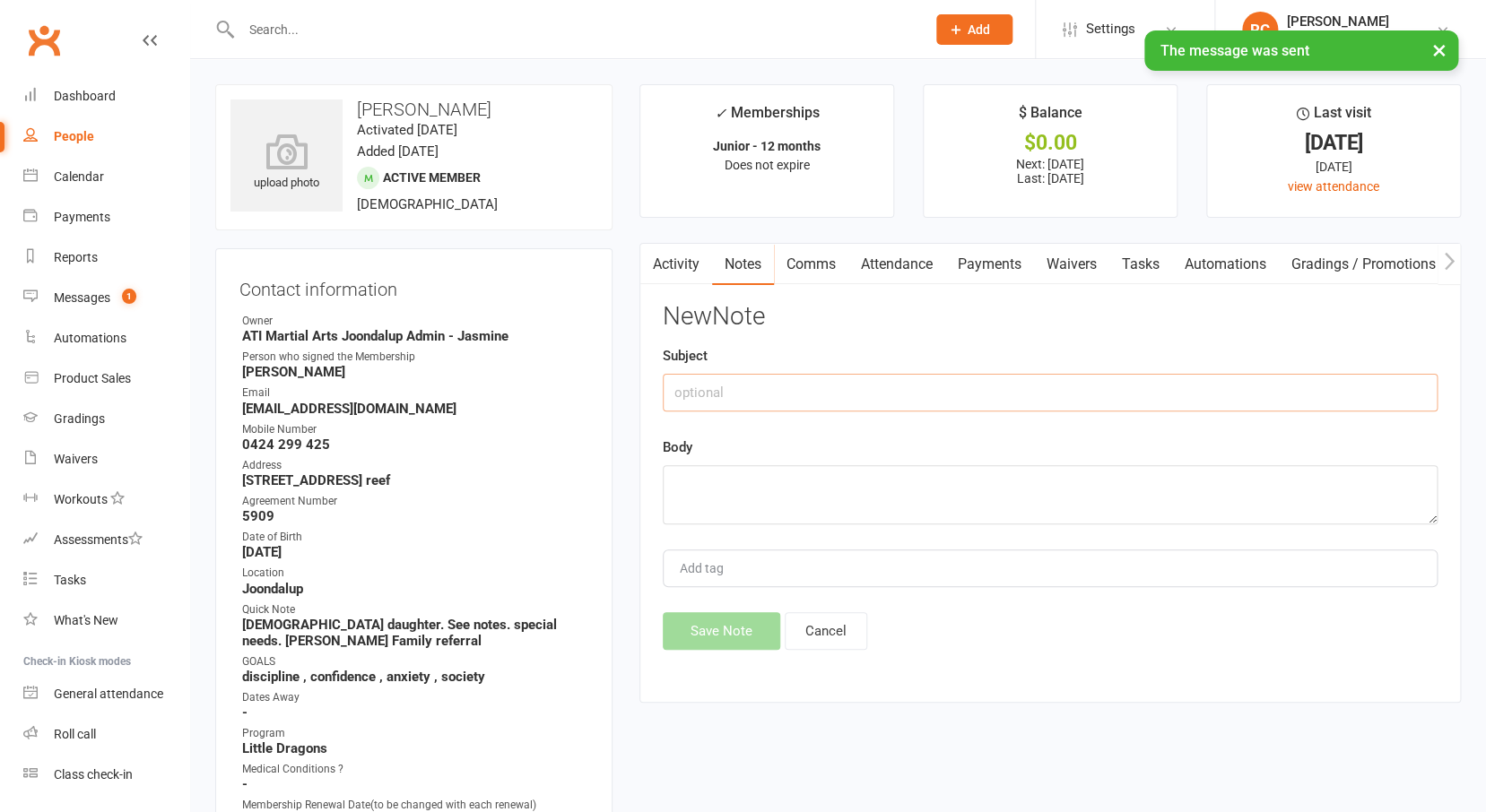
click at [1128, 399] on input "text" at bounding box center [1050, 392] width 775 height 38
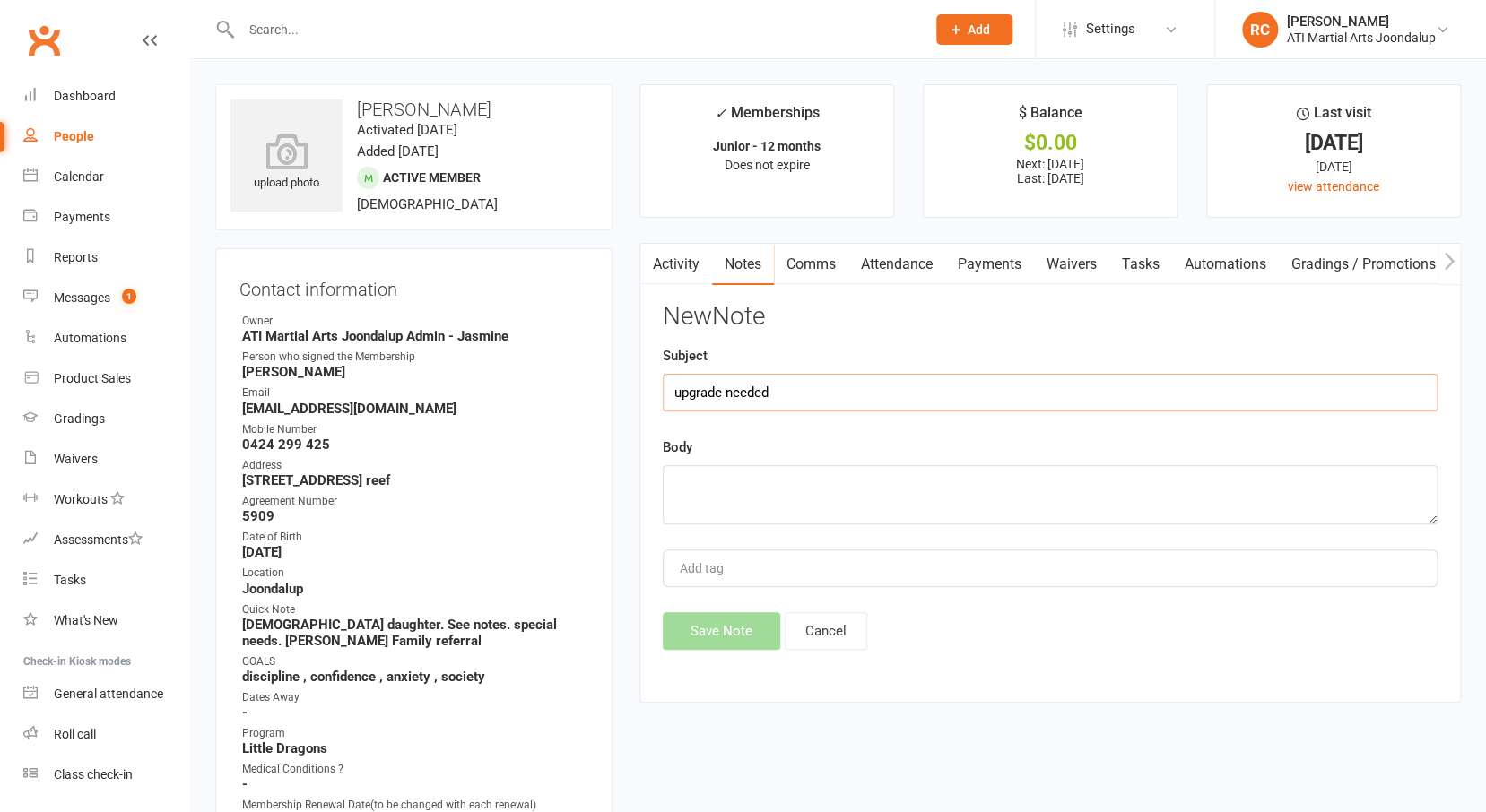
type input "upgrade needed"
click at [1134, 490] on textarea at bounding box center [1050, 495] width 775 height 59
paste textarea "HI [PERSON_NAME], I hope you are well. I am so glad that [PERSON_NAME] is back …"
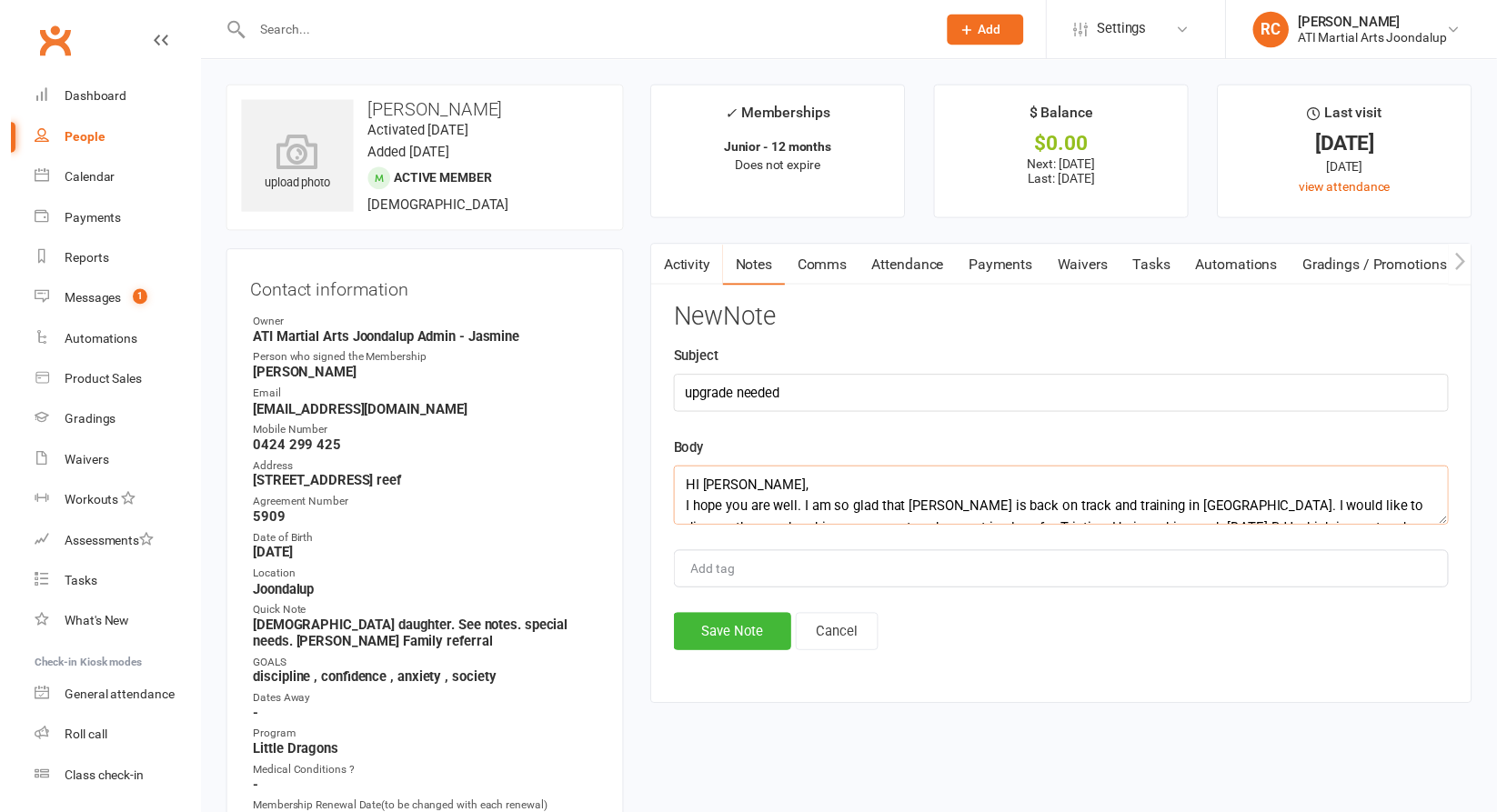
scroll to position [150, 0]
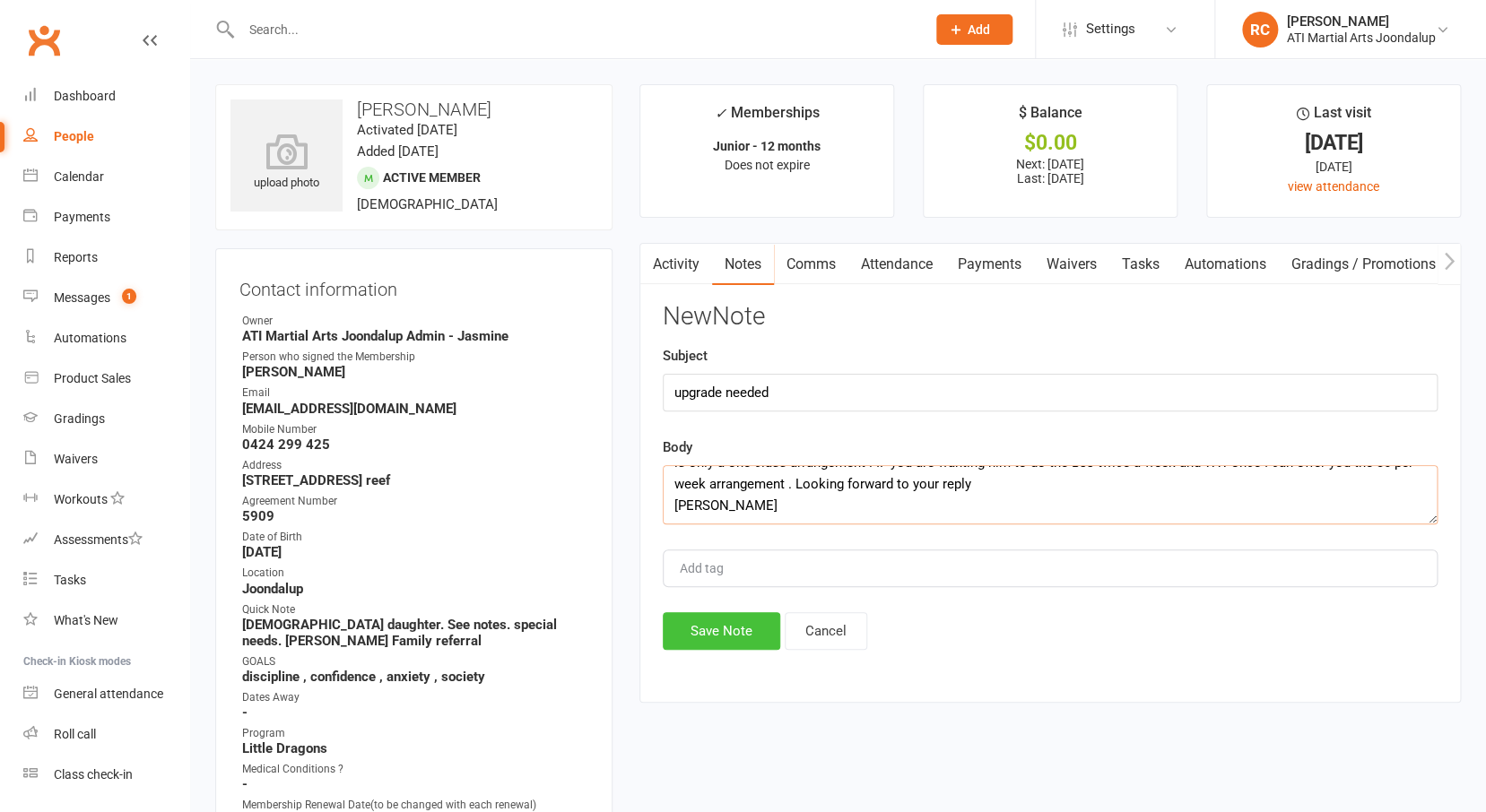
type textarea "HI [PERSON_NAME], I hope you are well. I am so glad that [PERSON_NAME] is back …"
click at [751, 635] on button "Save Note" at bounding box center [721, 631] width 117 height 38
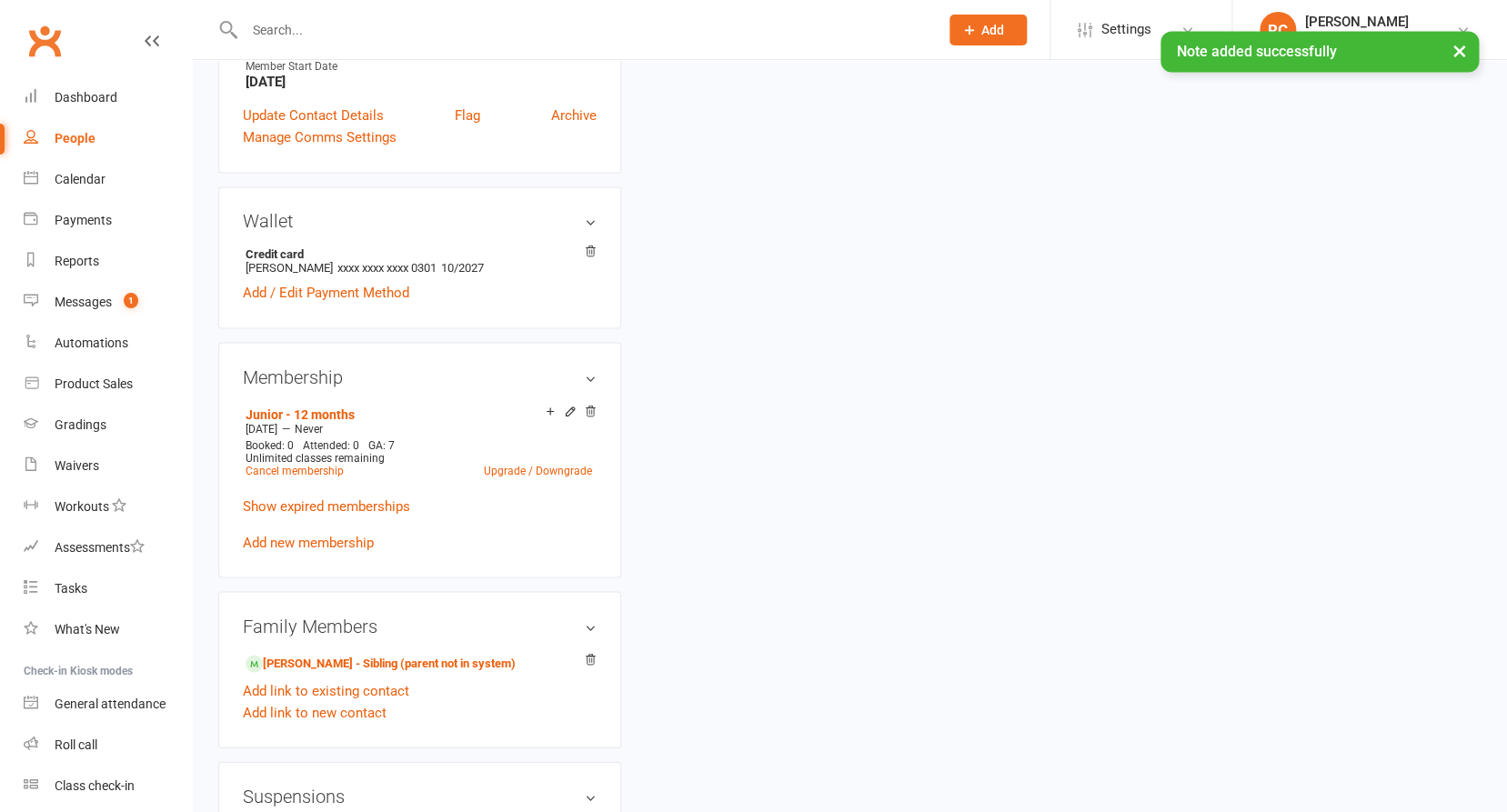
scroll to position [1460, 0]
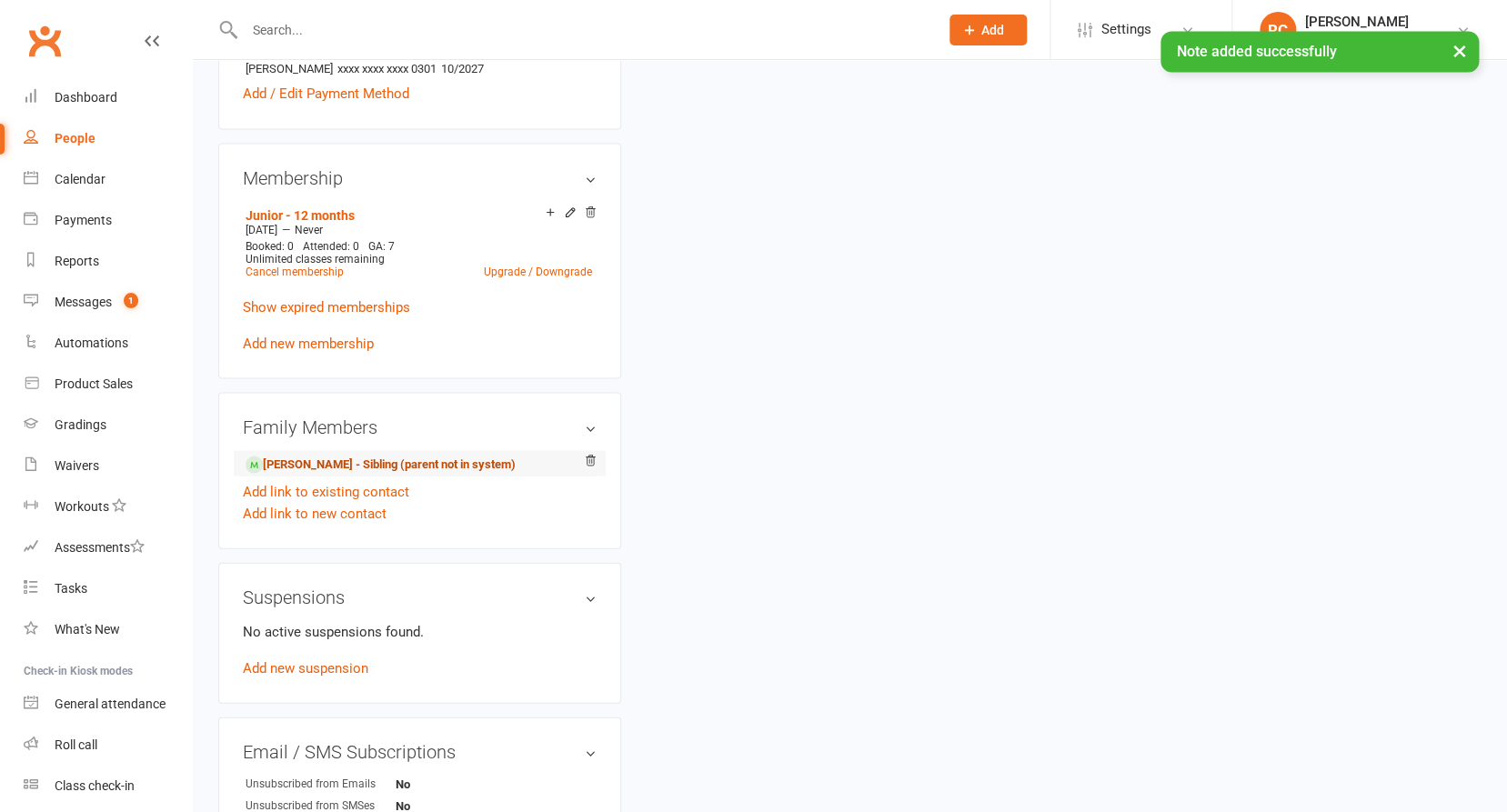
click at [333, 454] on link "[PERSON_NAME] - Sibling (parent not in system)" at bounding box center [380, 463] width 270 height 19
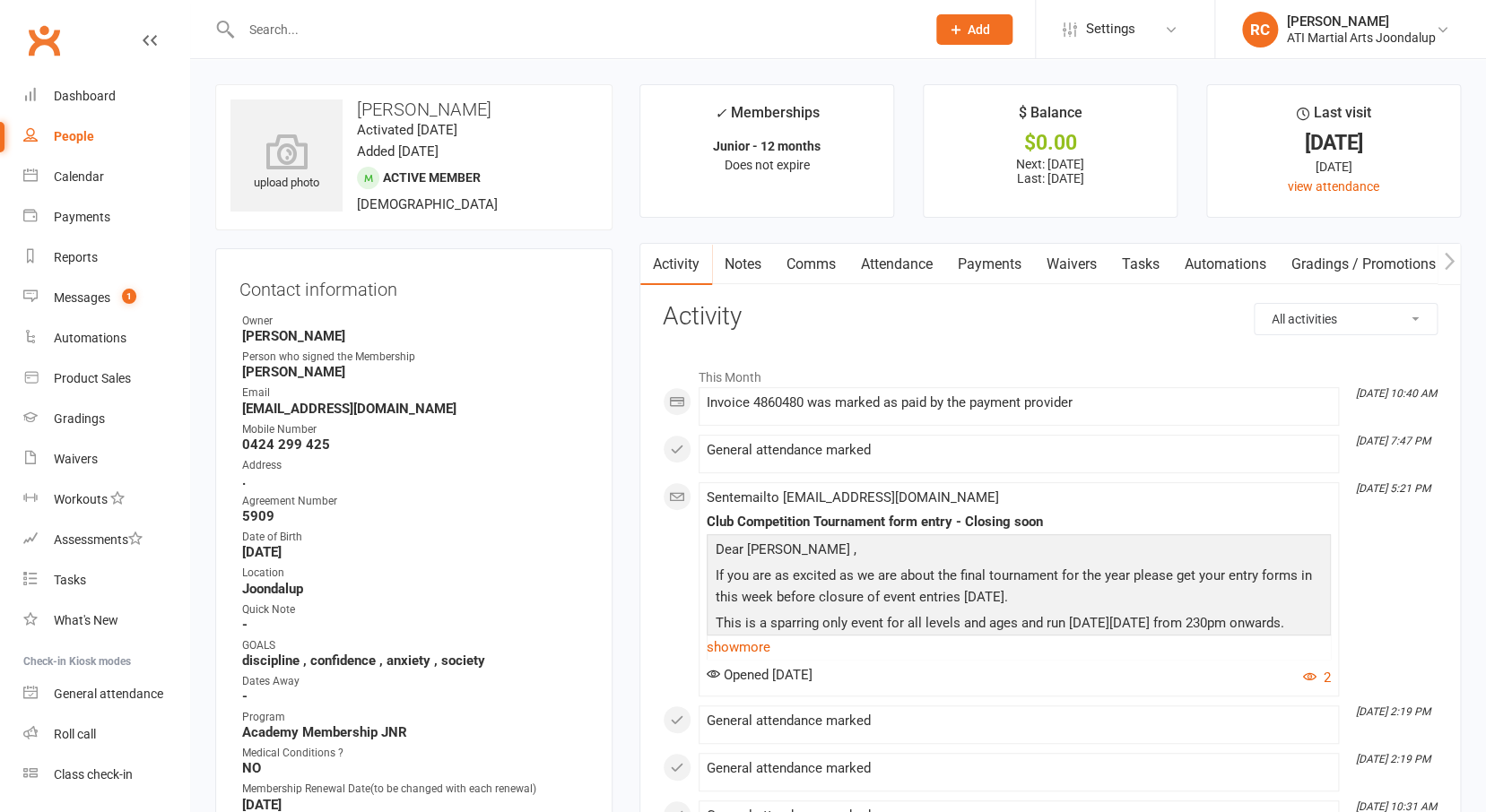
click at [958, 264] on link "Payments" at bounding box center [990, 264] width 89 height 41
